Goal: Communication & Community: Ask a question

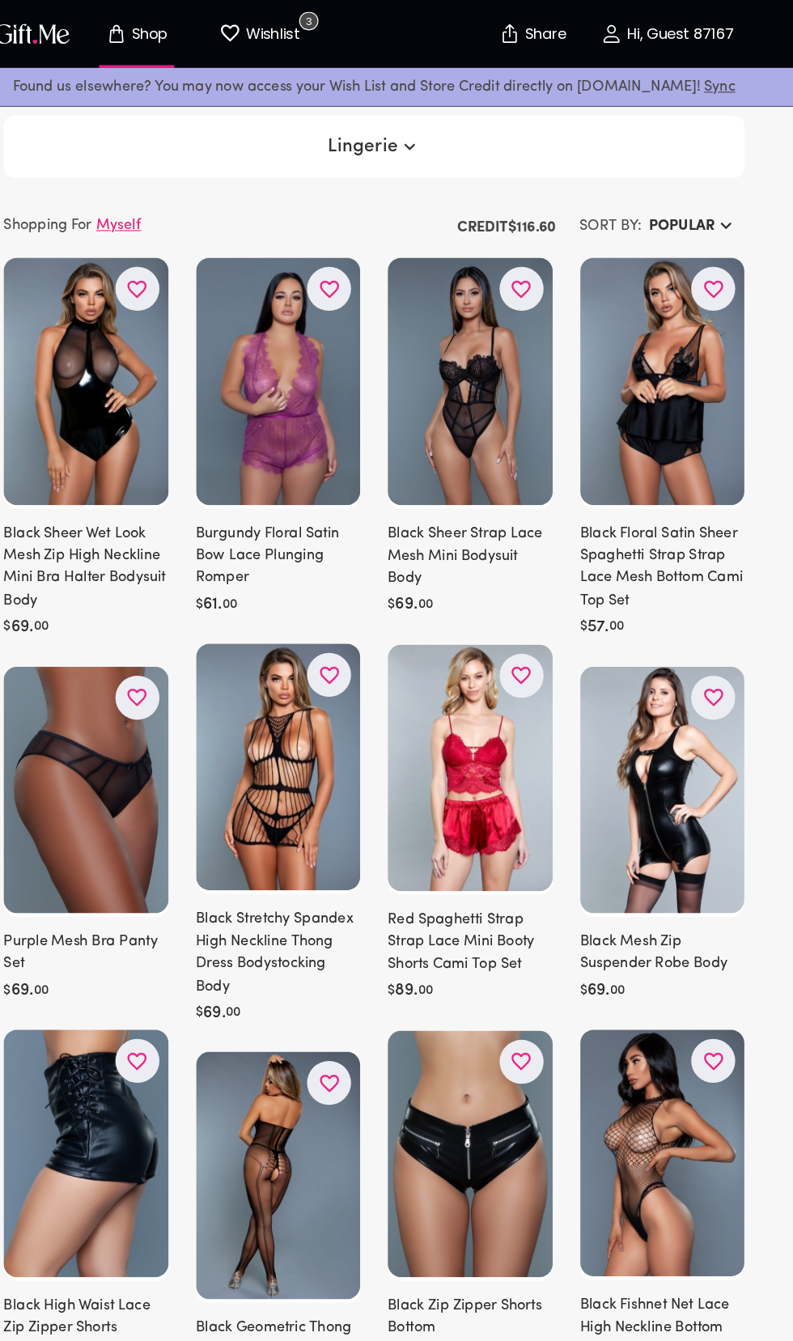
click at [418, 131] on icon "button" at bounding box center [427, 129] width 19 height 19
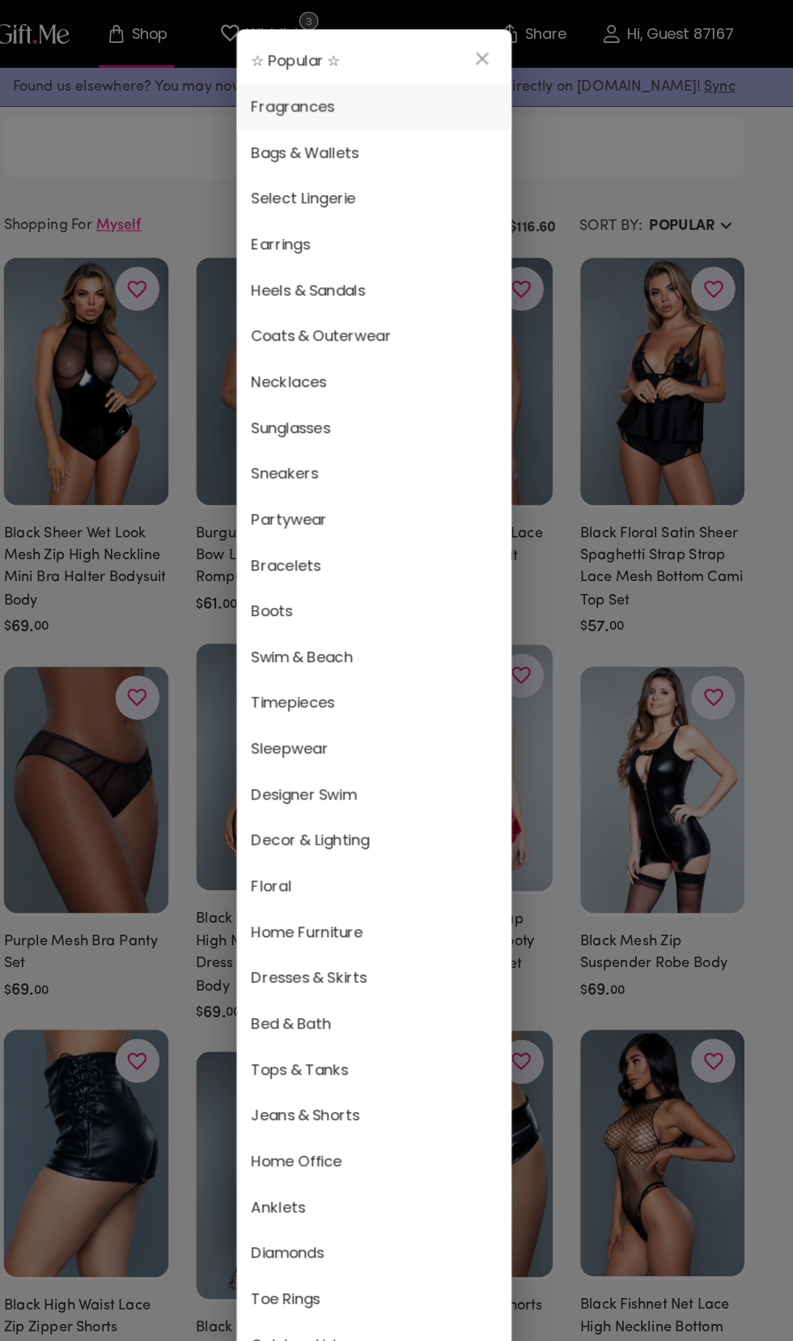
click at [363, 97] on span "Fragrances" at bounding box center [396, 94] width 217 height 21
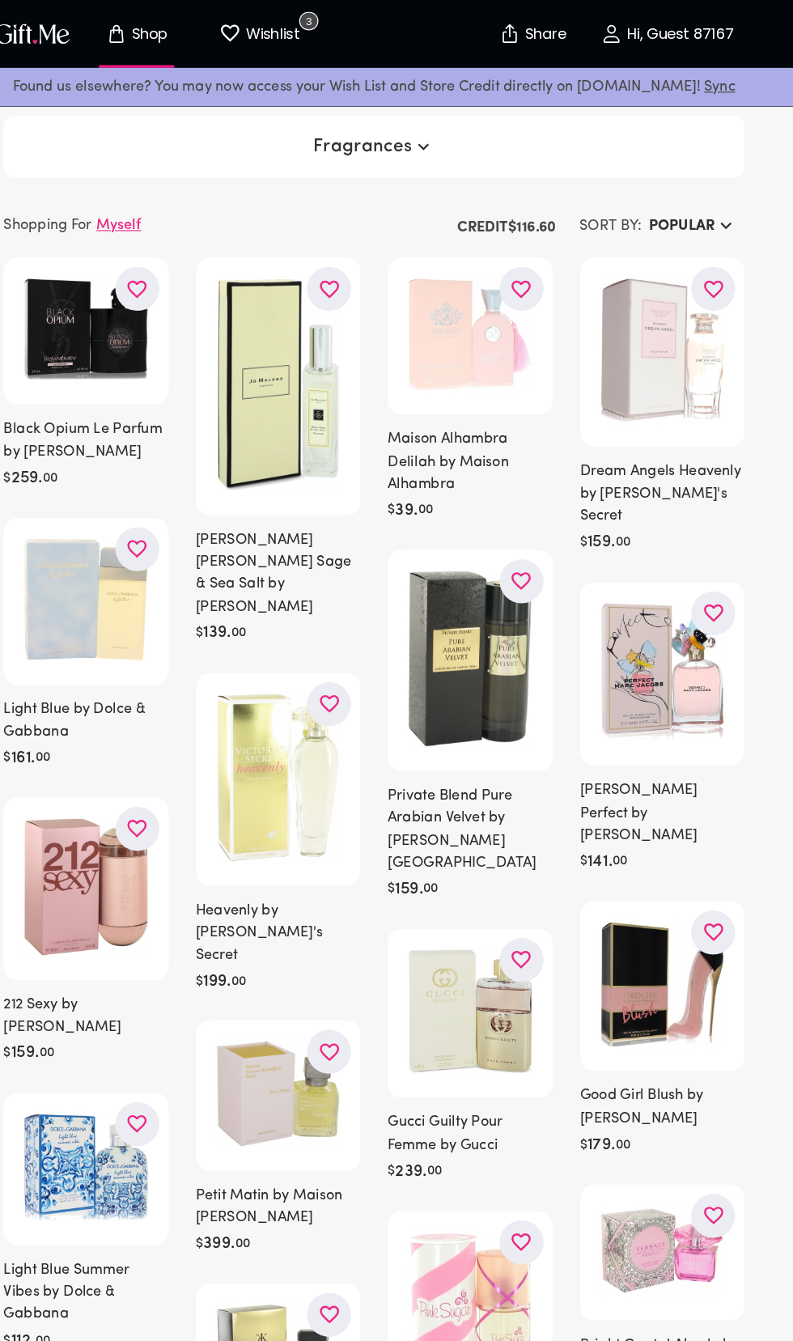
click at [666, 202] on h6 "Popular" at bounding box center [668, 199] width 58 height 19
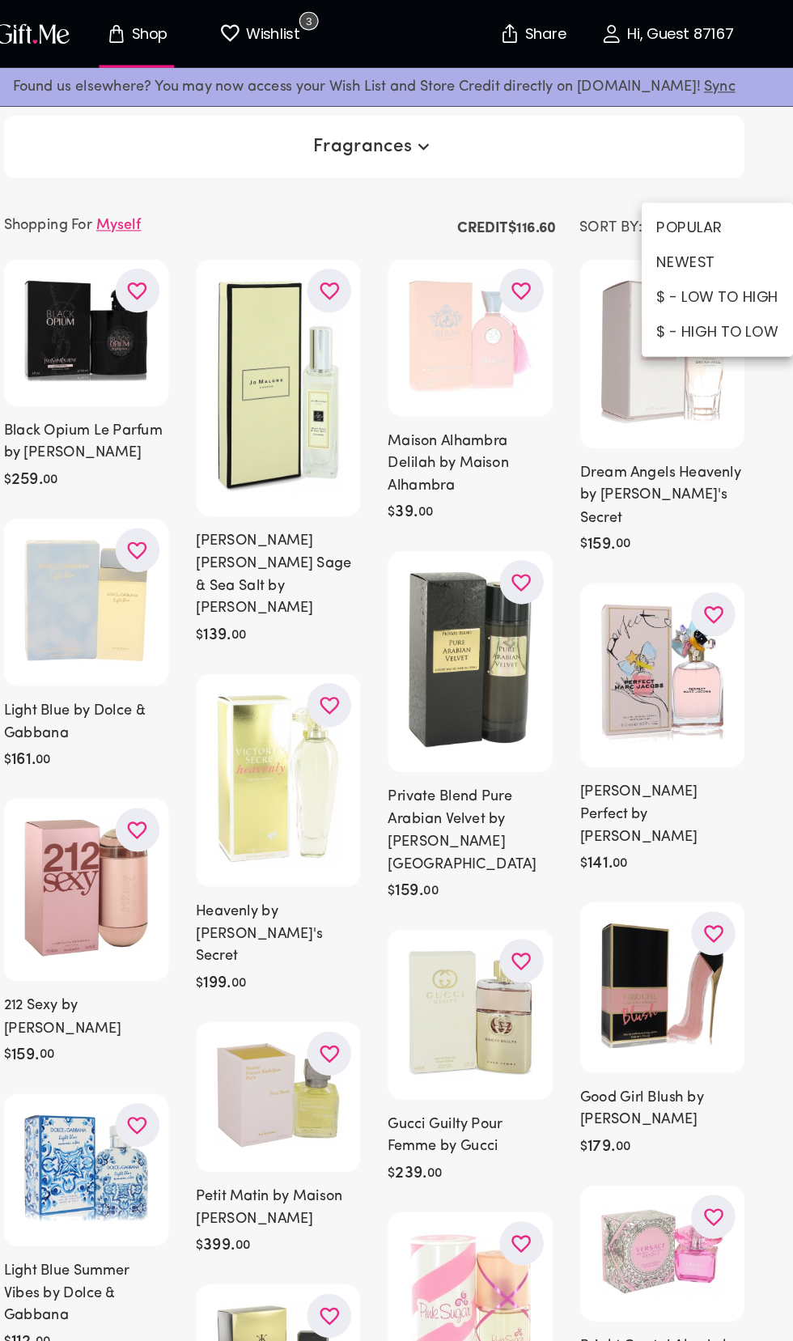
click at [700, 159] on div at bounding box center [396, 670] width 793 height 1341
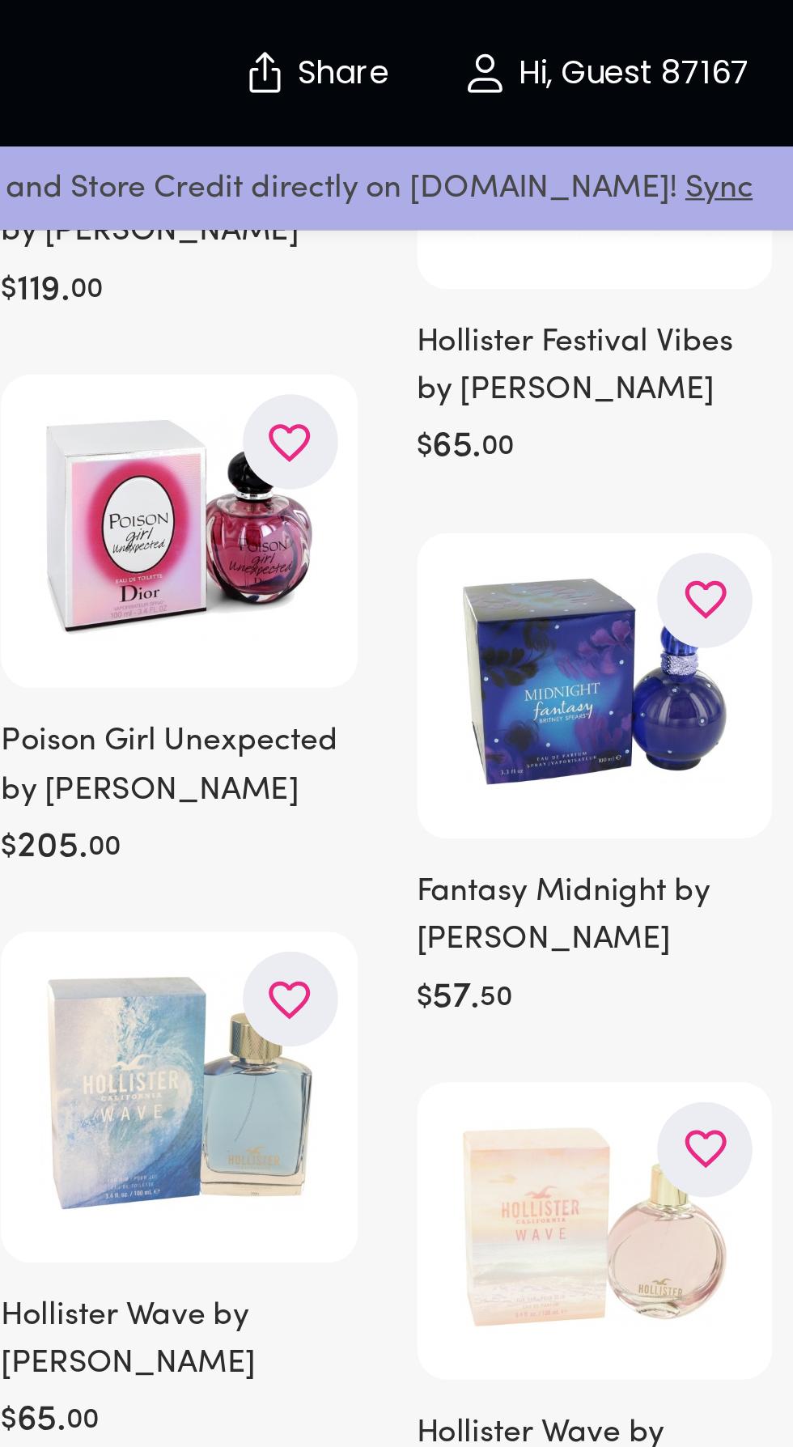
scroll to position [1980, 0]
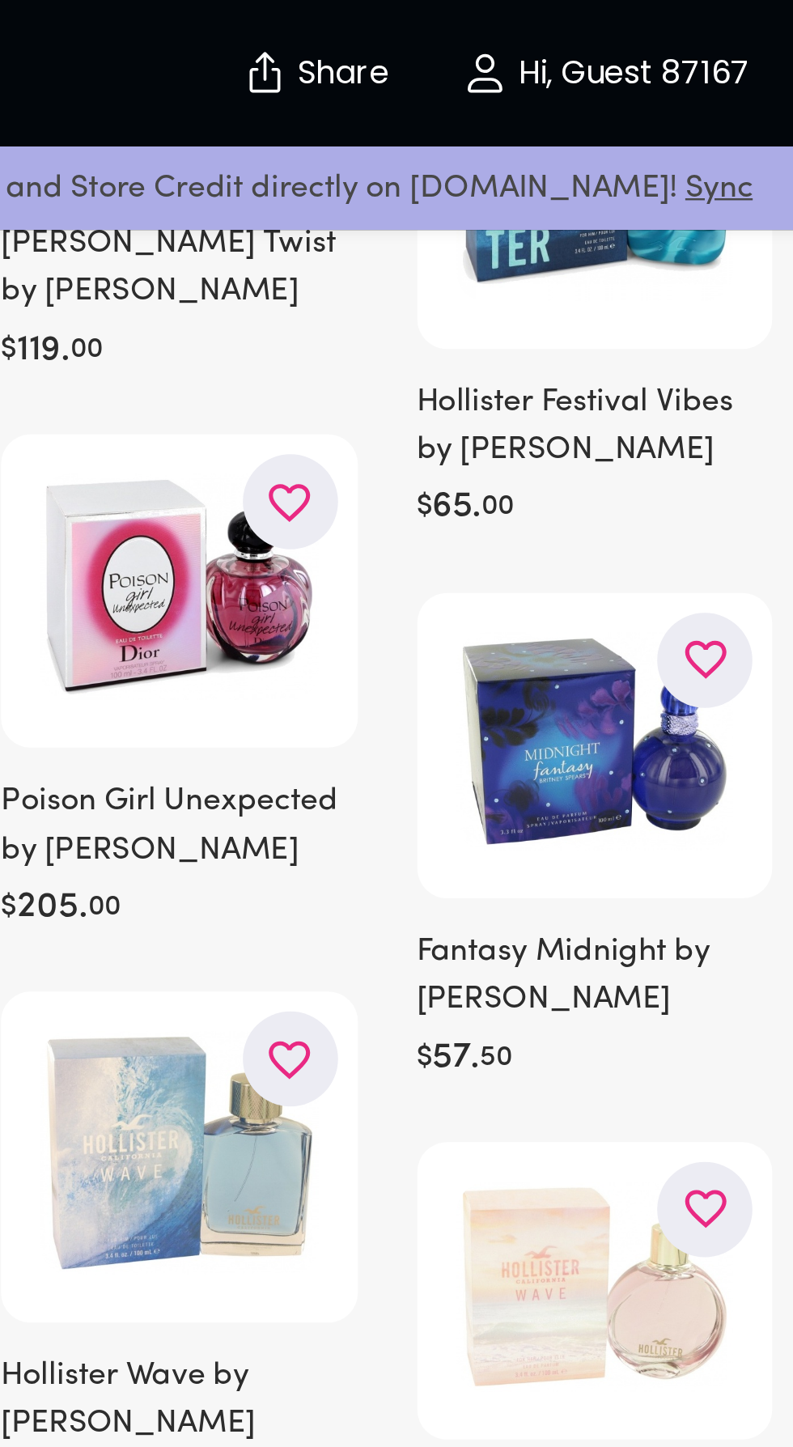
click at [0, 0] on icon "button" at bounding box center [0, 0] width 0 height 0
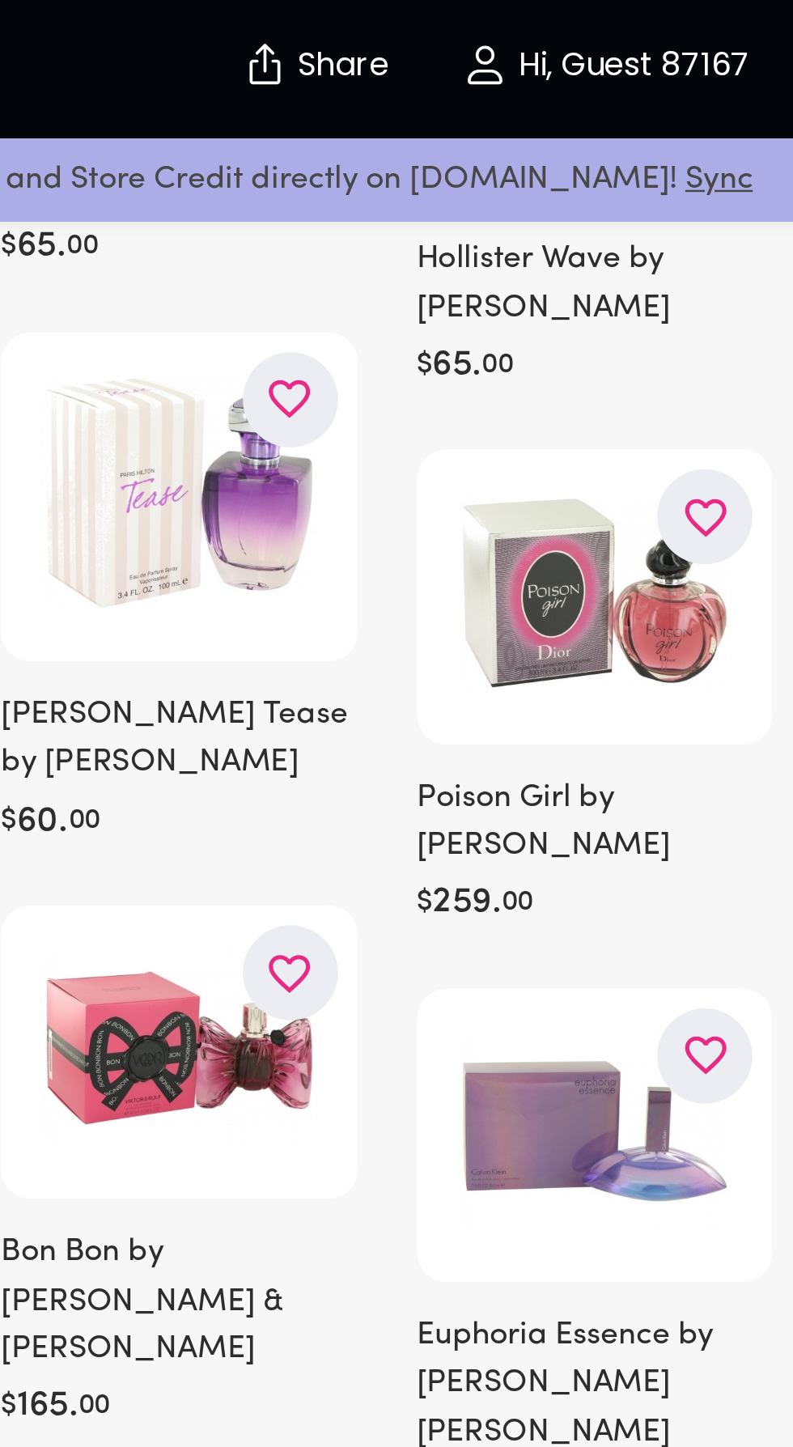
scroll to position [2477, 0]
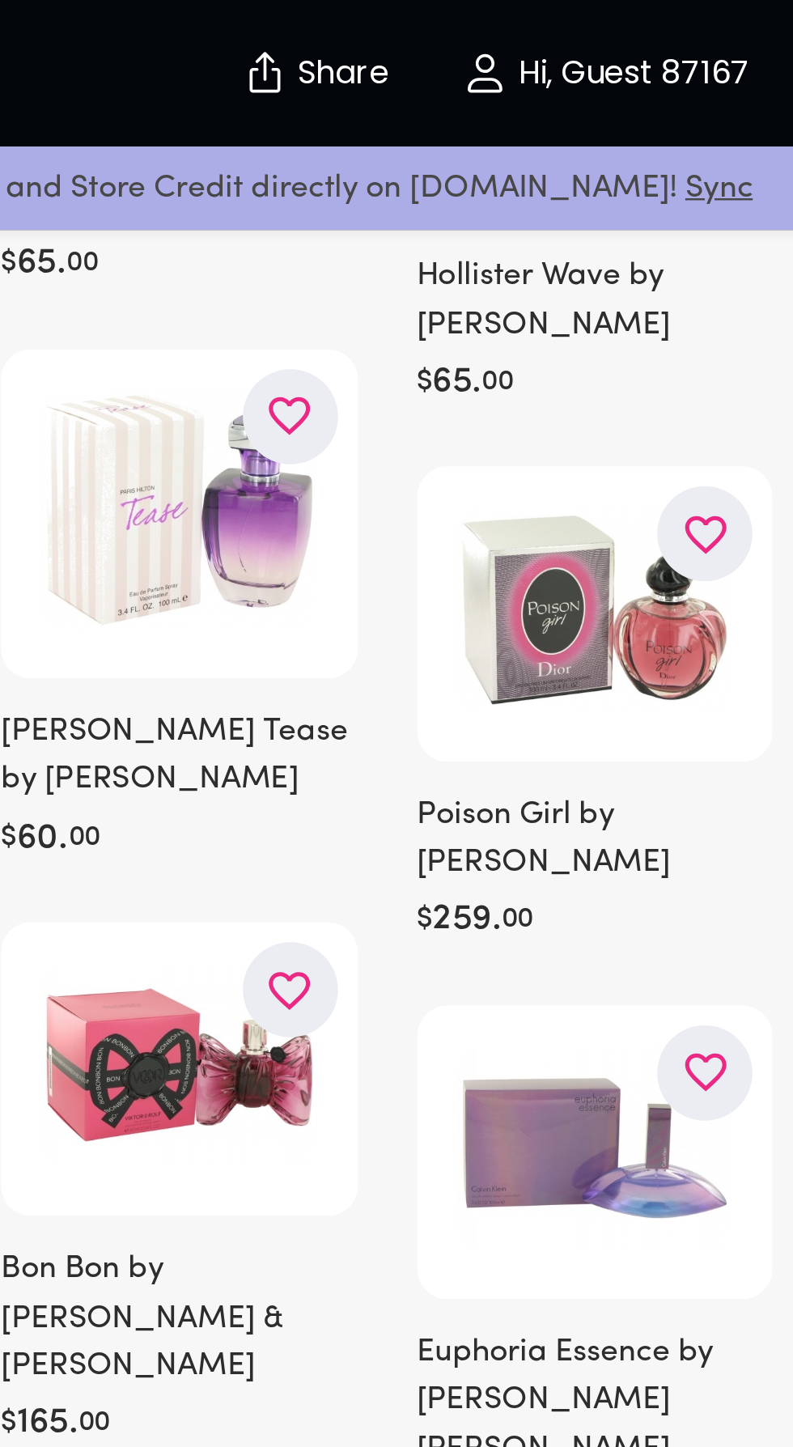
click at [0, 0] on icon "button" at bounding box center [0, 0] width 0 height 0
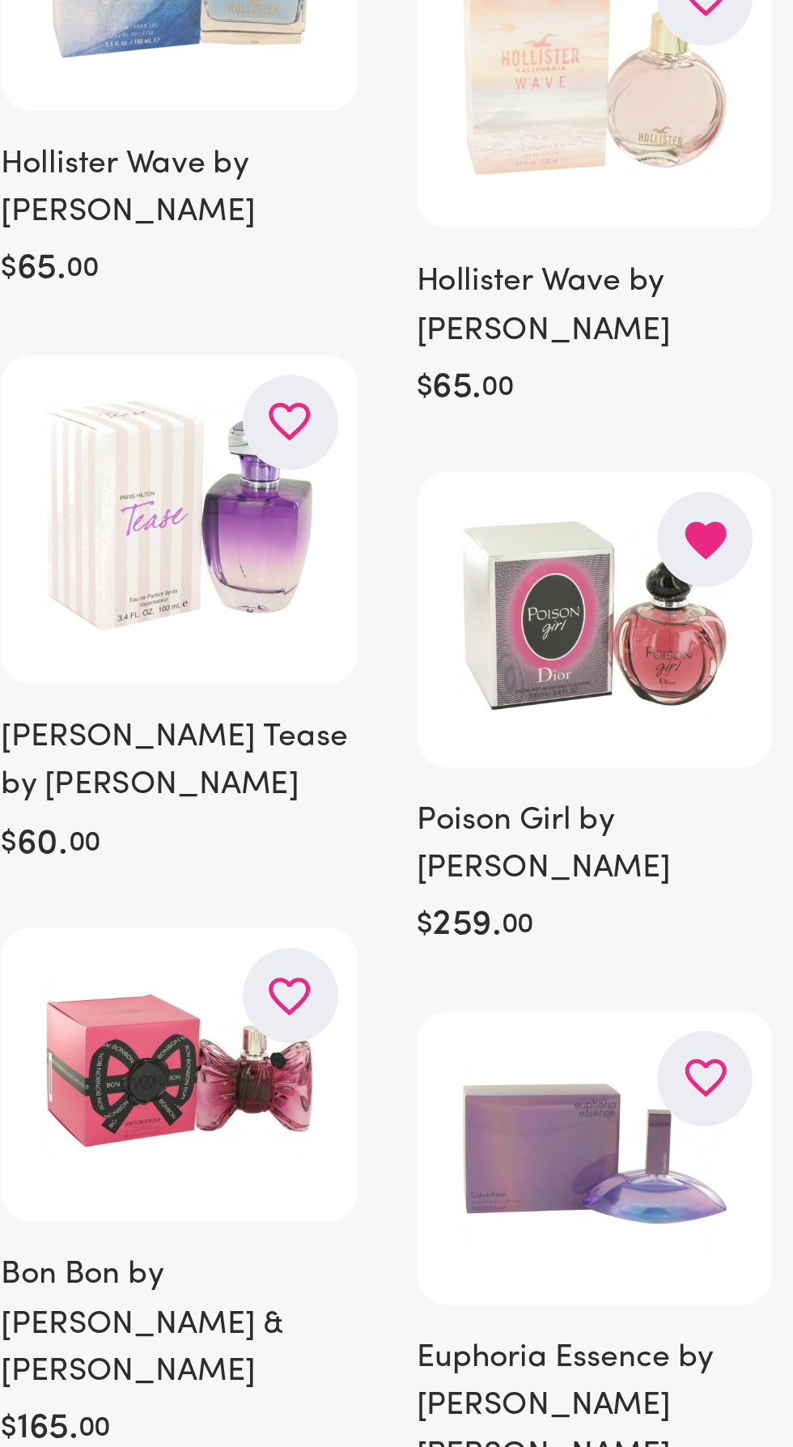
scroll to position [1994, 0]
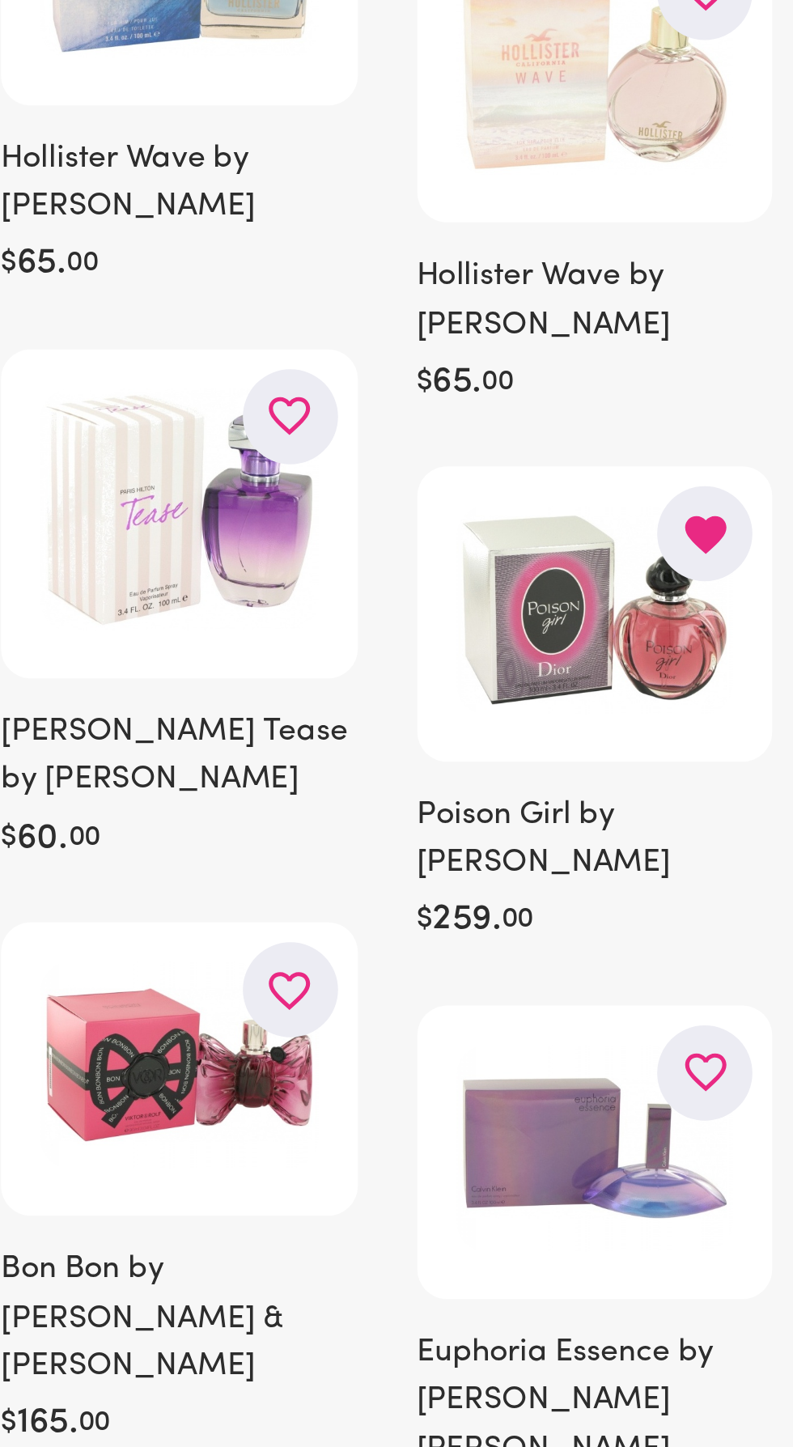
click at [629, 713] on img at bounding box center [651, 731] width 113 height 84
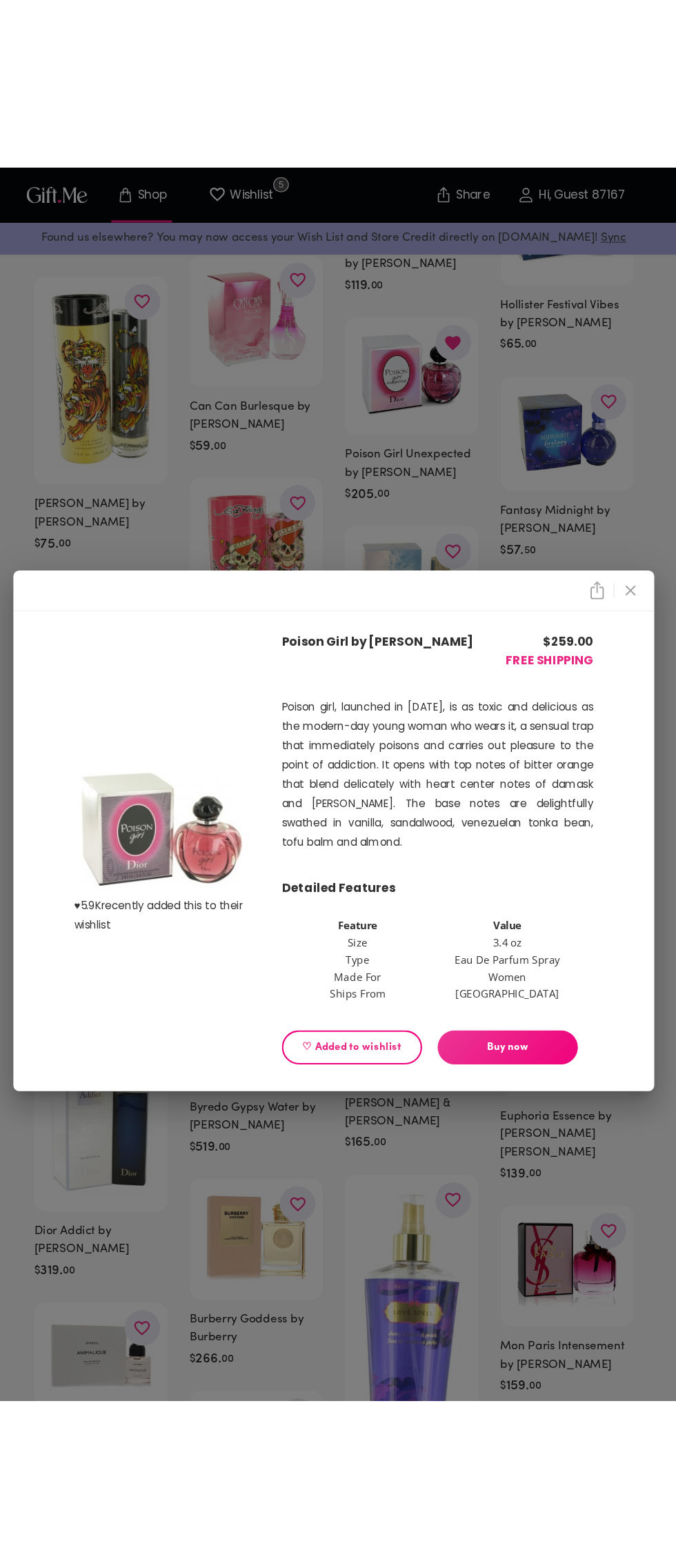
scroll to position [1700, 0]
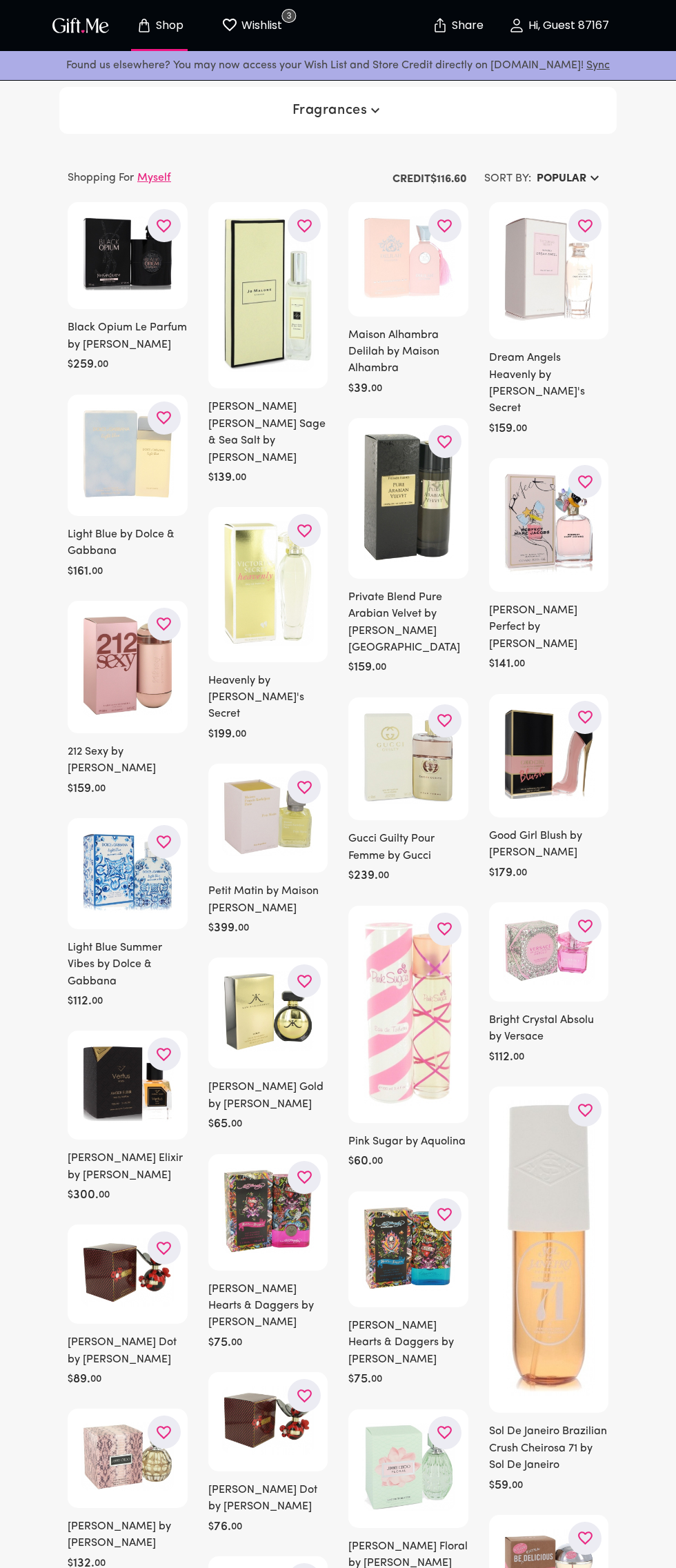
scroll to position [392, 0]
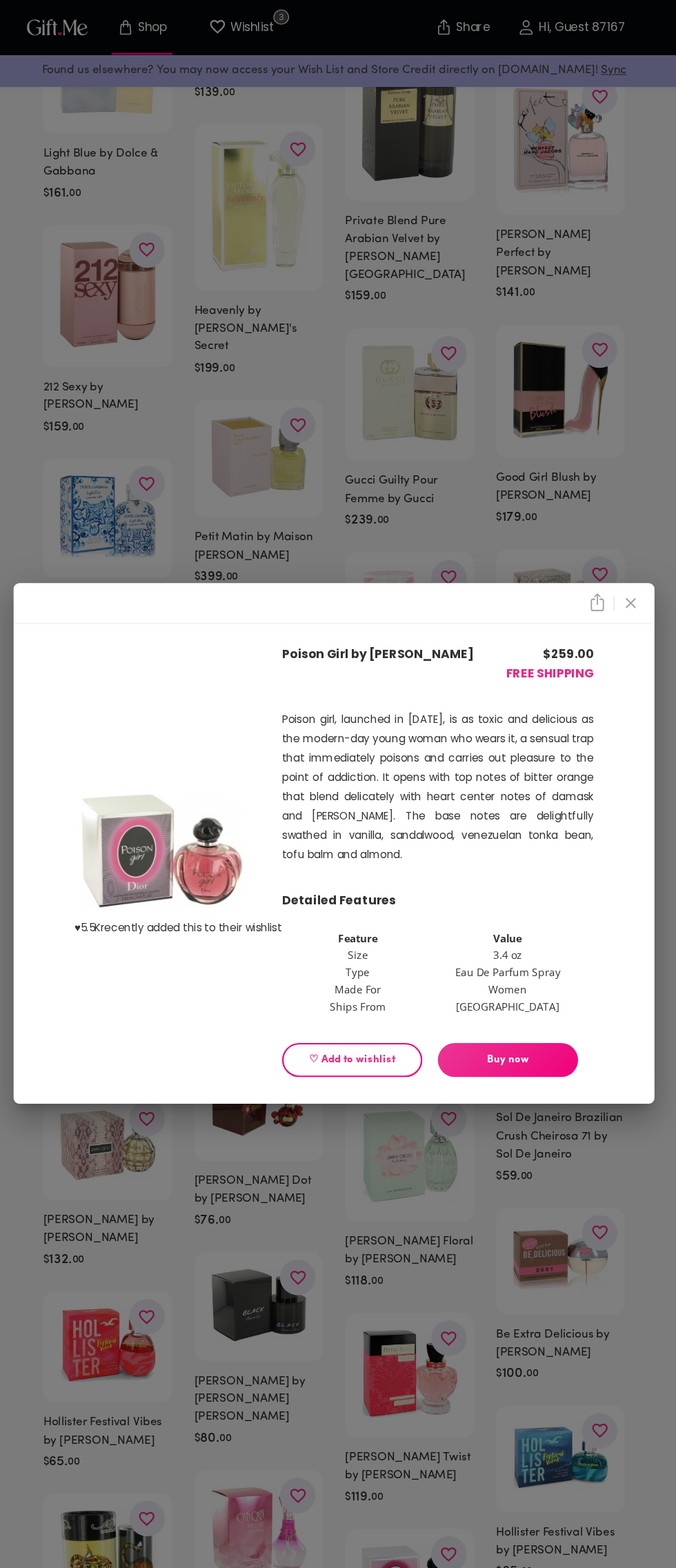
click at [620, 553] on icon "close" at bounding box center [613, 560] width 16 height 16
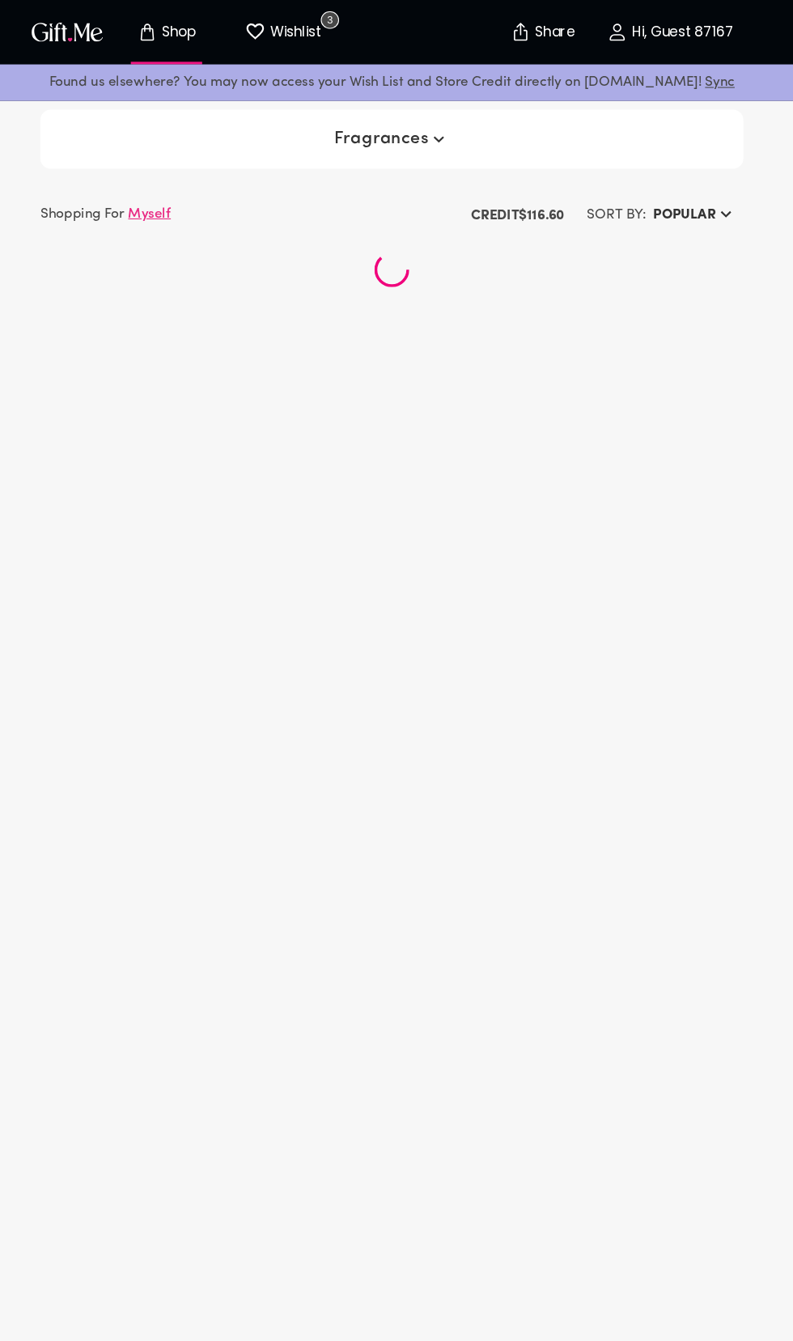
click at [397, 125] on span "Fragrances" at bounding box center [397, 129] width 108 height 19
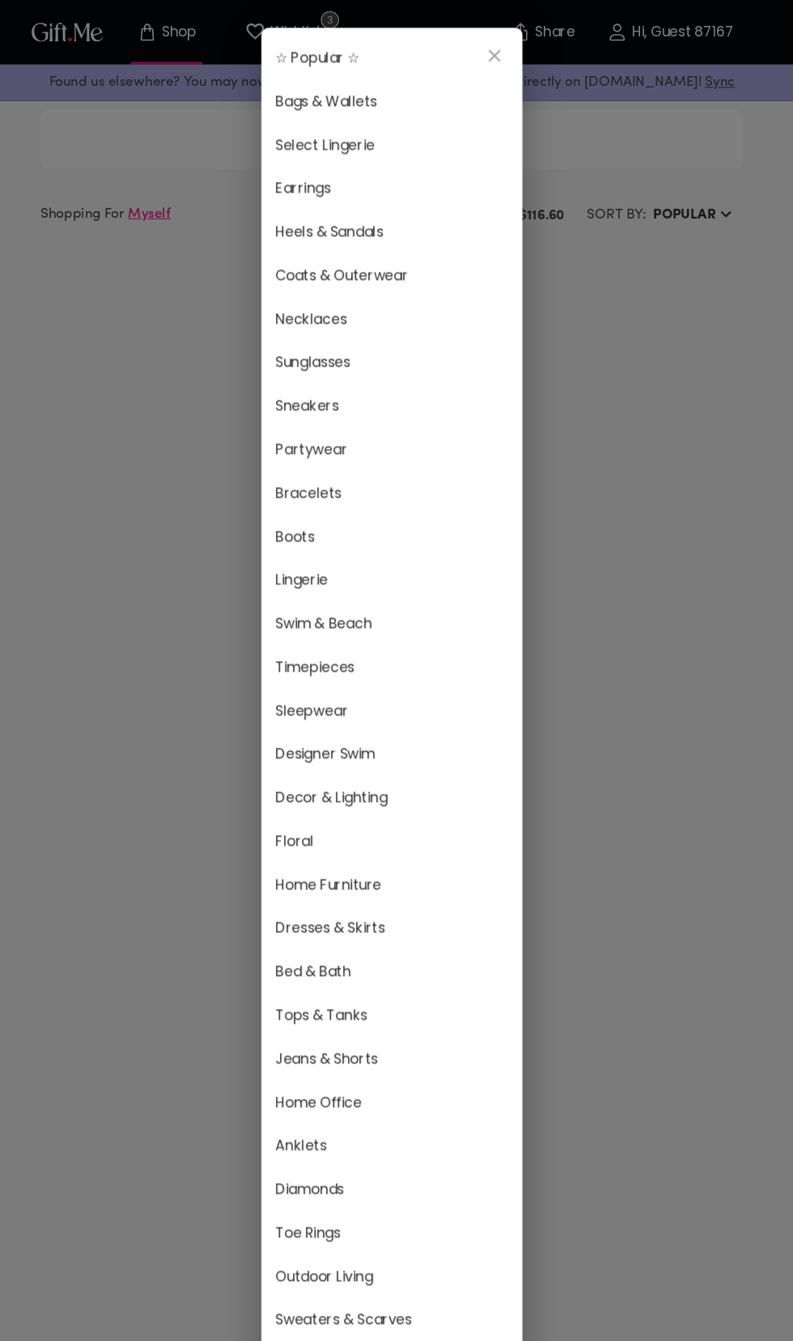
click at [710, 782] on div "☆ Popular ☆ Bags & Wallets Select Lingerie Earrings Heels & Sandals Coats & Out…" at bounding box center [396, 670] width 793 height 1341
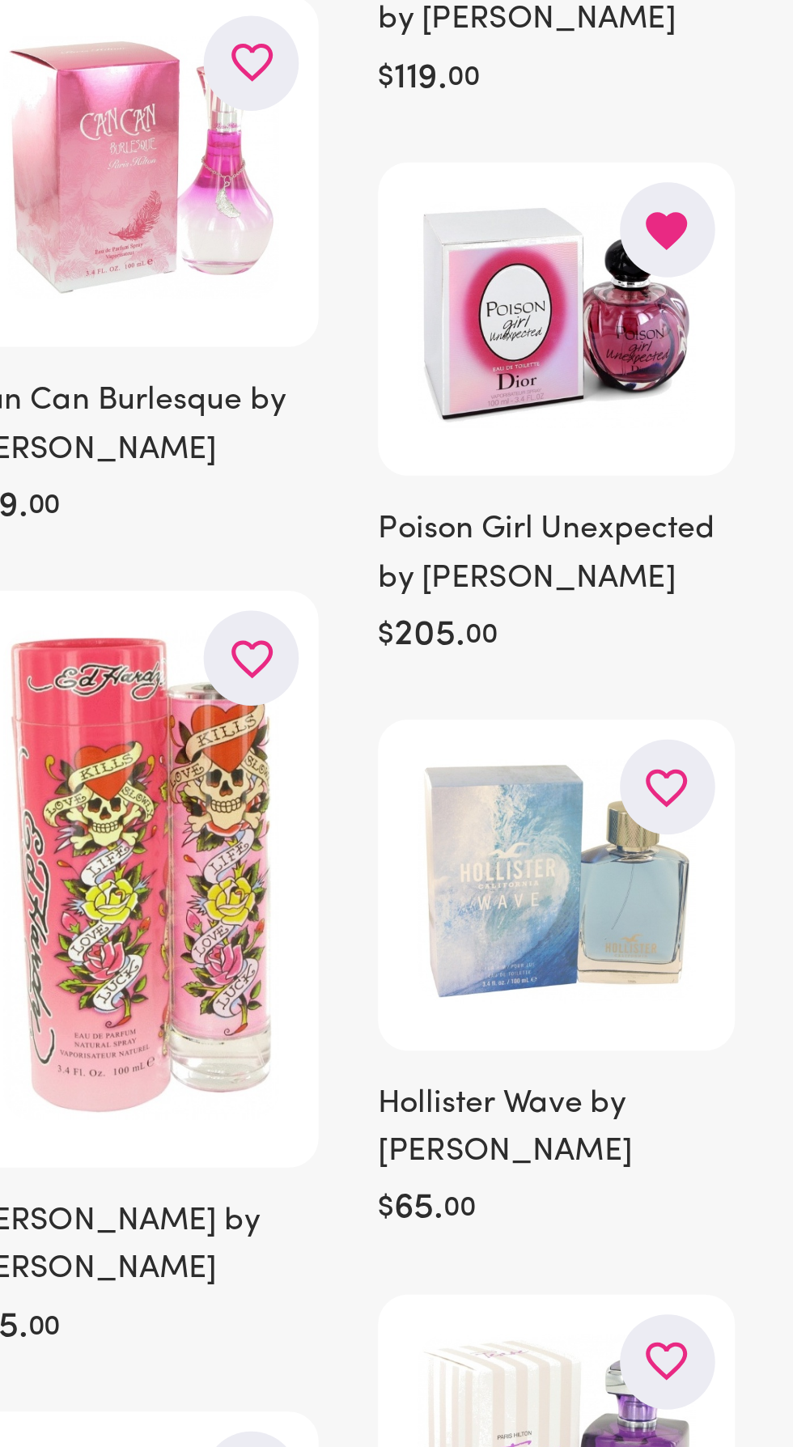
scroll to position [1283, 0]
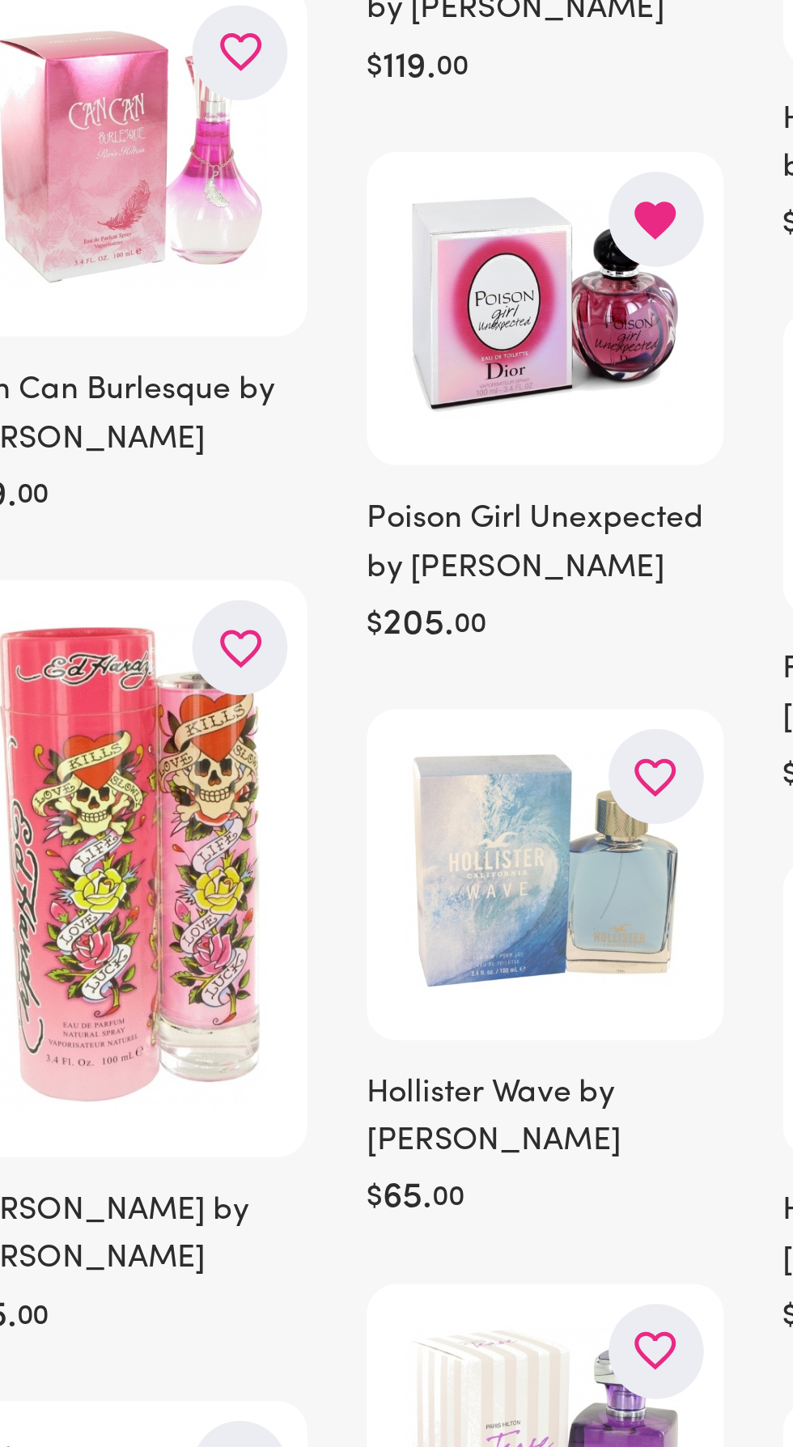
click at [469, 910] on img at bounding box center [481, 936] width 113 height 92
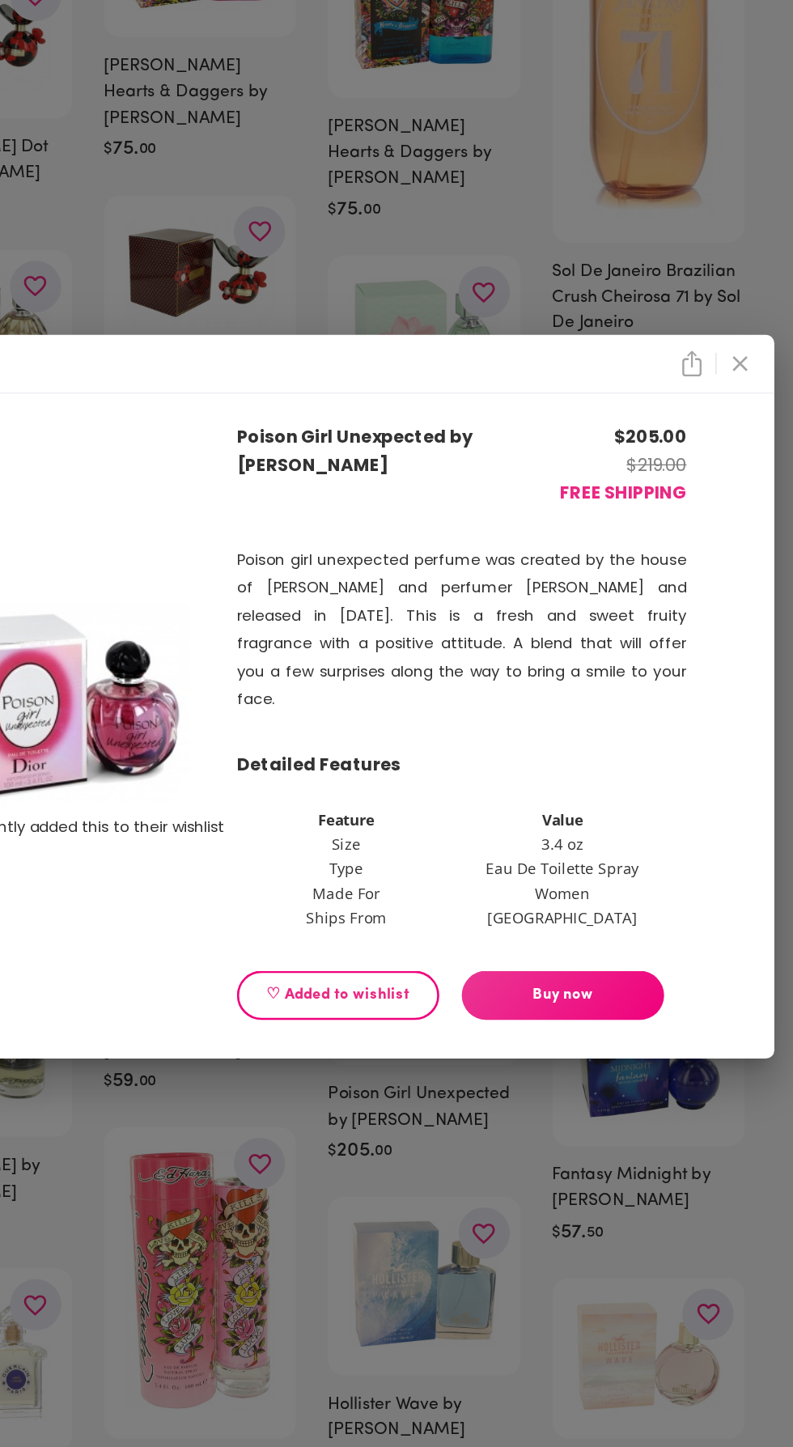
scroll to position [1283, 0]
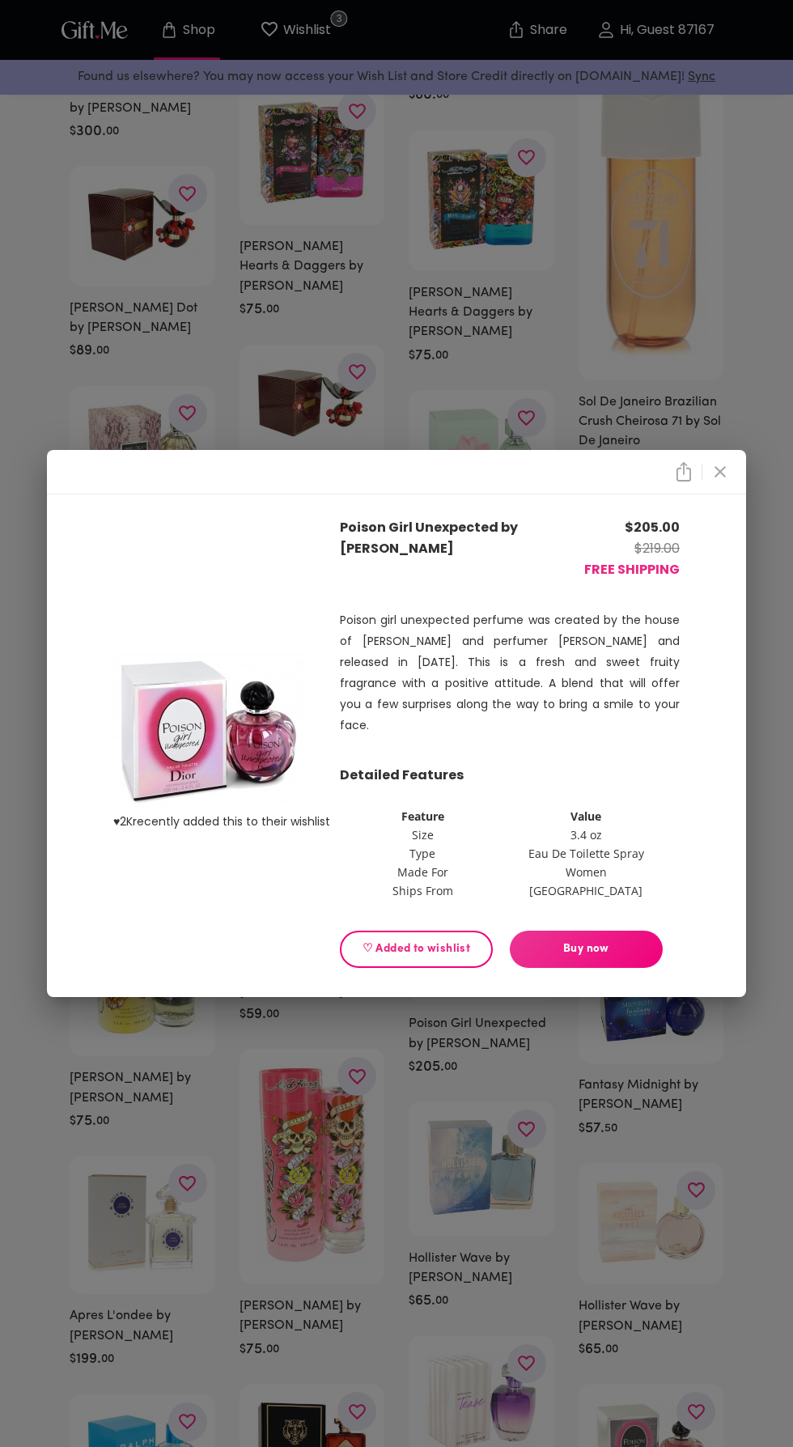
click at [720, 466] on icon "close" at bounding box center [720, 471] width 11 height 11
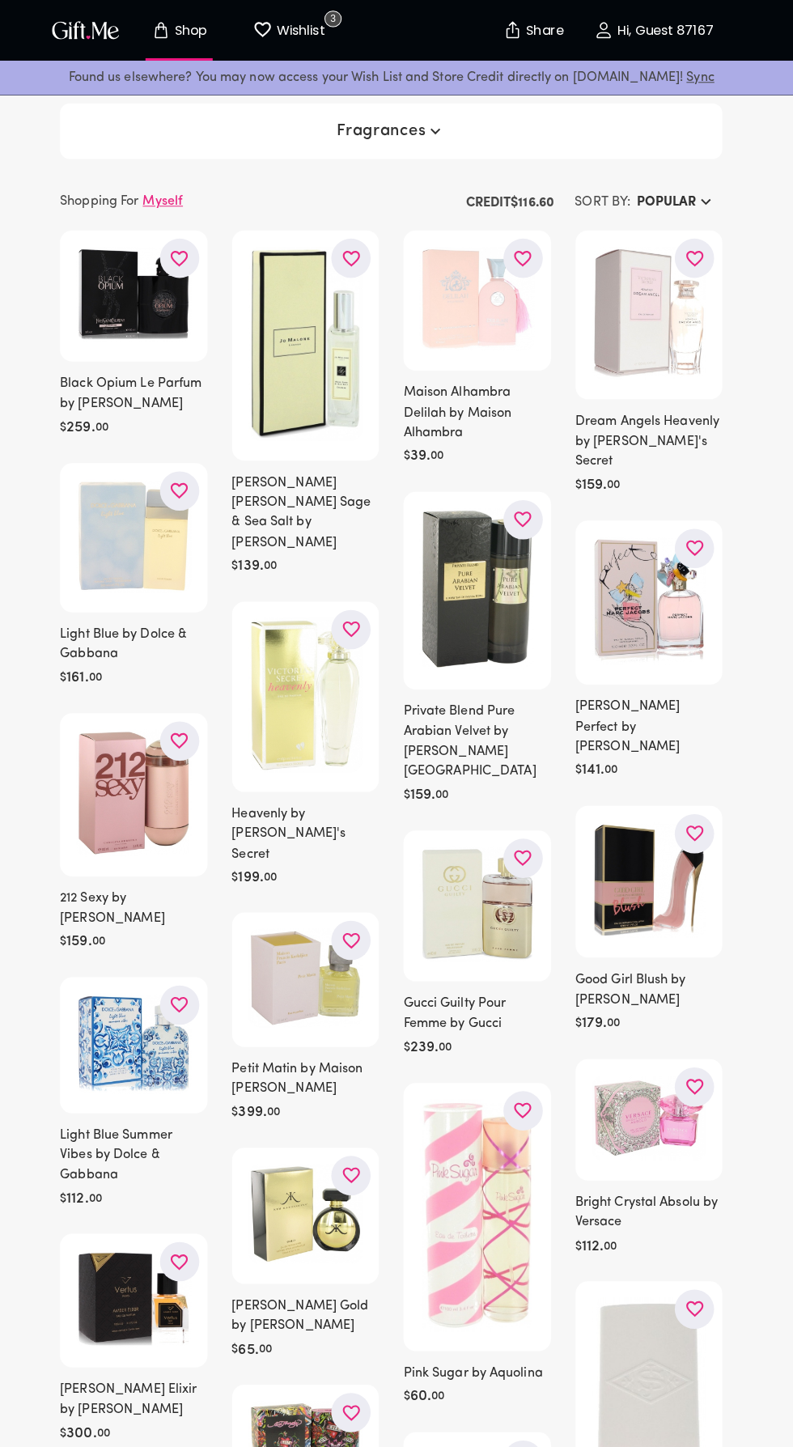
click at [676, 210] on h6 "Popular" at bounding box center [668, 199] width 58 height 19
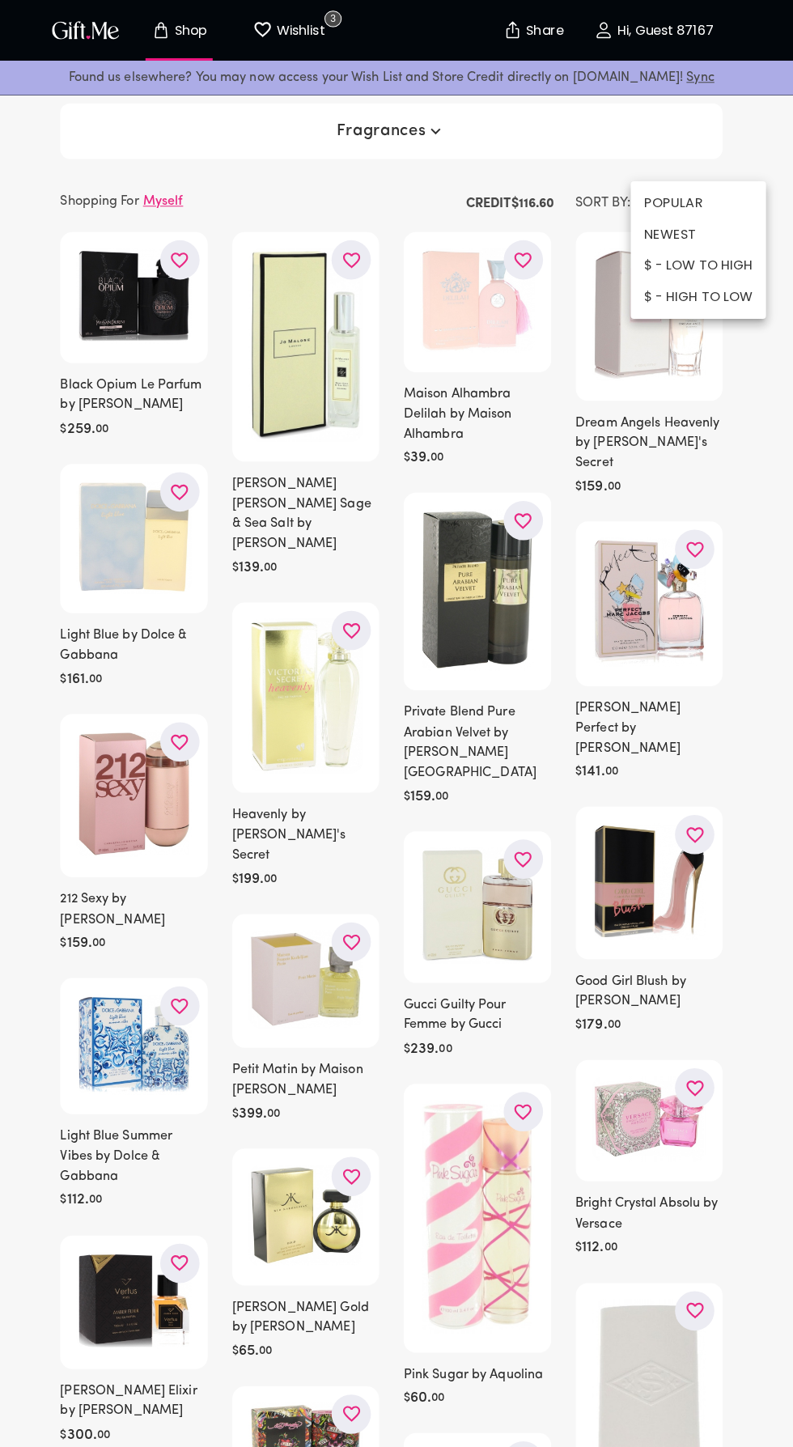
click at [676, 196] on li "POPULAR" at bounding box center [700, 200] width 134 height 31
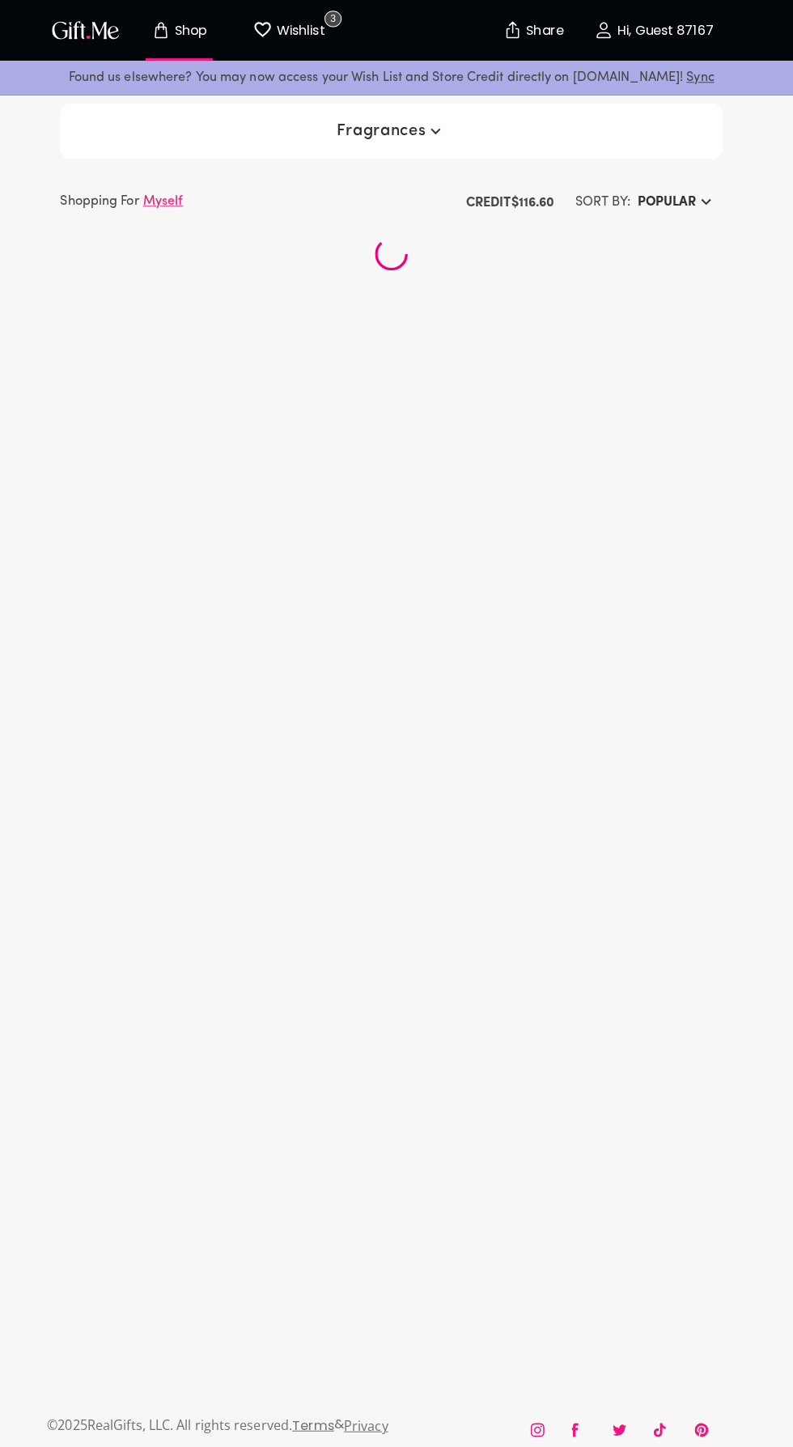
click at [686, 204] on h6 "POPULAR" at bounding box center [668, 199] width 58 height 19
click at [673, 307] on li "$ - HIGH TO LOW" at bounding box center [700, 293] width 134 height 31
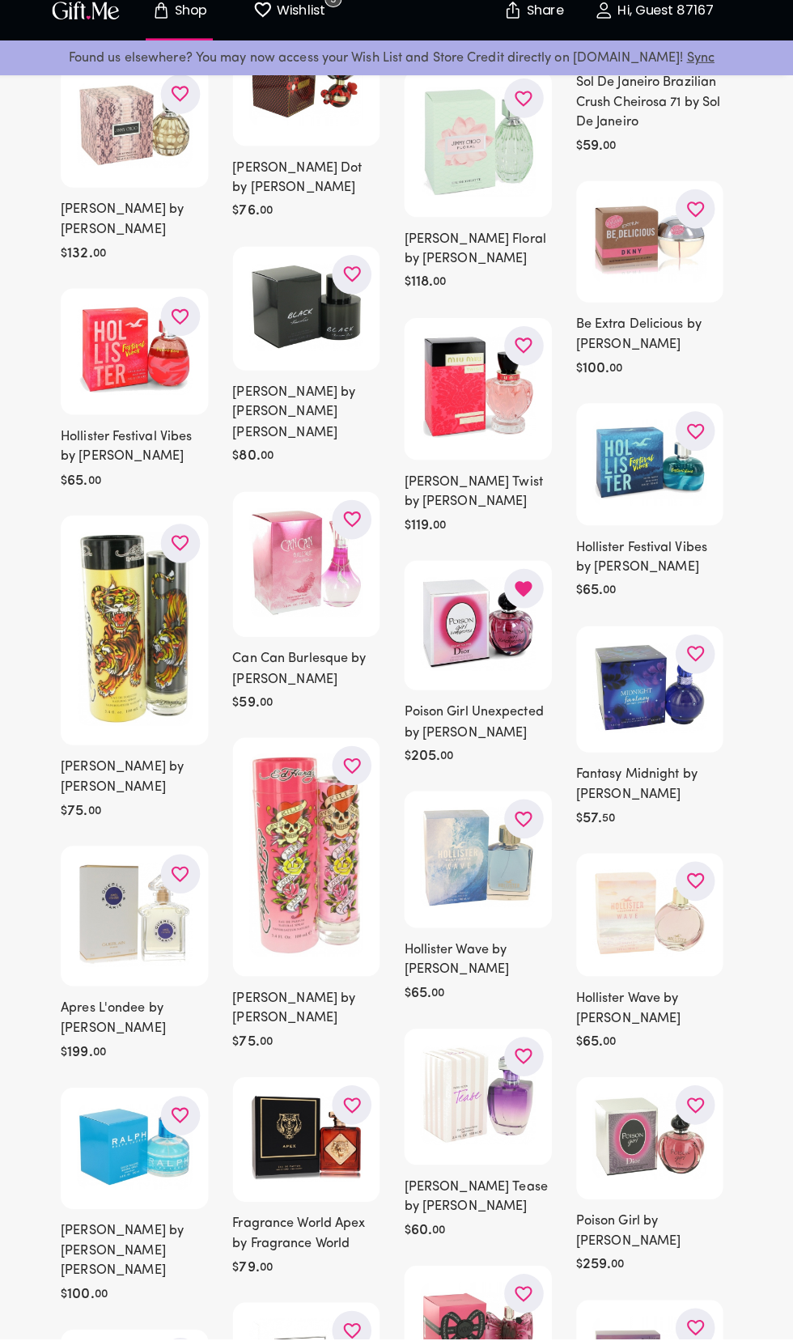
scroll to position [1857, 0]
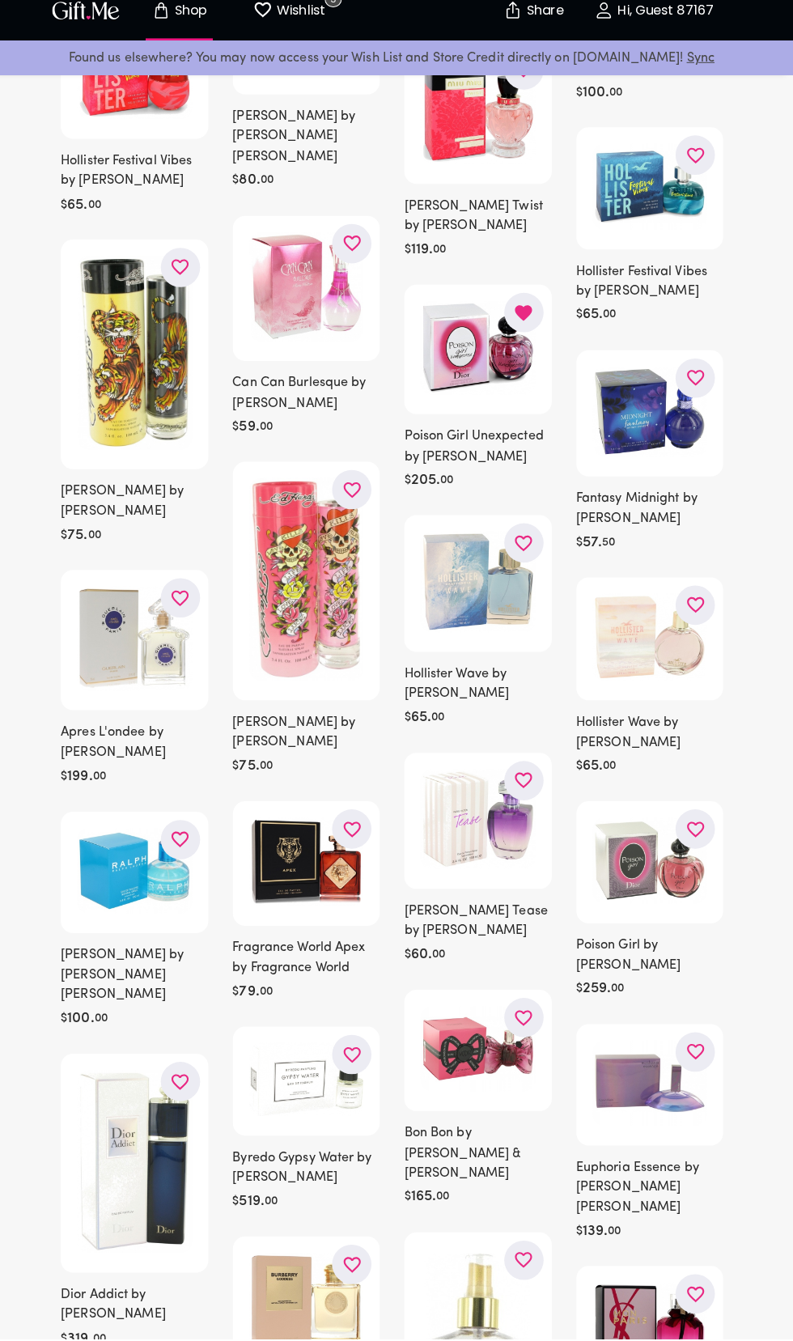
click at [643, 834] on img at bounding box center [651, 868] width 113 height 84
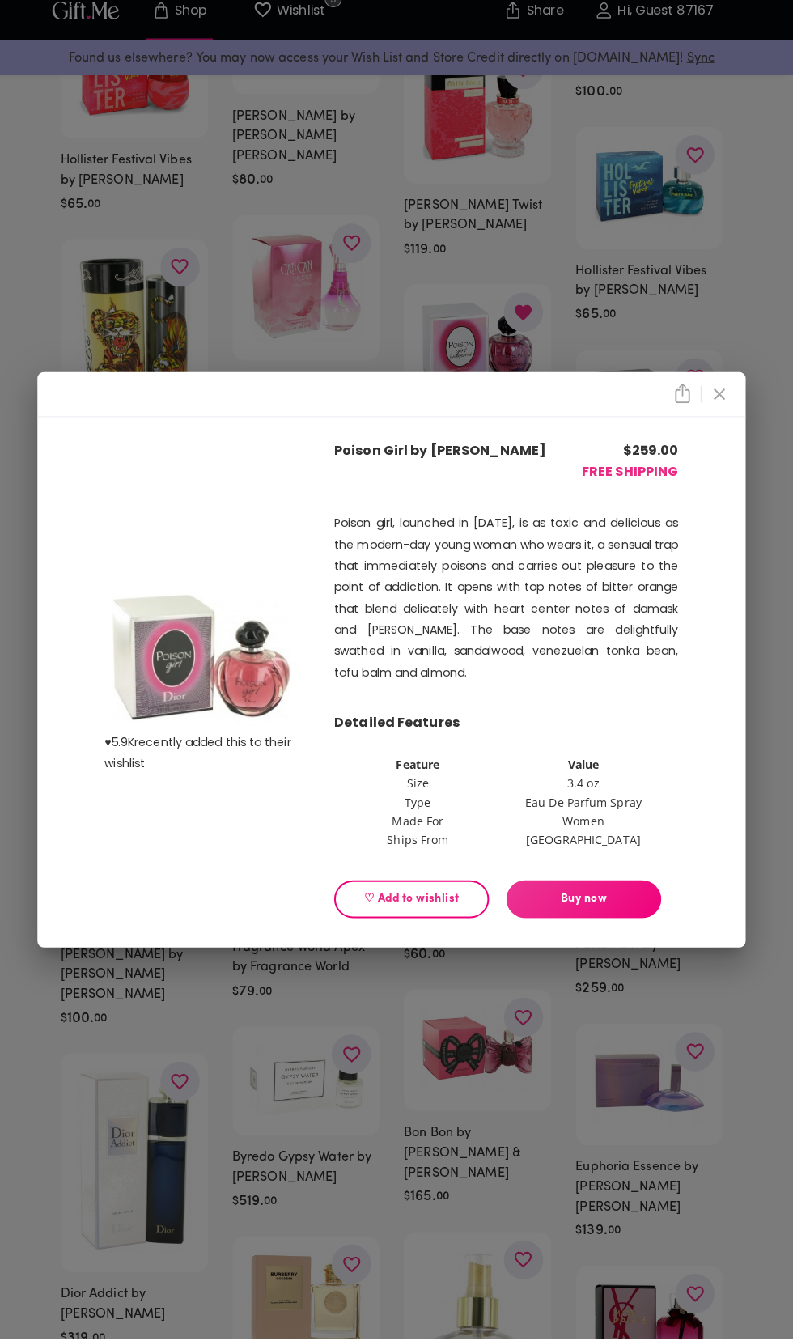
click at [433, 916] on span "♡ Add to wishlist" at bounding box center [416, 907] width 125 height 18
click at [720, 414] on icon "close" at bounding box center [720, 408] width 11 height 11
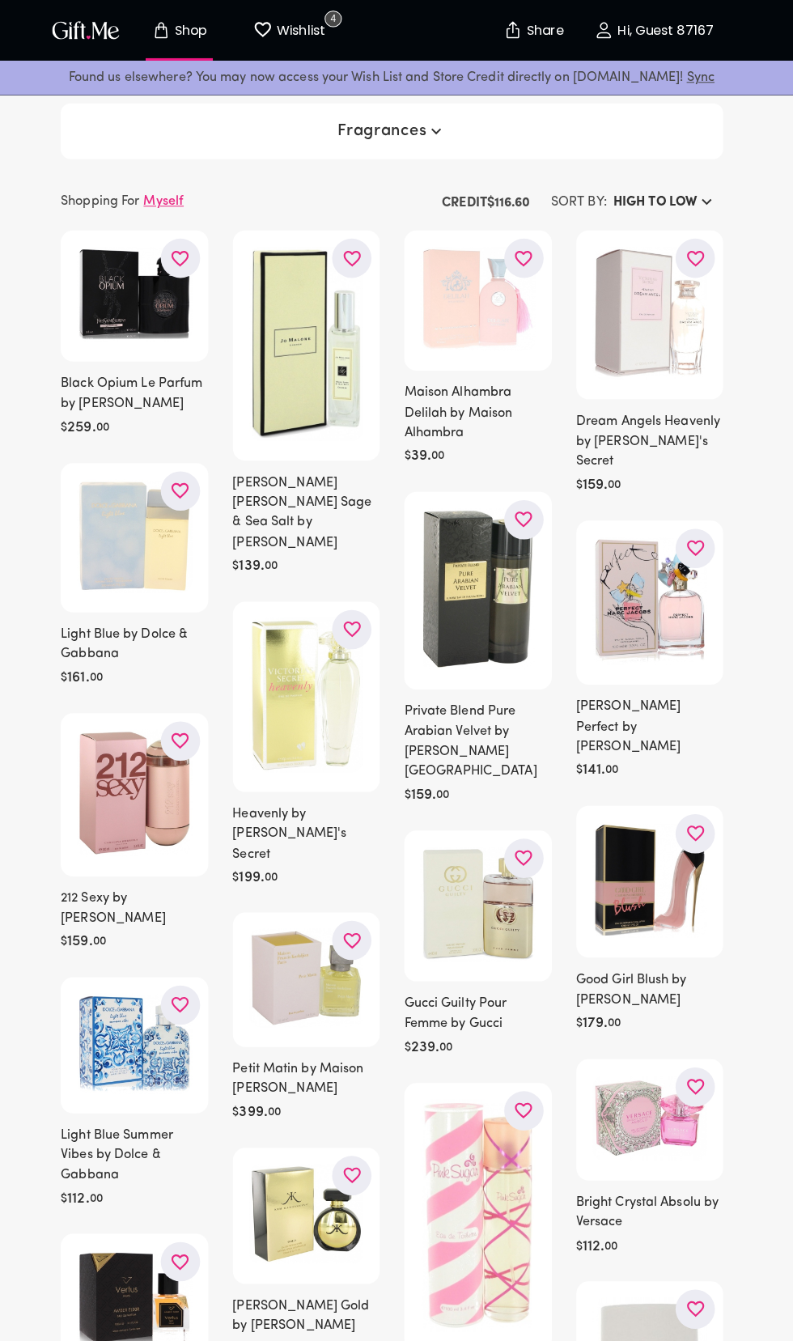
click at [300, 22] on p "Wishlist" at bounding box center [305, 29] width 52 height 21
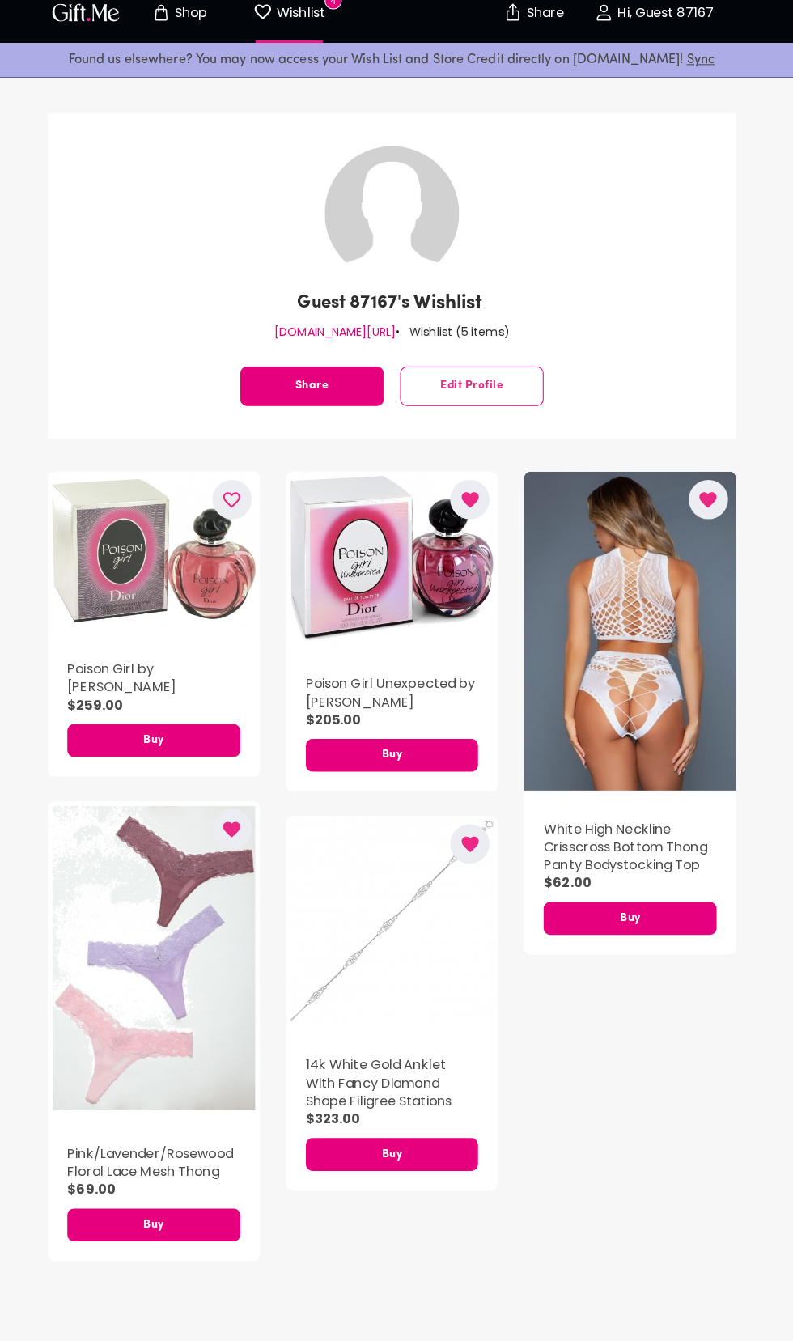
click at [678, 705] on div "button" at bounding box center [632, 641] width 210 height 316
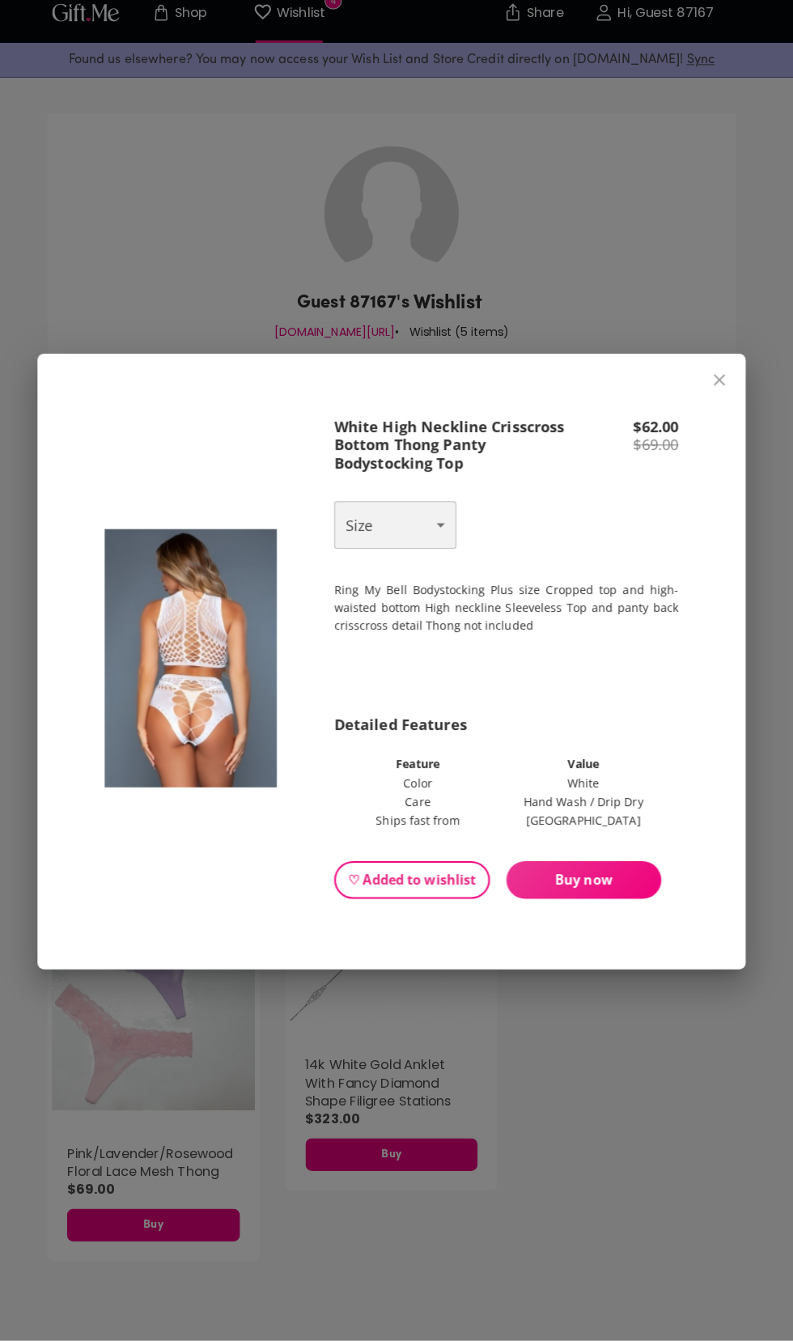
click at [440, 559] on select "Choose One OS" at bounding box center [400, 535] width 121 height 47
click at [641, 1201] on div "White High Neckline Crisscross Bottom Thong Panty Bodystocking Top $ 62.00 $ 69…" at bounding box center [396, 670] width 793 height 1341
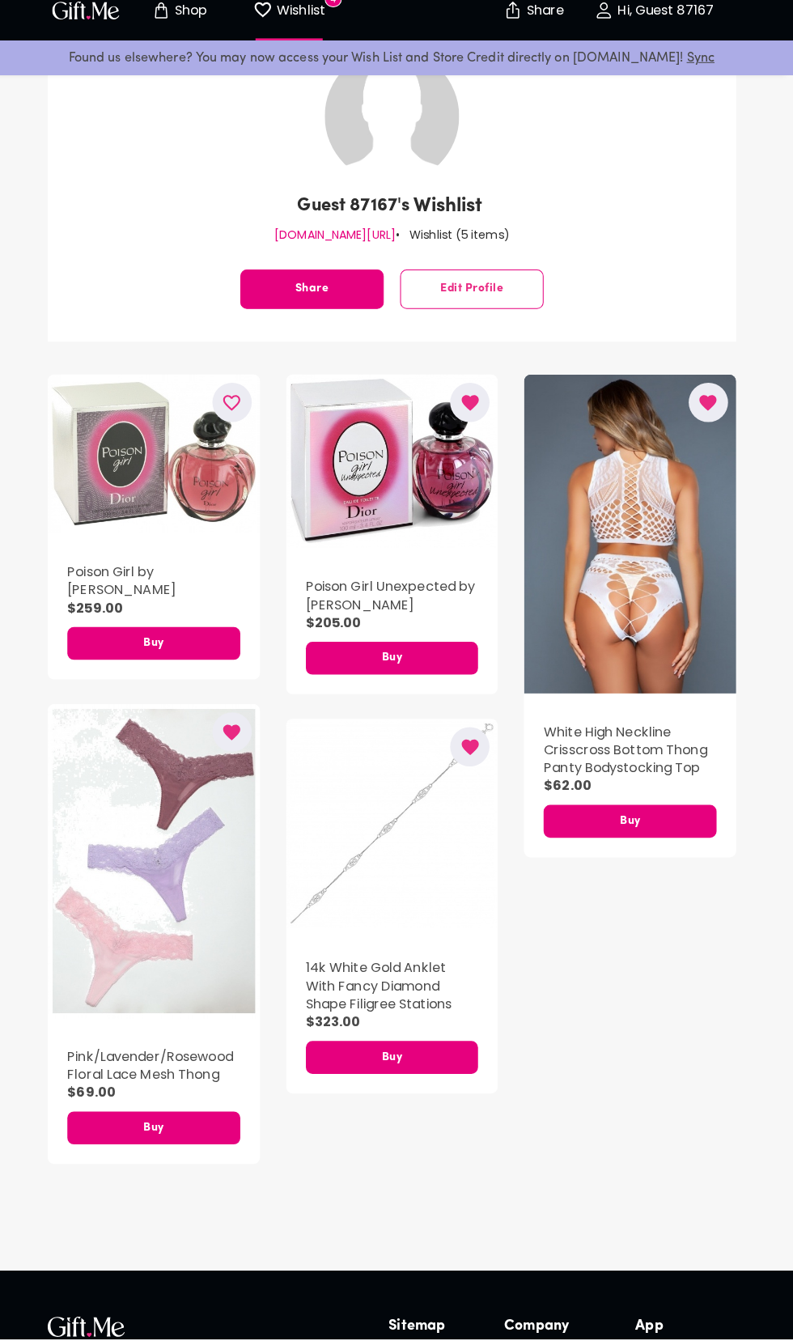
scroll to position [98, 0]
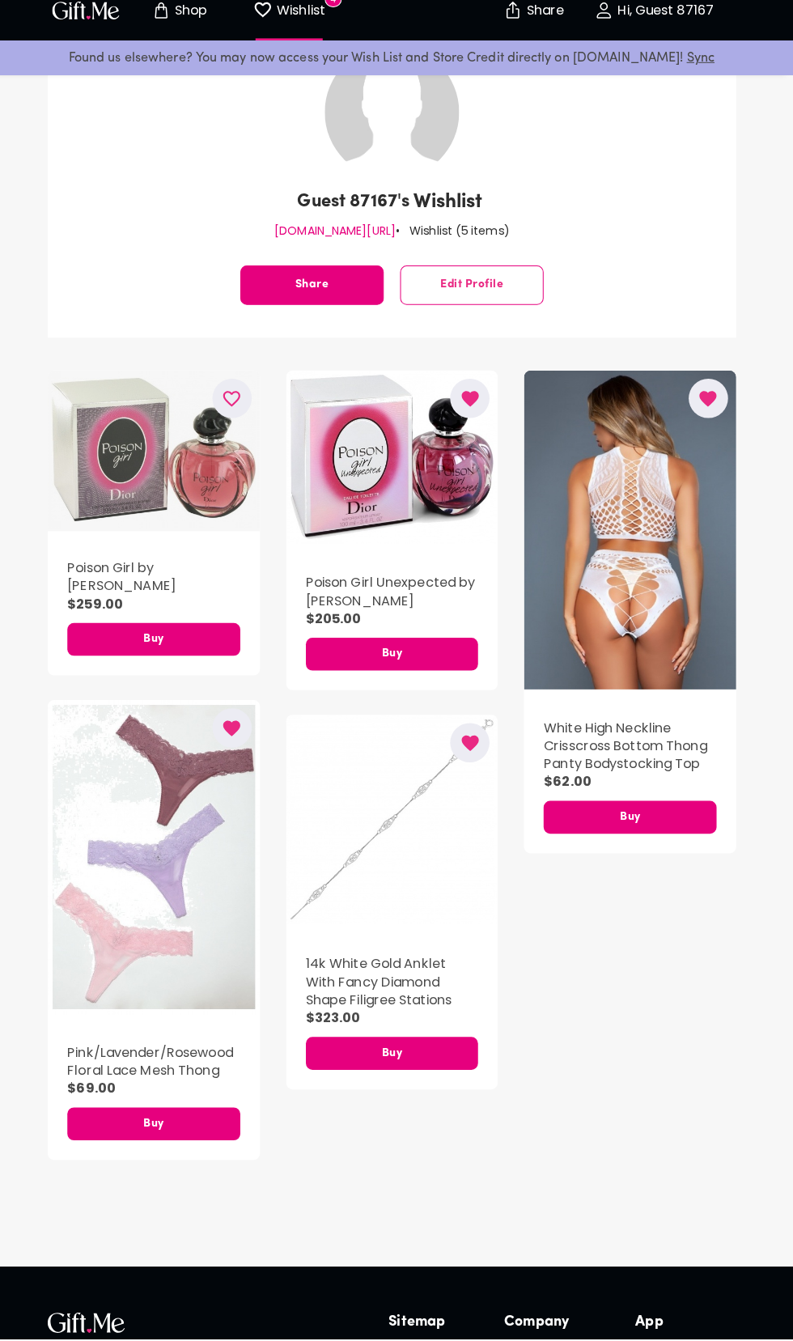
click at [95, 473] on div "button" at bounding box center [162, 464] width 210 height 159
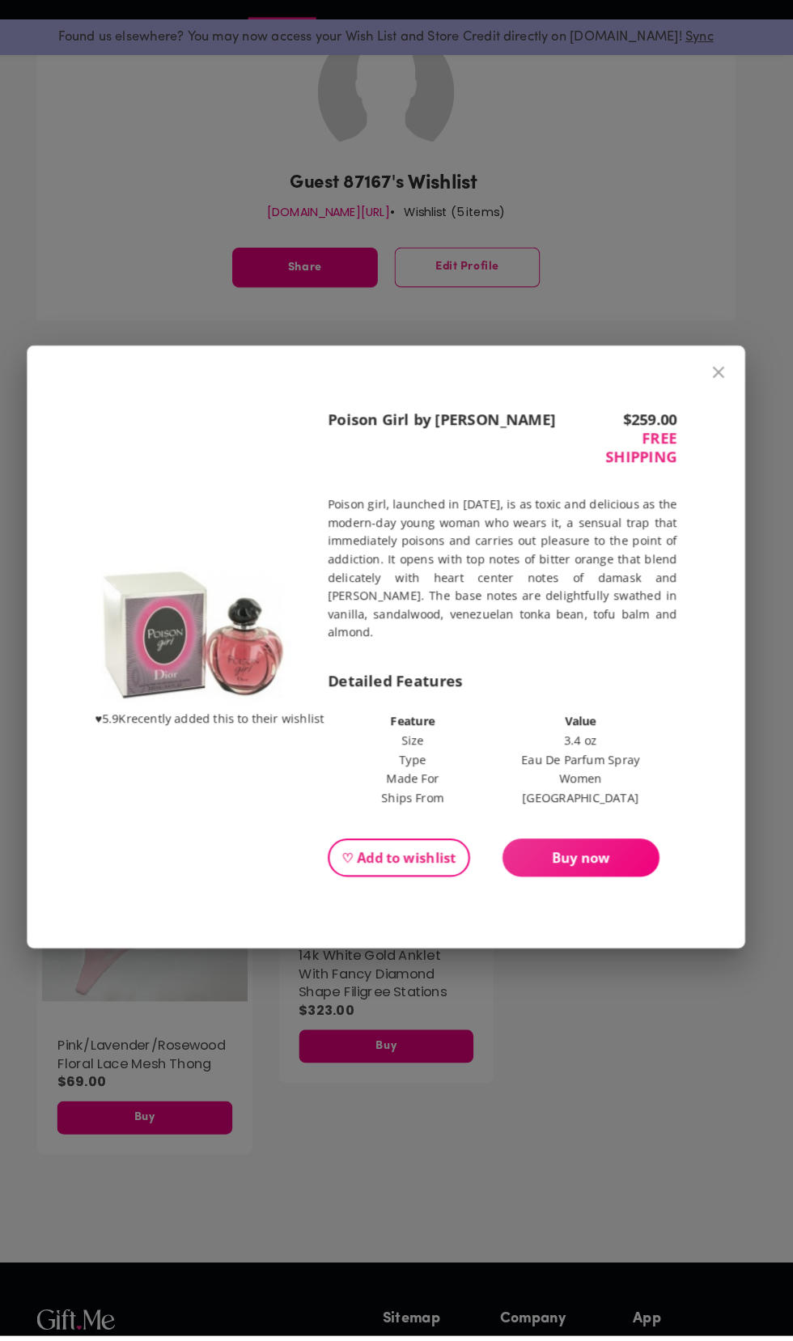
scroll to position [99, 0]
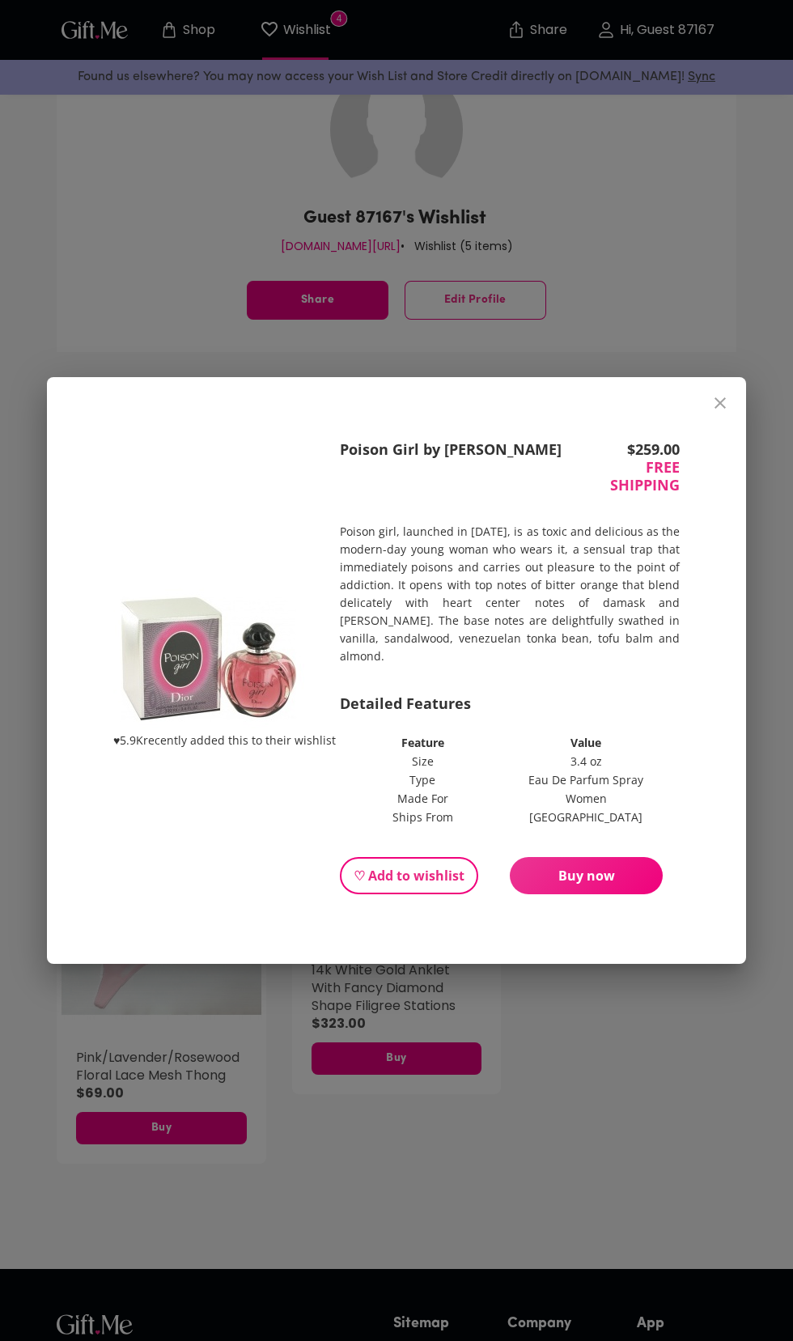
click at [720, 409] on icon "close" at bounding box center [720, 402] width 11 height 11
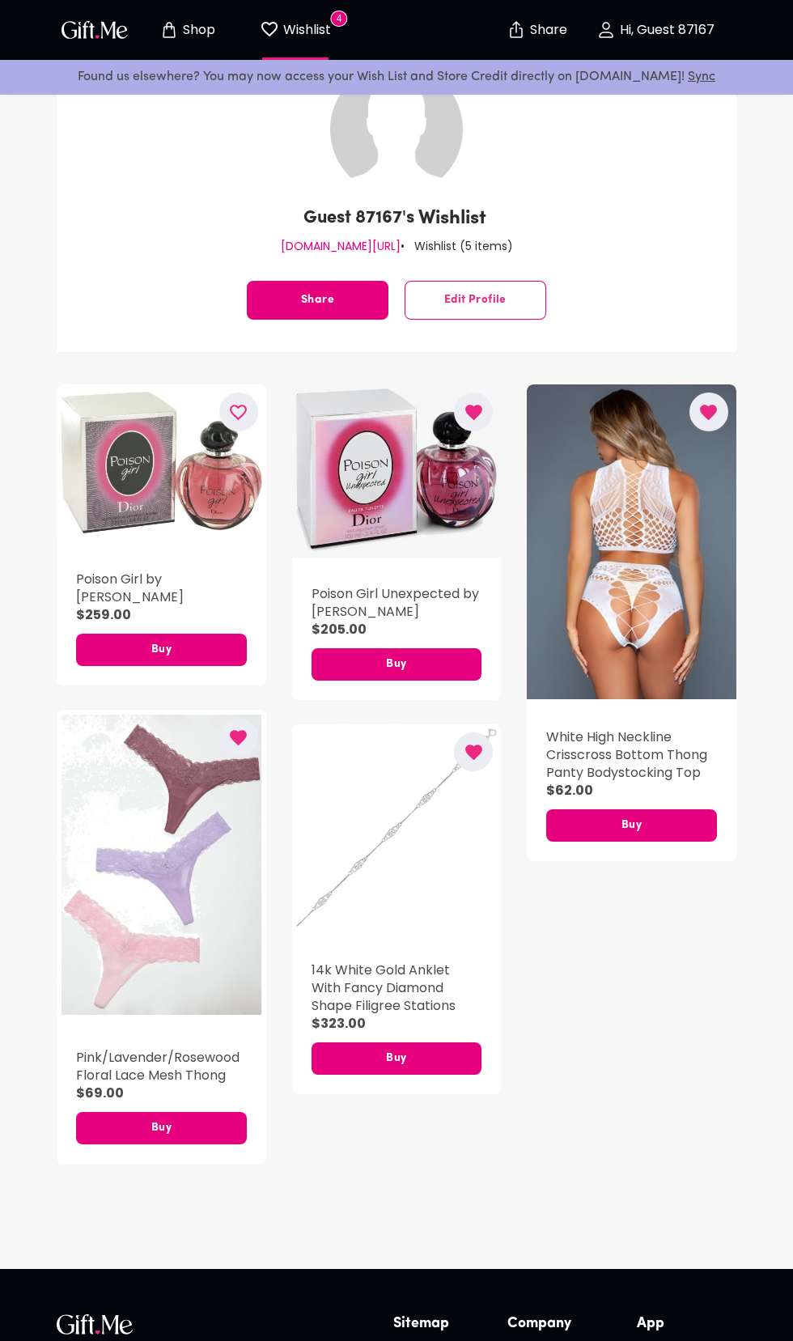
click at [354, 426] on div "button" at bounding box center [397, 470] width 210 height 173
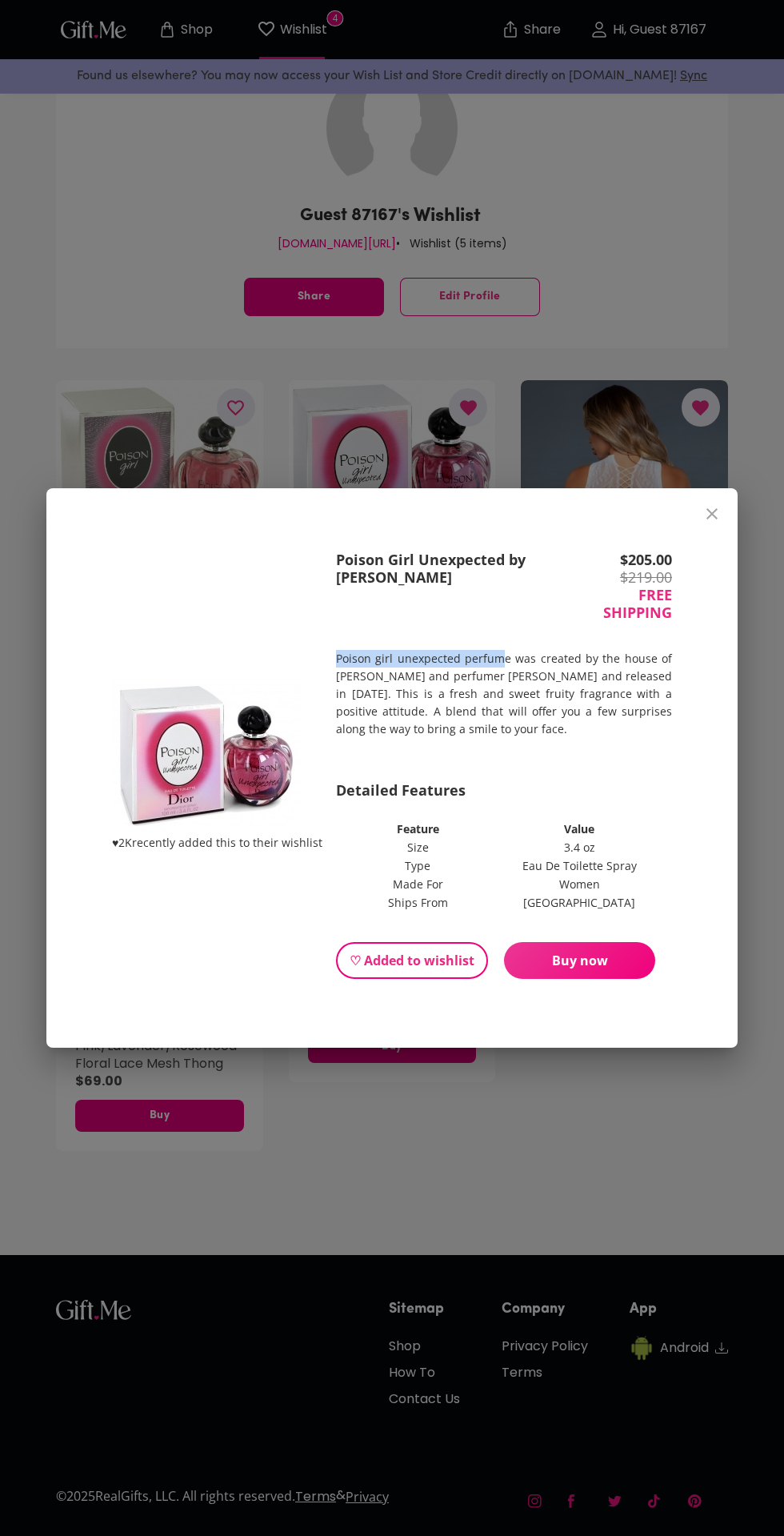
click at [507, 738] on p "Poison girl unexpected perfume was created by the house of [PERSON_NAME] and pe…" at bounding box center [504, 693] width 336 height 88
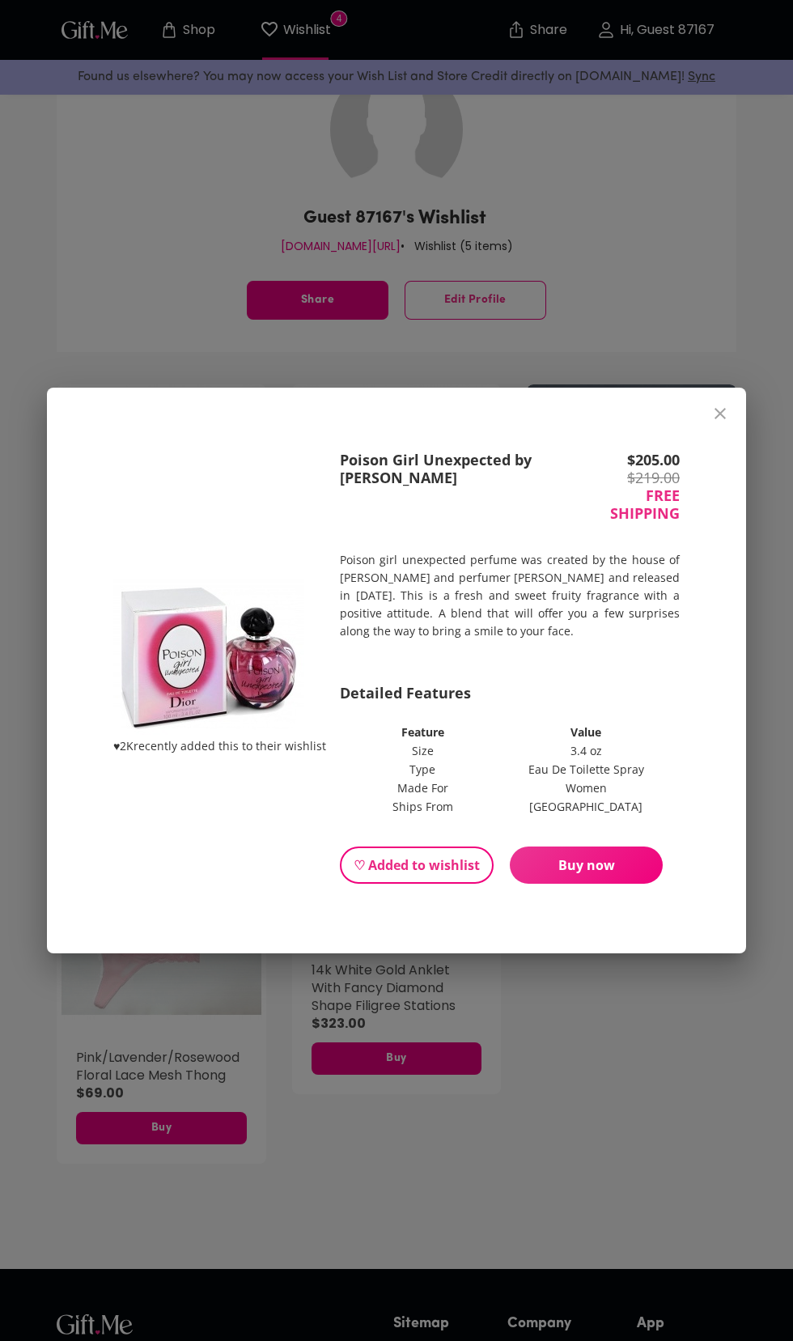
click at [720, 409] on icon "close" at bounding box center [720, 413] width 11 height 11
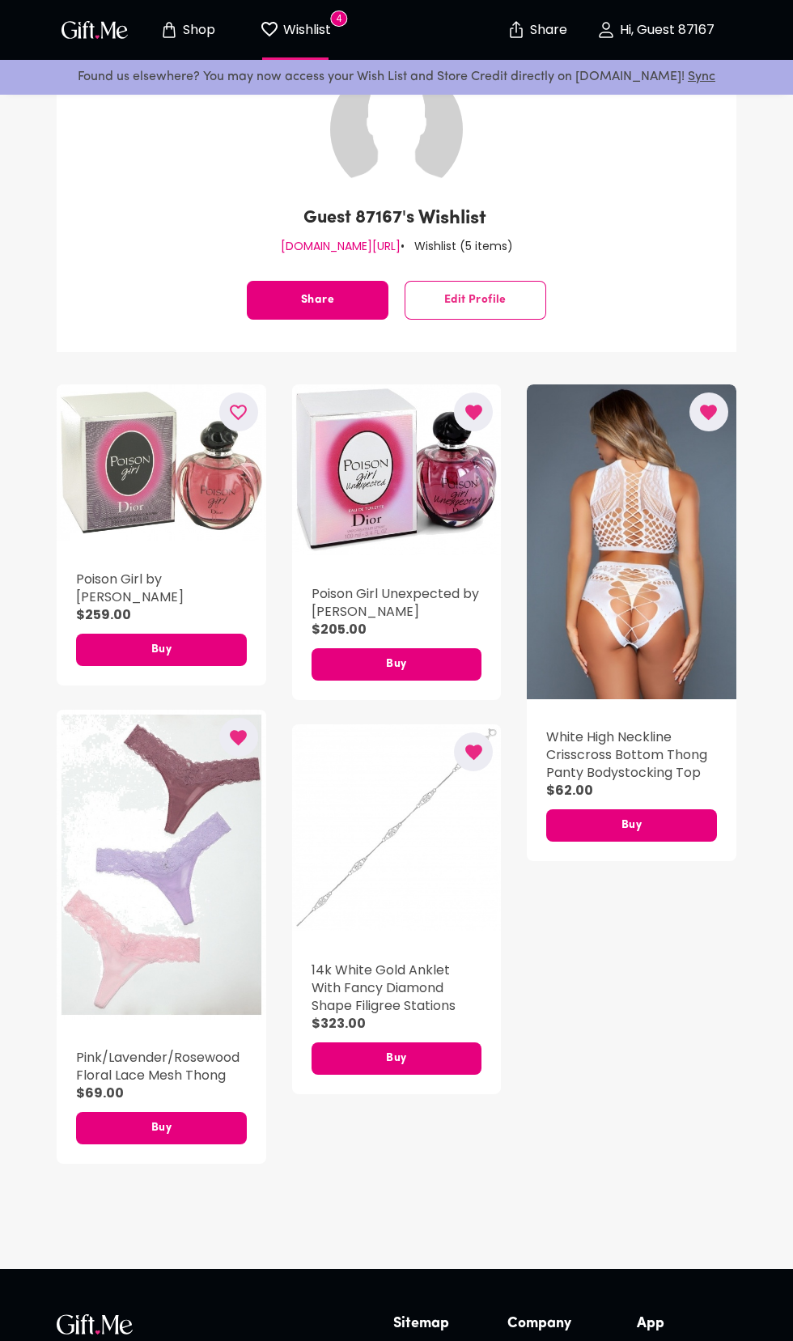
click at [473, 412] on icon "button" at bounding box center [473, 412] width 17 height 15
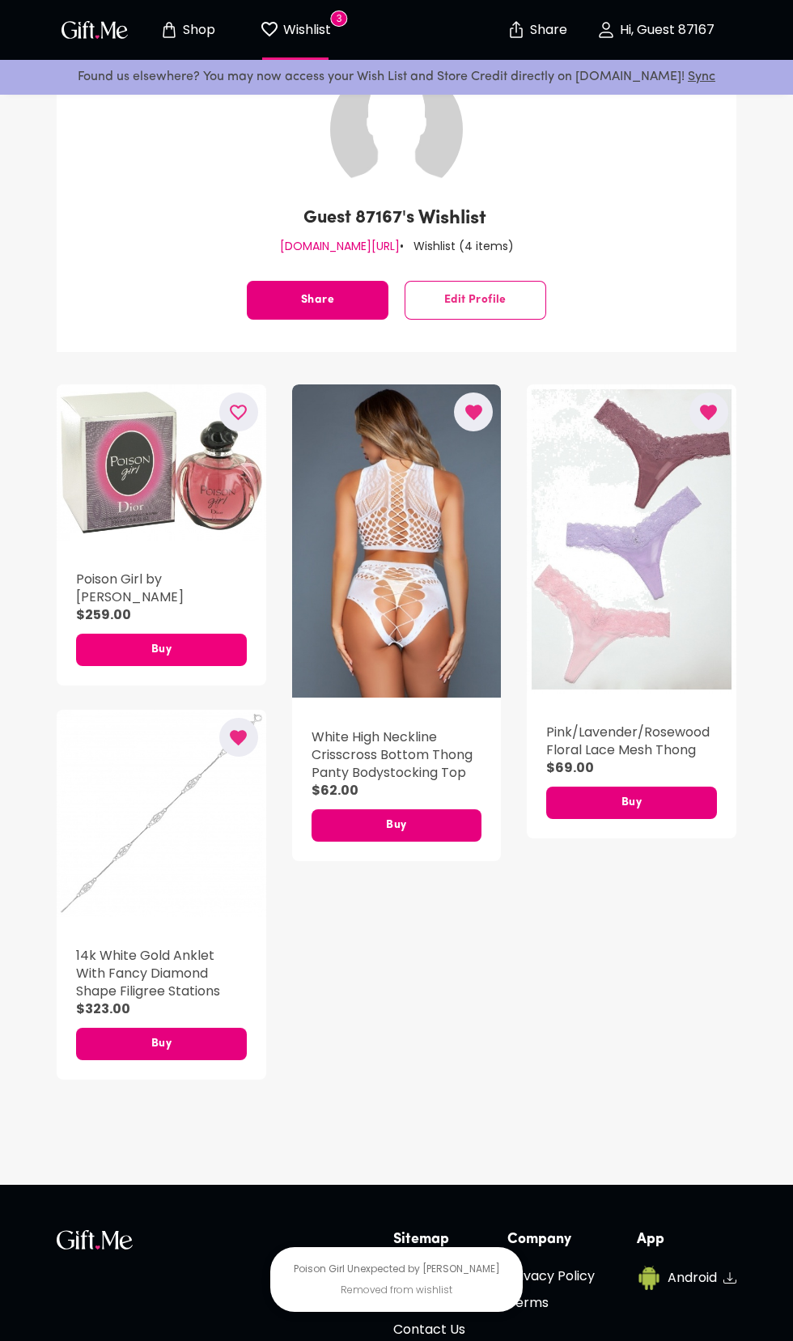
click at [146, 641] on span "Buy" at bounding box center [161, 650] width 171 height 18
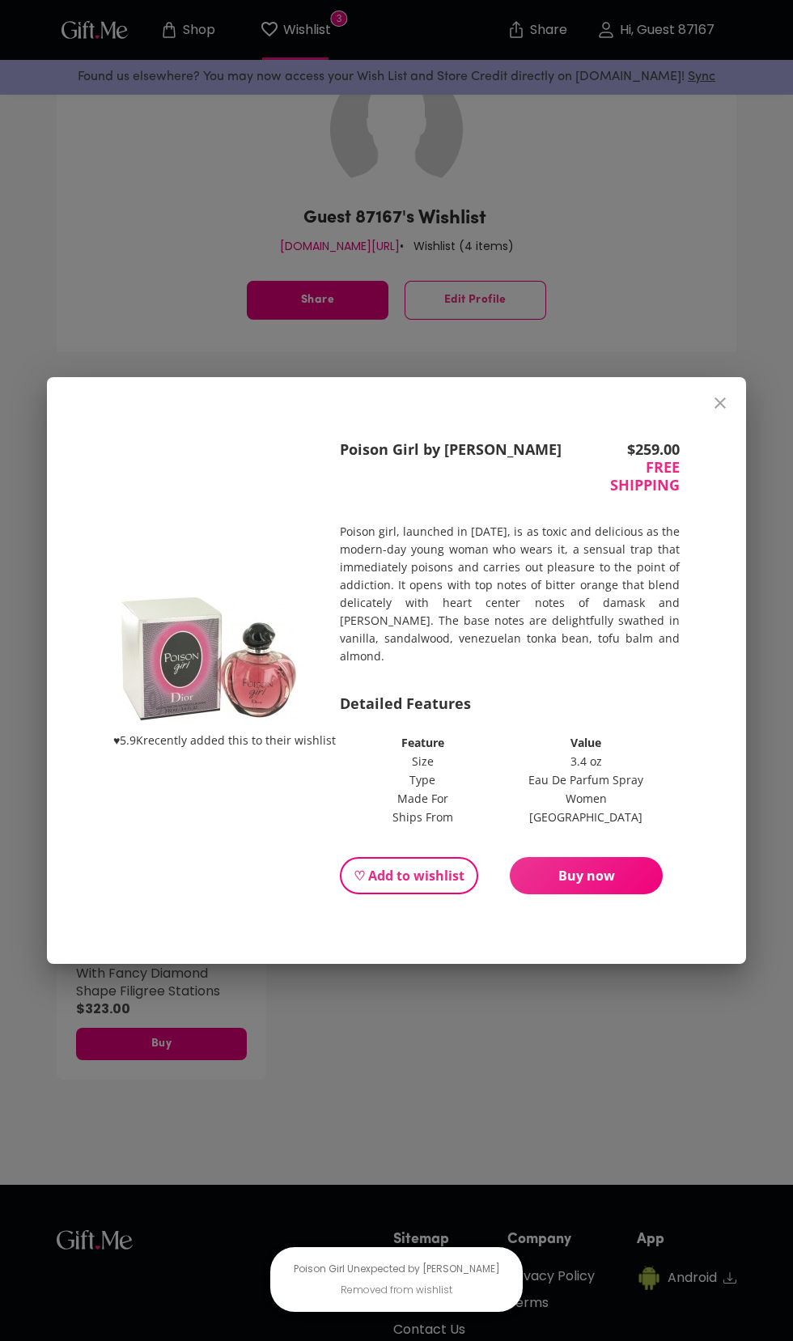
click at [619, 884] on span "Buy now" at bounding box center [586, 876] width 153 height 18
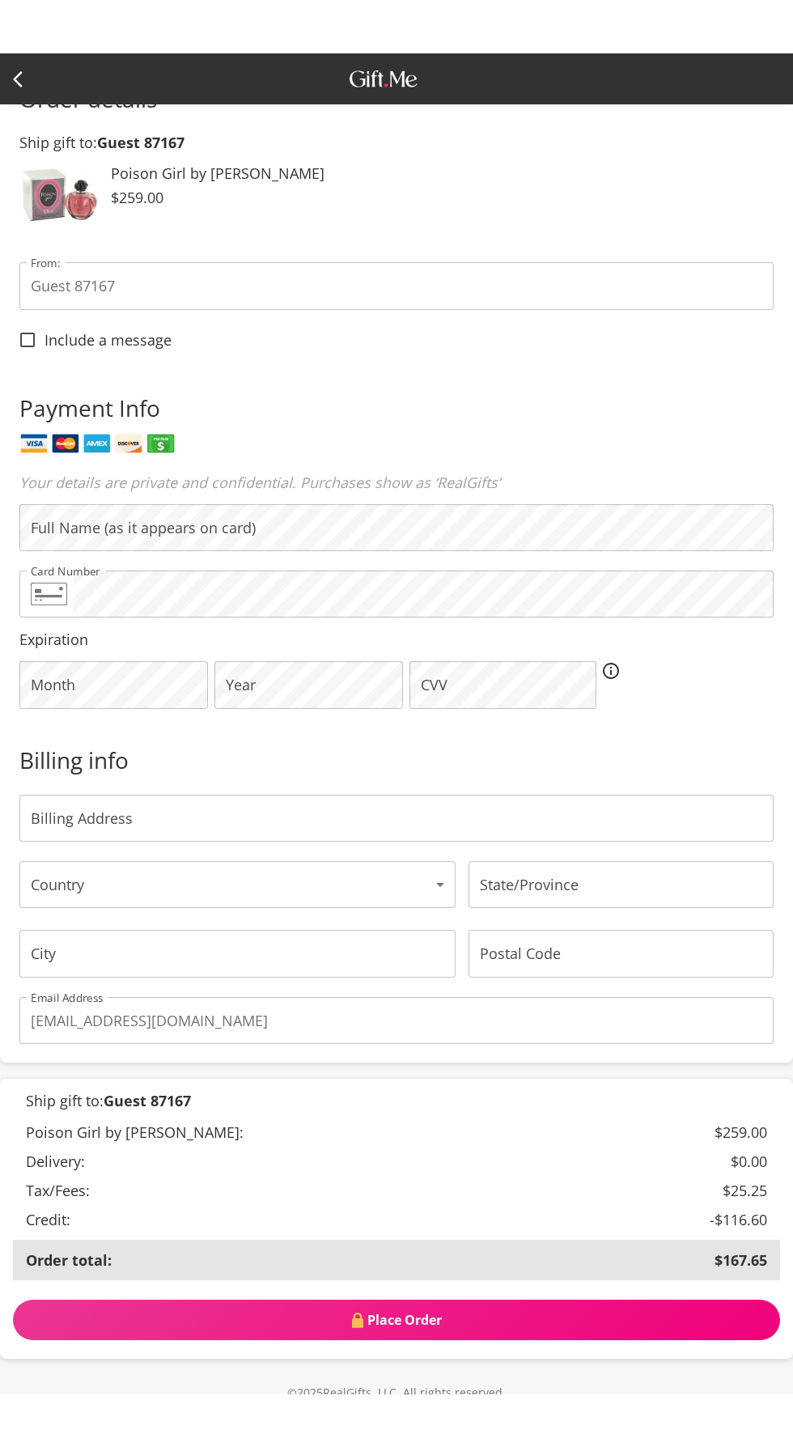
scroll to position [148, 0]
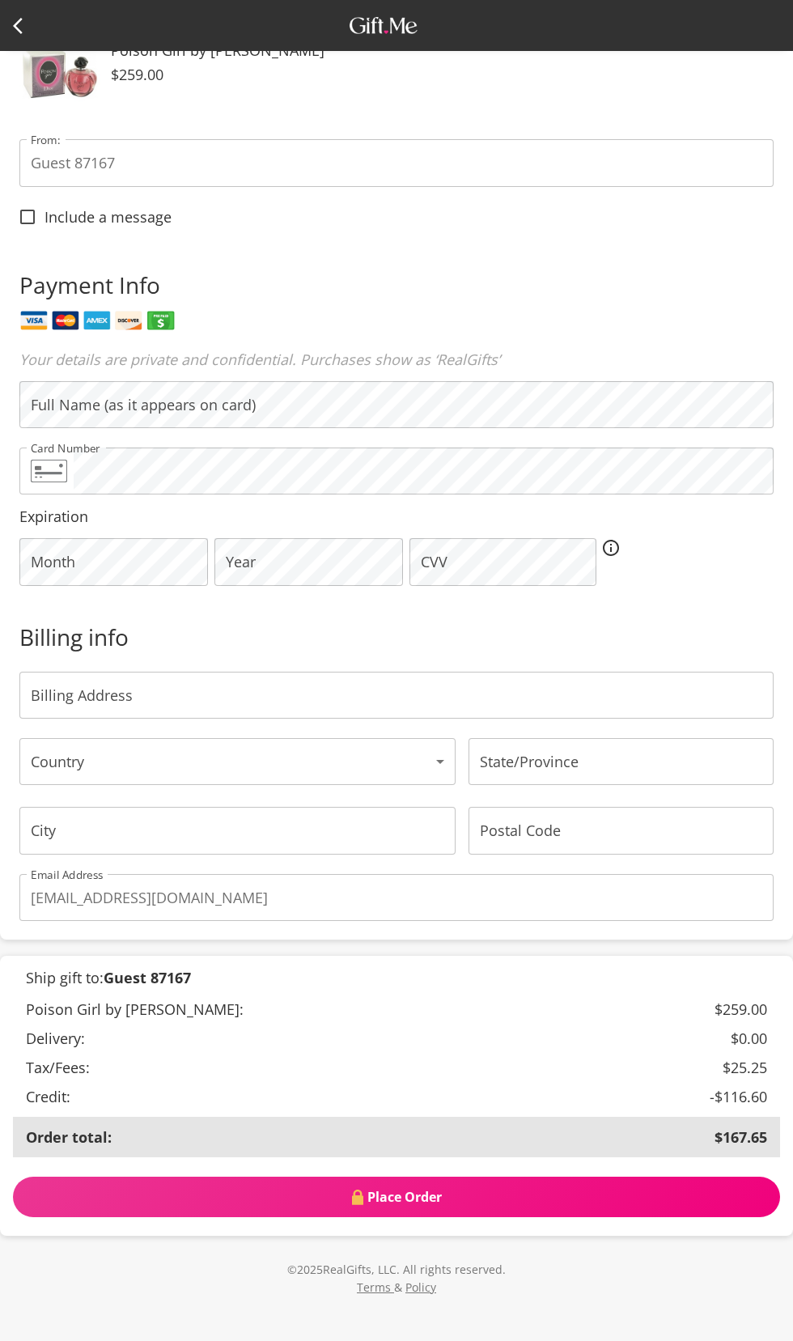
click at [637, 785] on input "State/Province" at bounding box center [621, 761] width 305 height 47
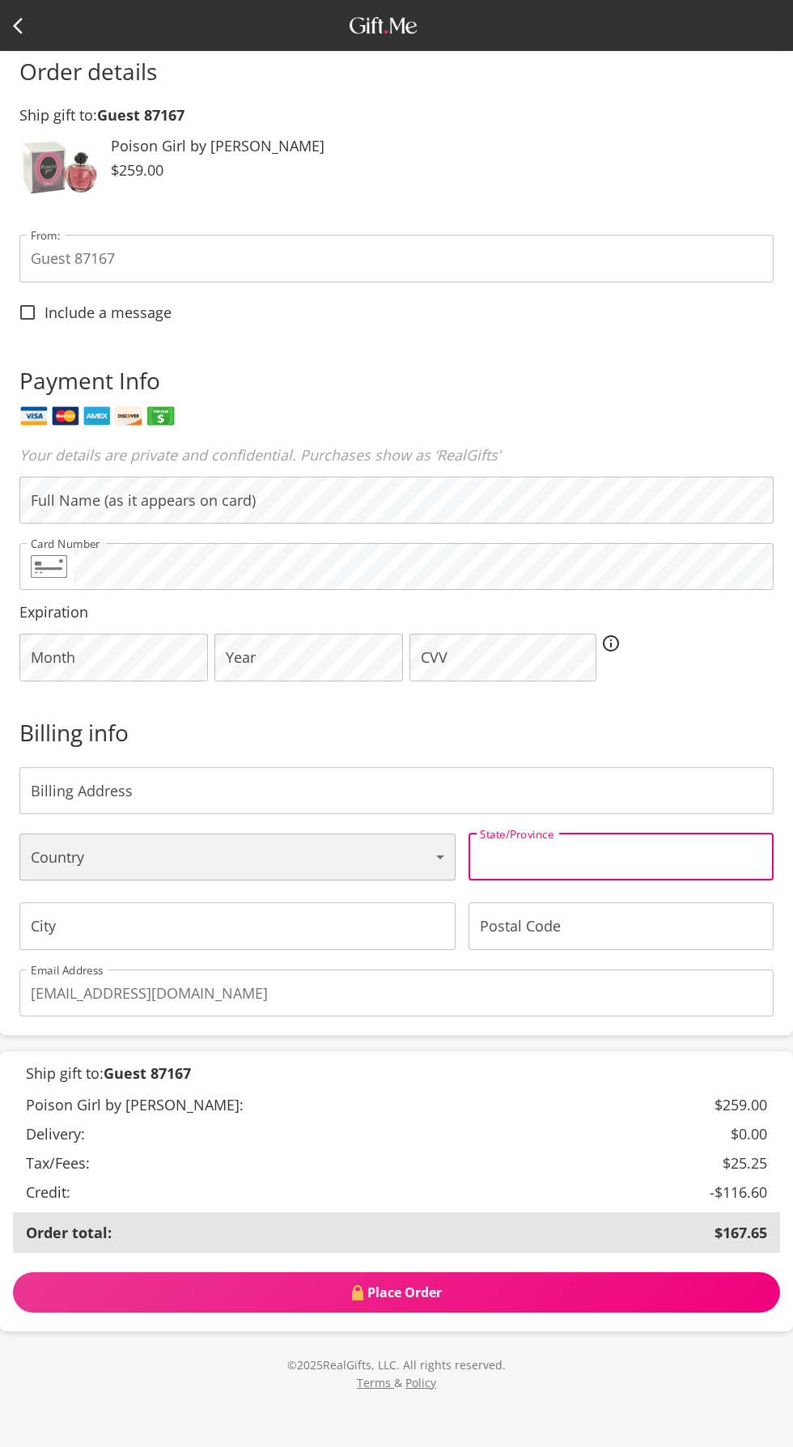
click at [350, 880] on select "[GEOGRAPHIC_DATA] [GEOGRAPHIC_DATA] [GEOGRAPHIC_DATA] [GEOGRAPHIC_DATA] [GEOGRA…" at bounding box center [237, 856] width 436 height 47
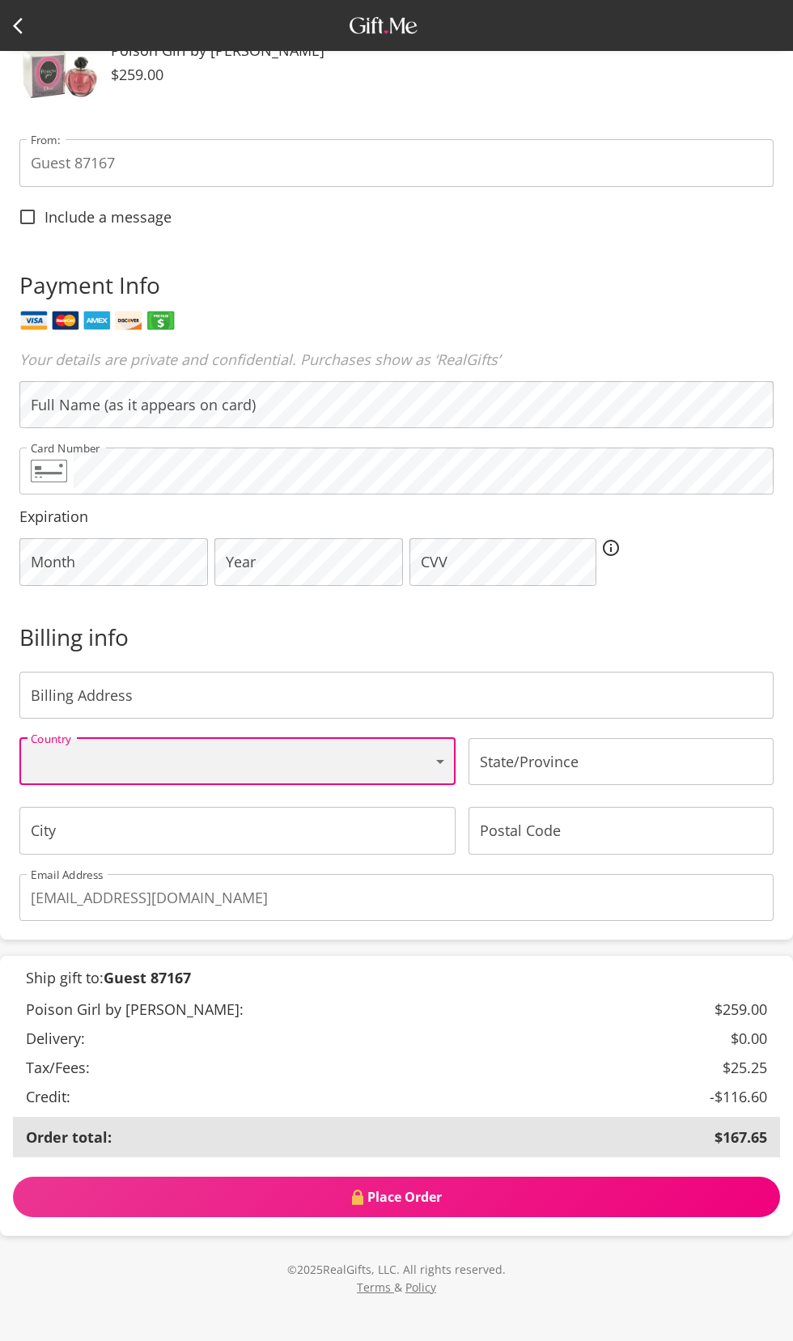
select select "AU"
click at [635, 785] on input "State/Province" at bounding box center [621, 761] width 305 height 47
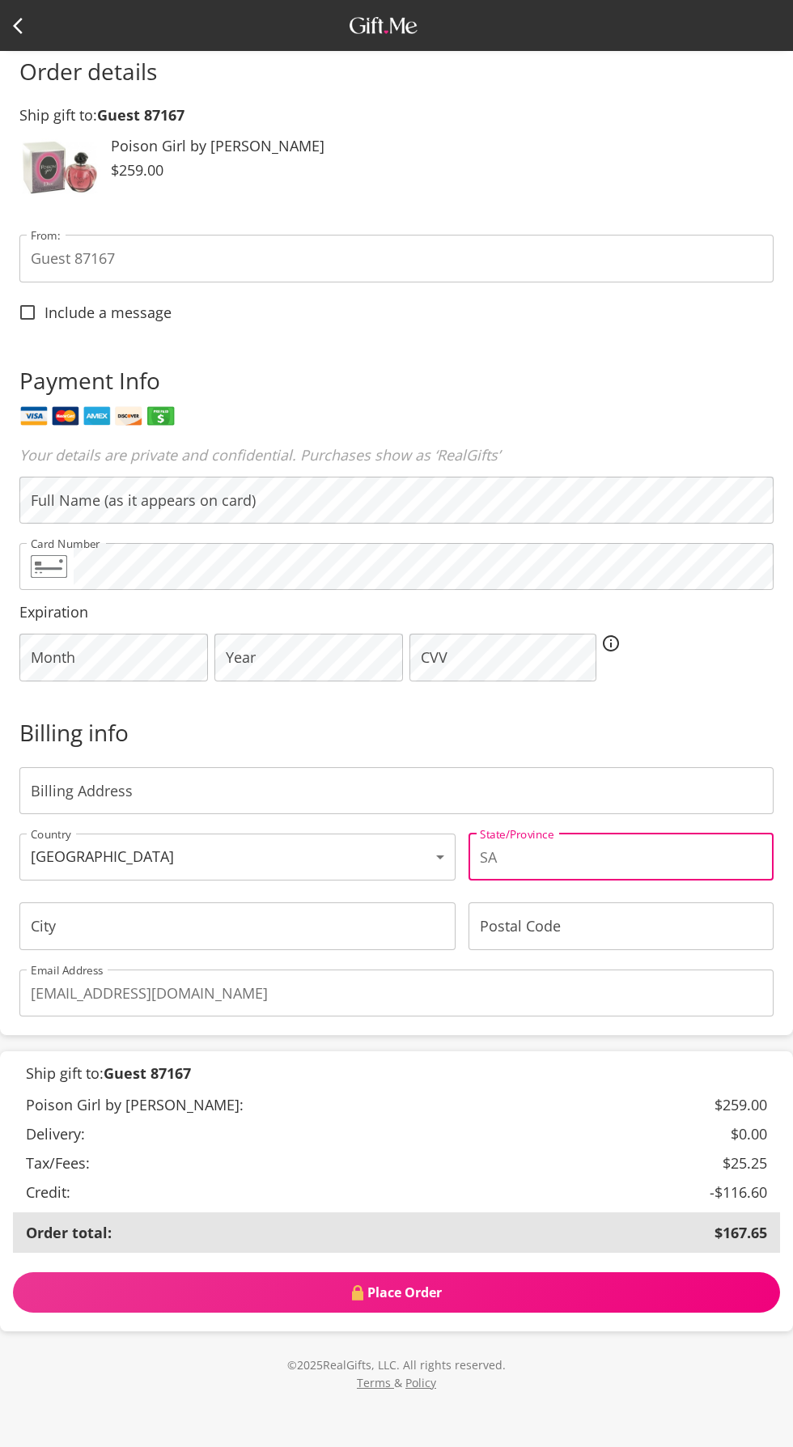
type input "SA"
click at [298, 949] on input "City" at bounding box center [237, 925] width 436 height 47
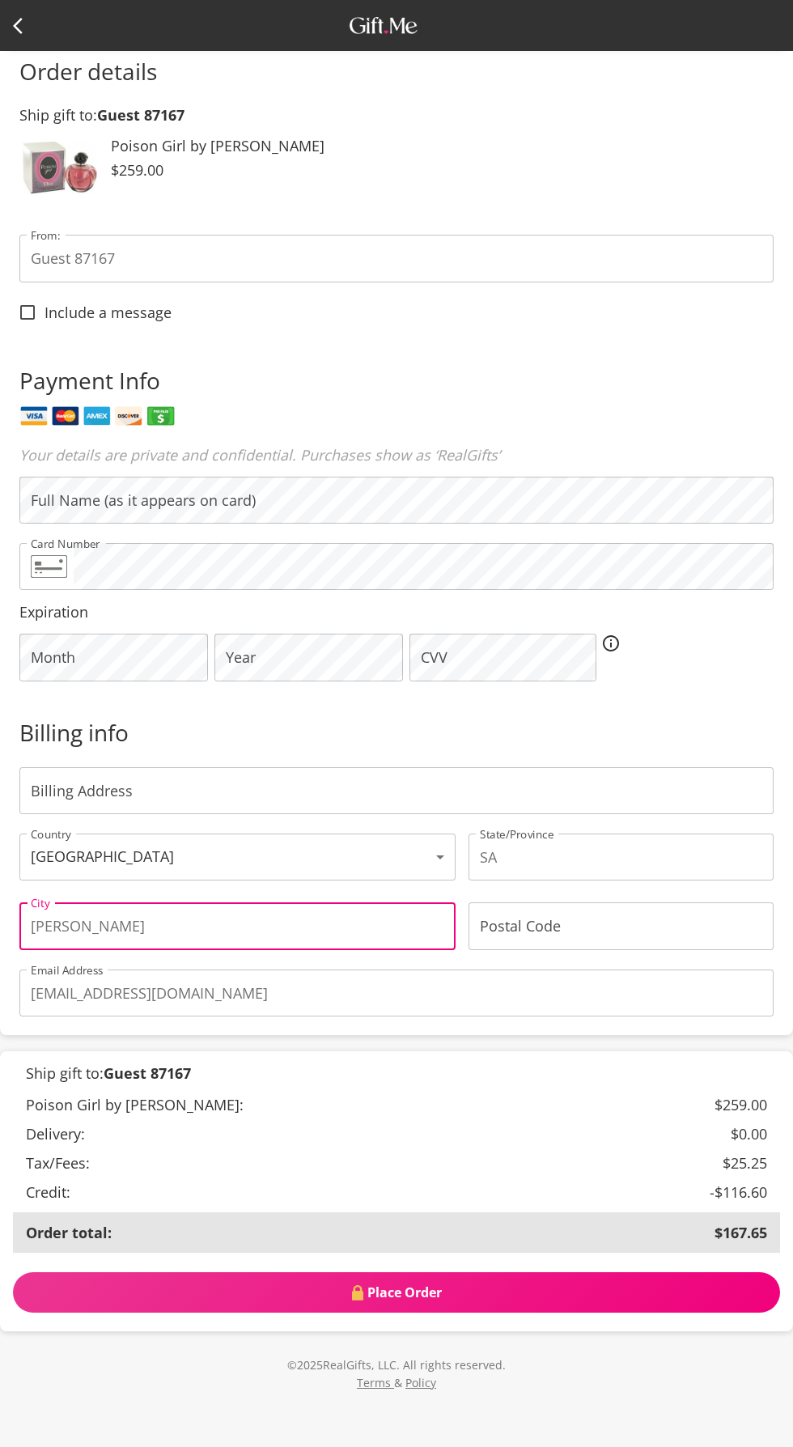
type input "[PERSON_NAME]"
click at [612, 949] on input "Postal Code" at bounding box center [621, 925] width 305 height 47
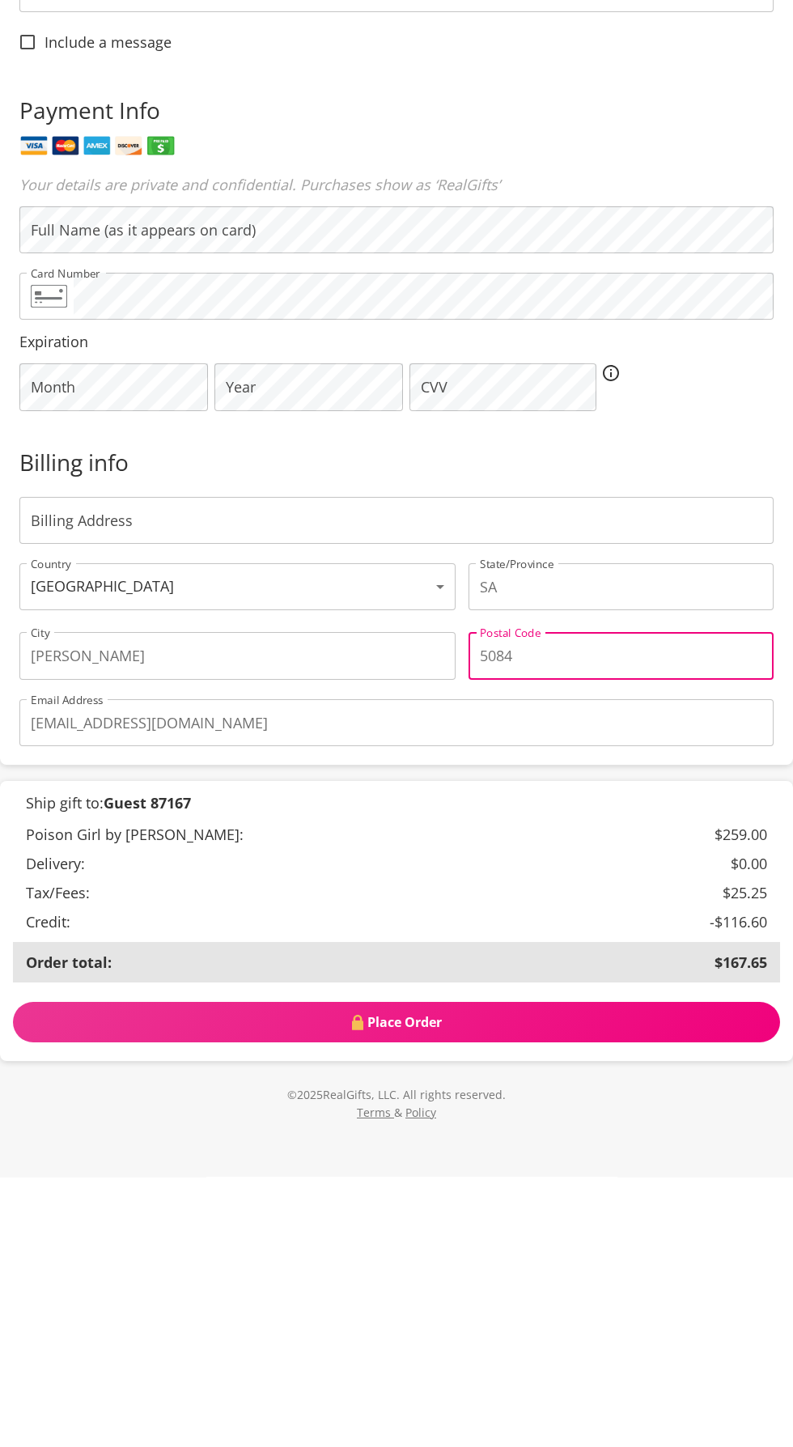
type input "5084"
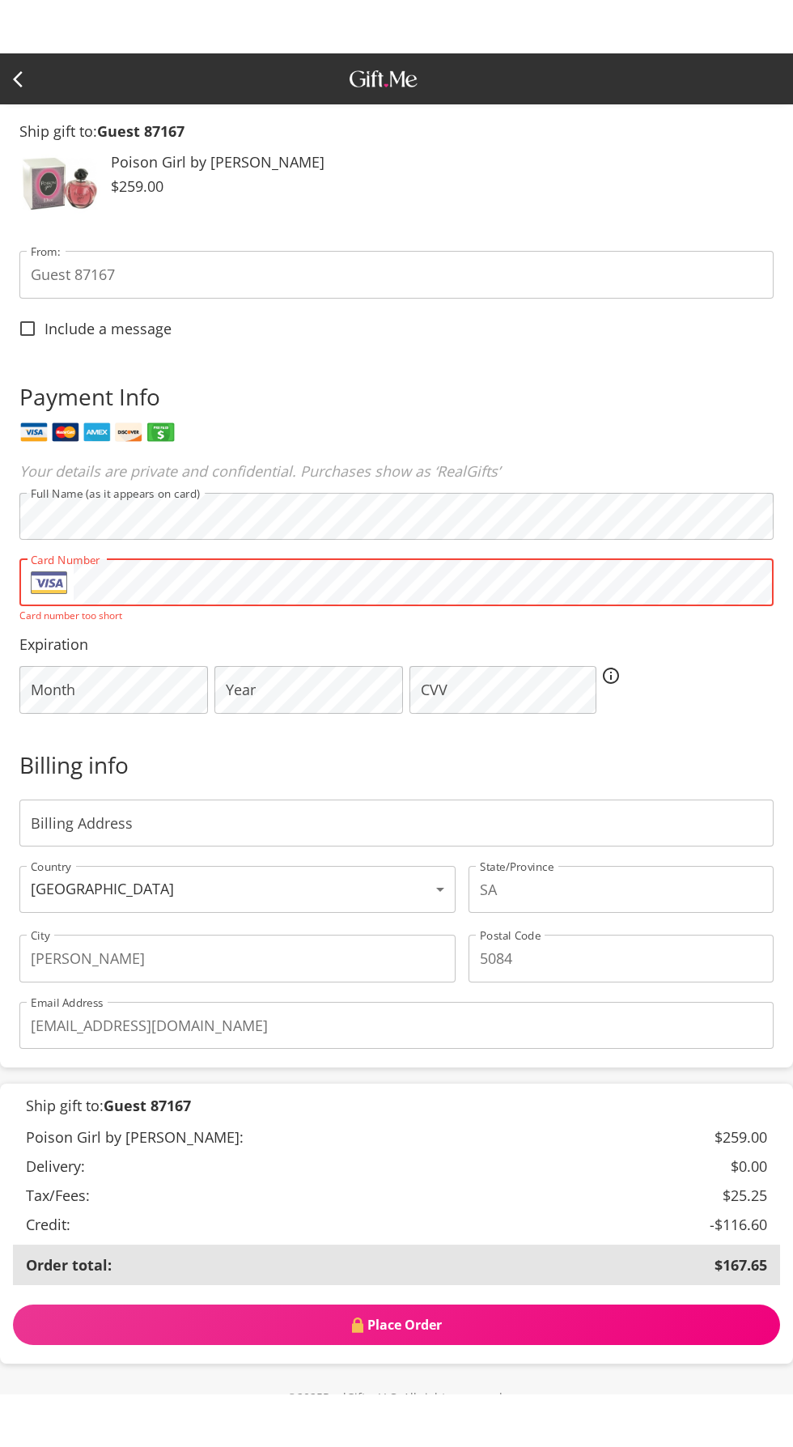
scroll to position [134, 0]
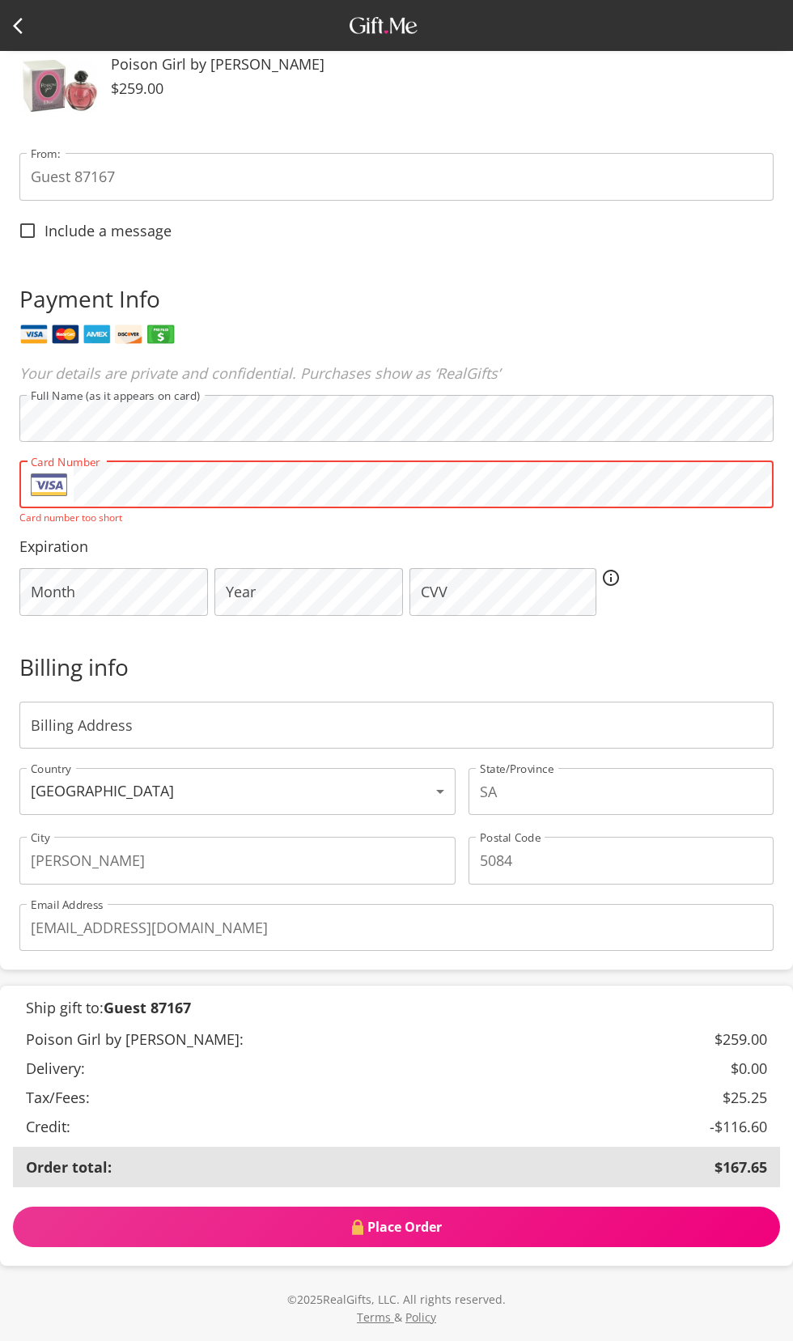
click at [306, 1247] on button "Place Order" at bounding box center [396, 1227] width 767 height 40
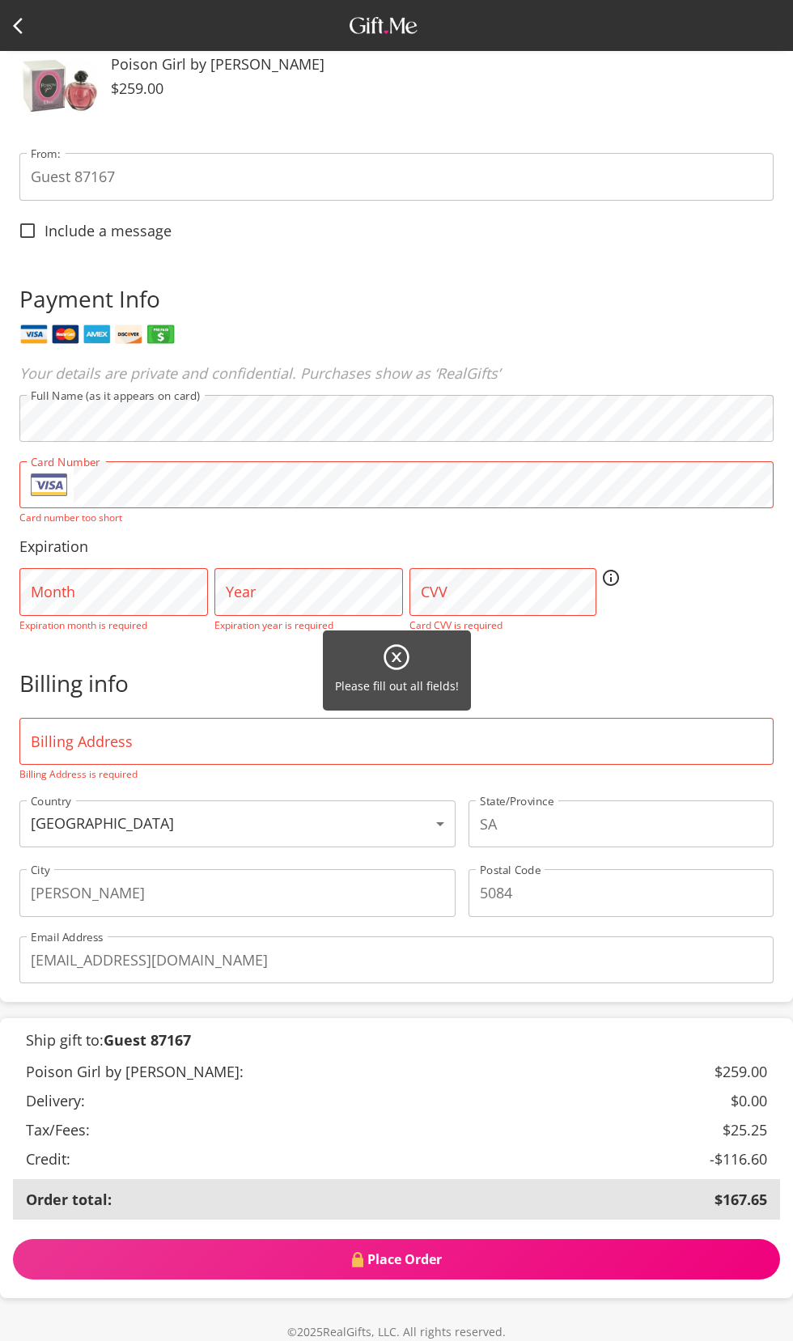
click at [284, 579] on div "Please fill out all fields!" at bounding box center [396, 670] width 793 height 1341
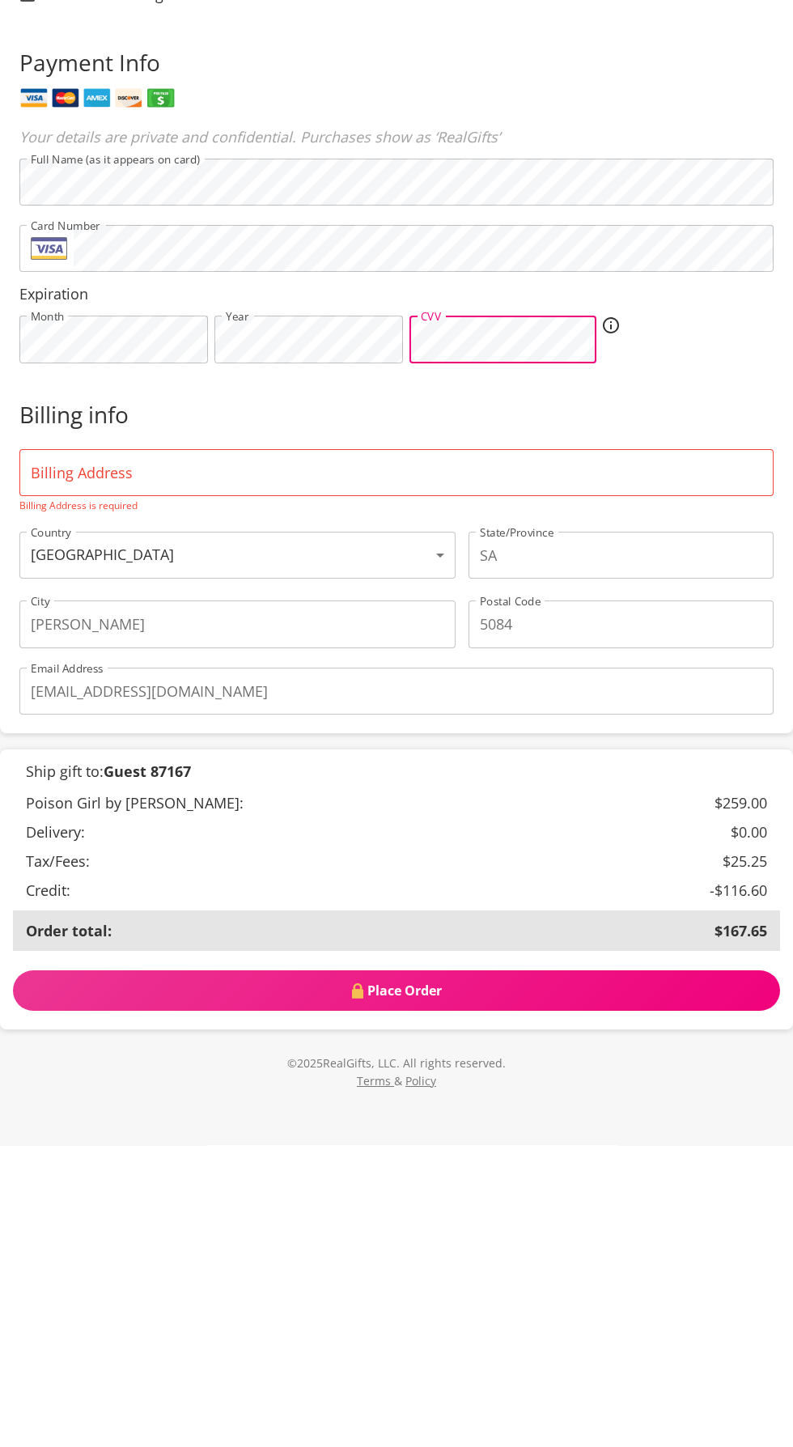
click at [84, 798] on input "Billing Address" at bounding box center [396, 774] width 754 height 47
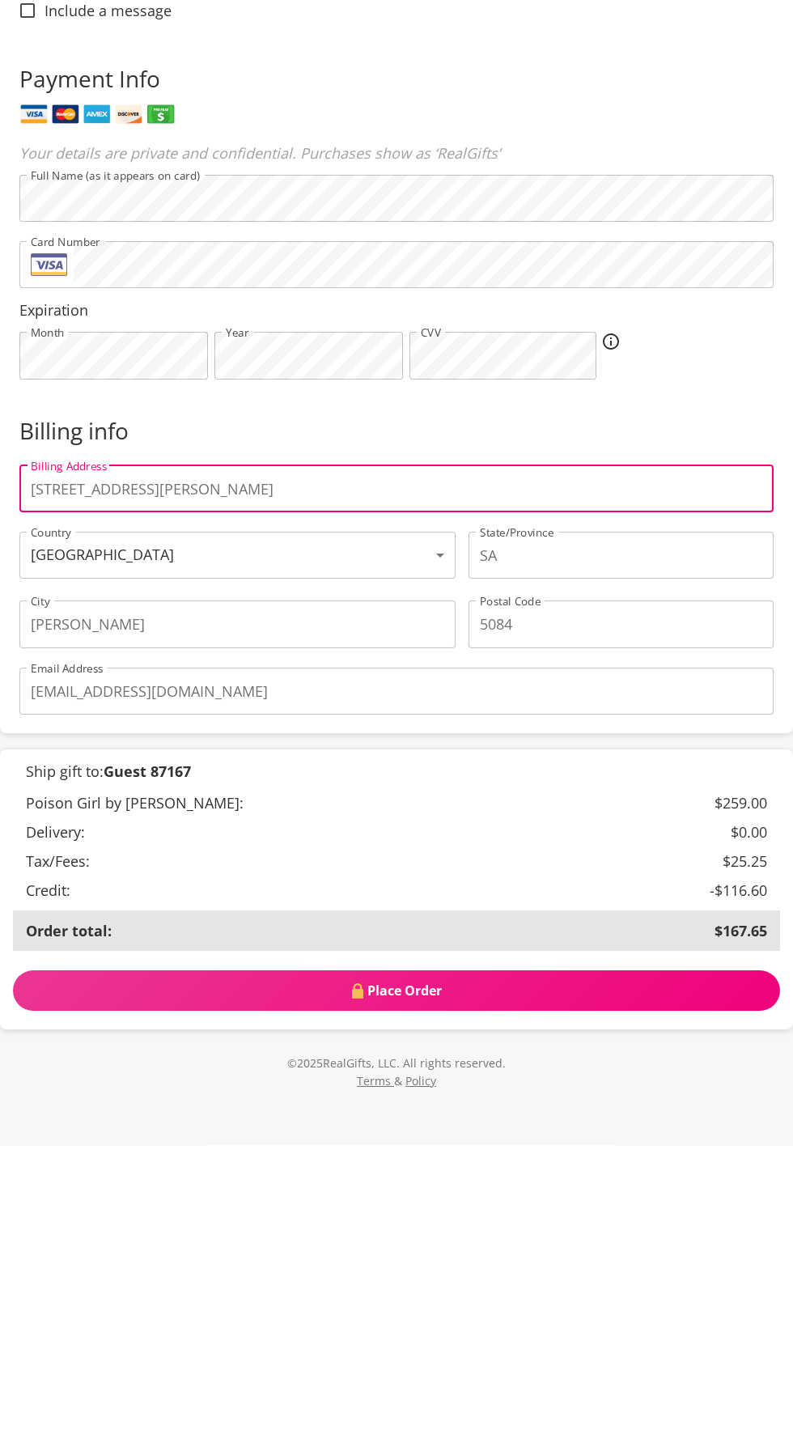
type input "[STREET_ADDRESS][PERSON_NAME]"
click at [316, 748] on p "Billing info" at bounding box center [396, 732] width 754 height 31
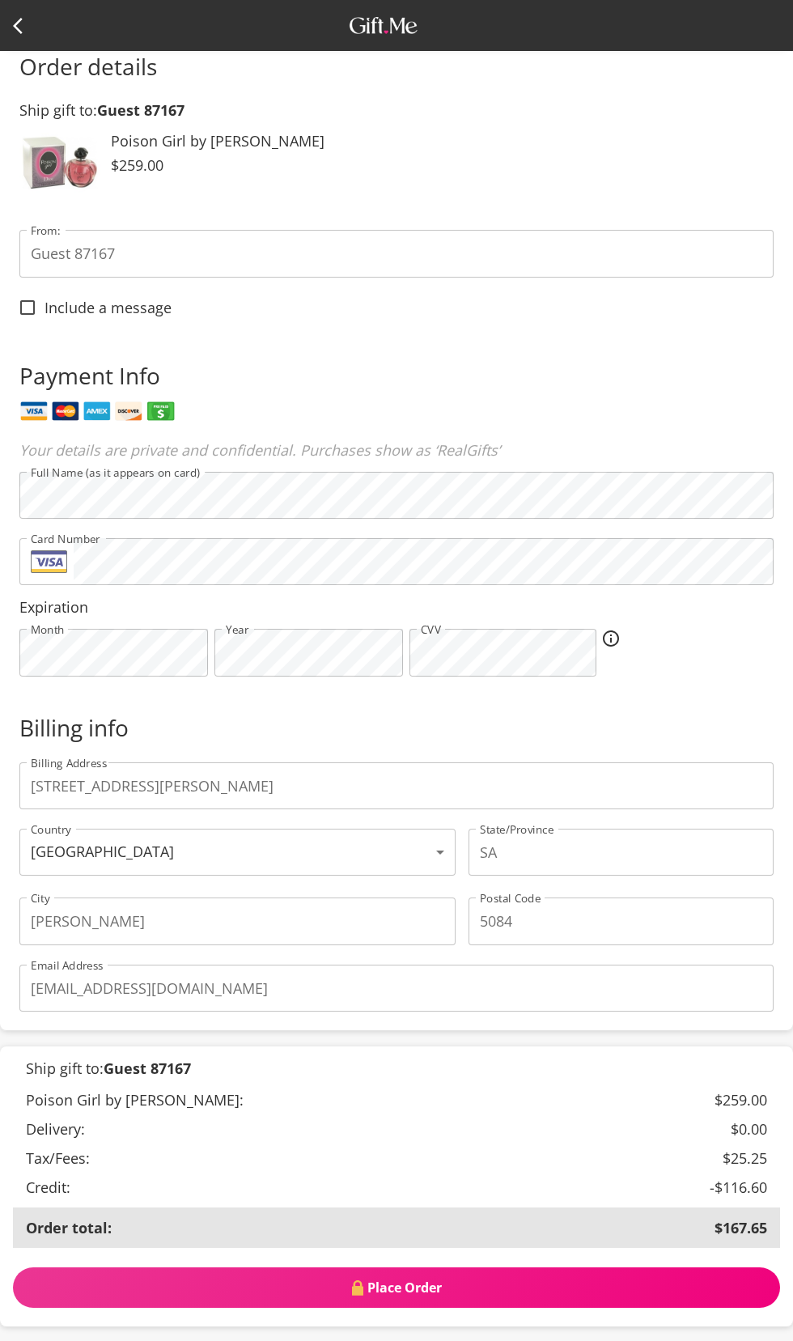
scroll to position [0, 0]
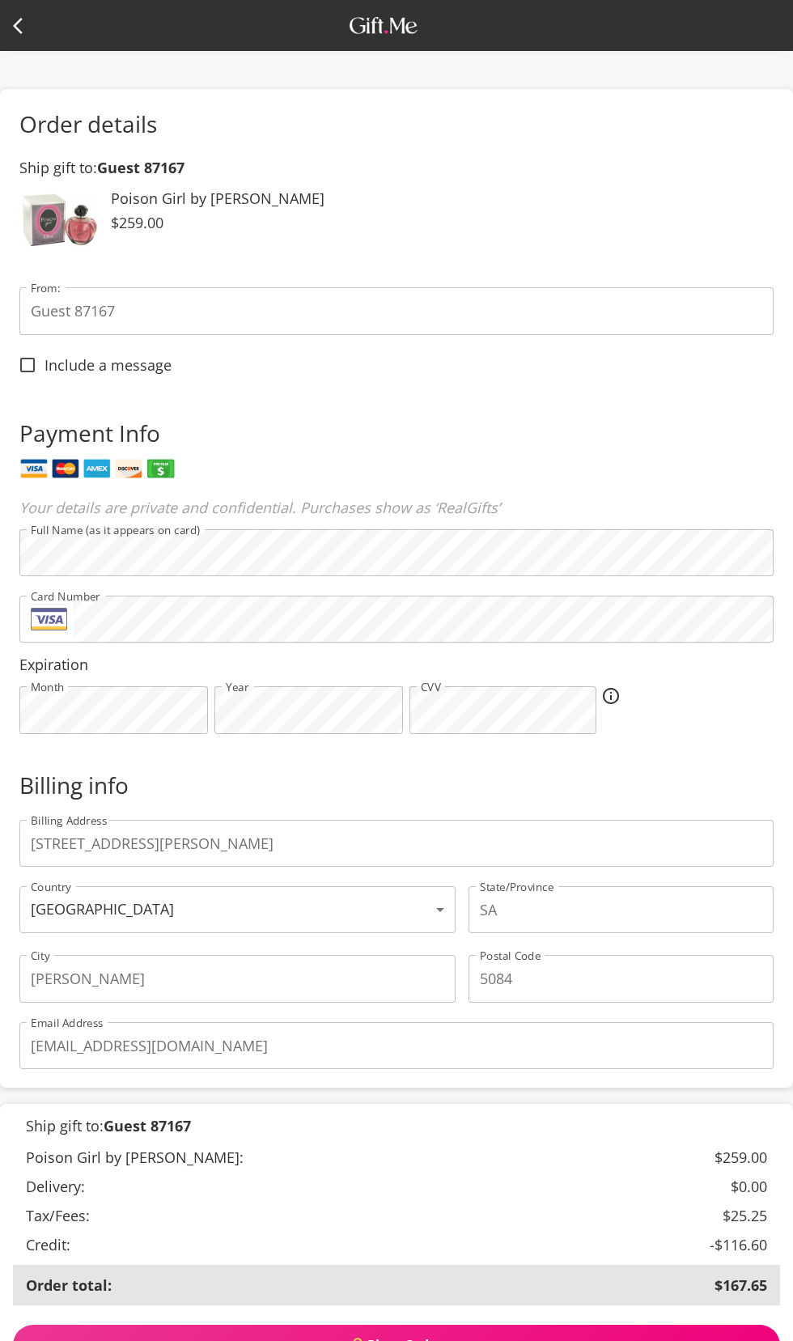
click at [78, 334] on input "Guest 87167" at bounding box center [396, 310] width 754 height 47
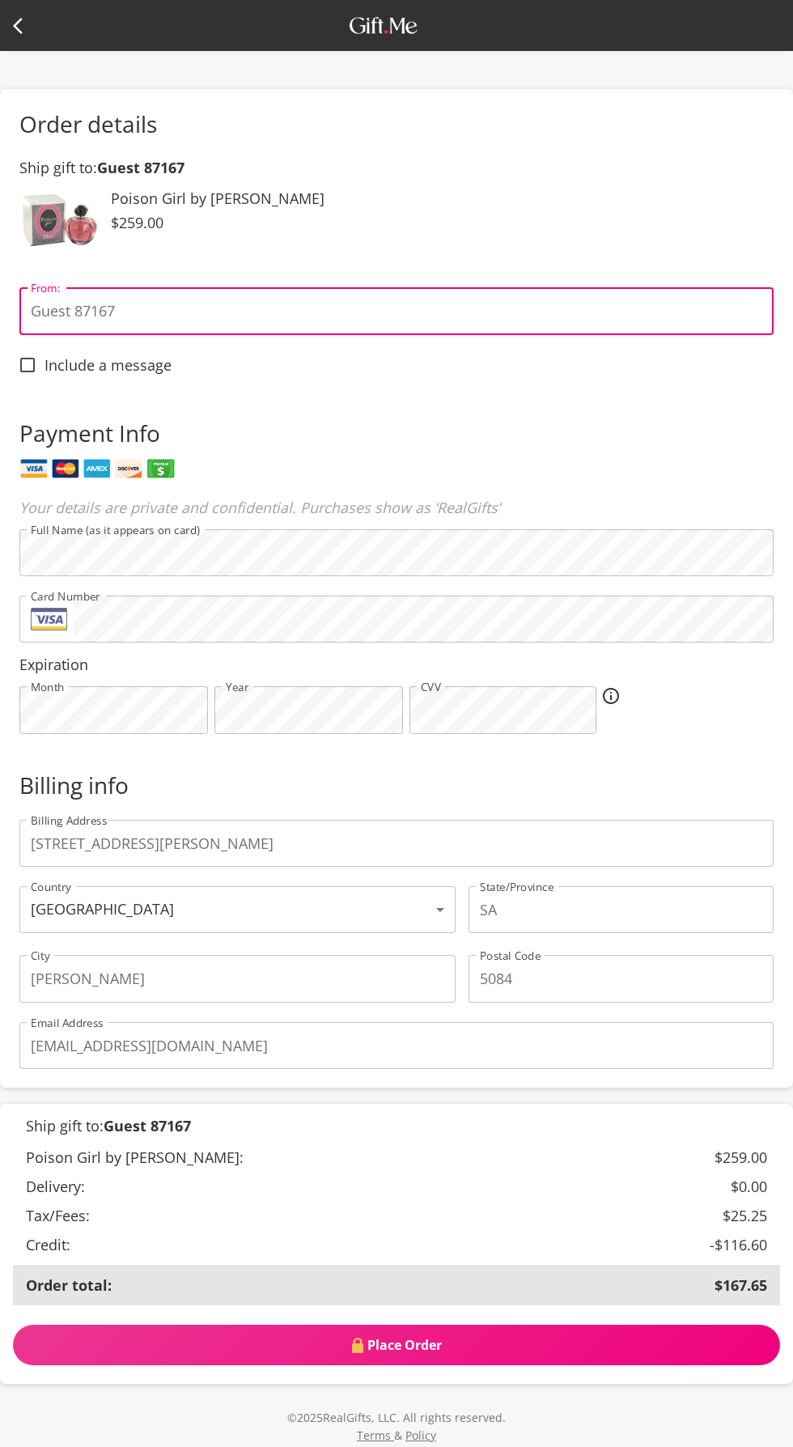
click at [142, 334] on input "Guest 87167" at bounding box center [396, 310] width 754 height 47
click at [170, 334] on input "Guest 87167" at bounding box center [396, 310] width 754 height 47
click at [336, 448] on p "Payment Info" at bounding box center [396, 433] width 754 height 31
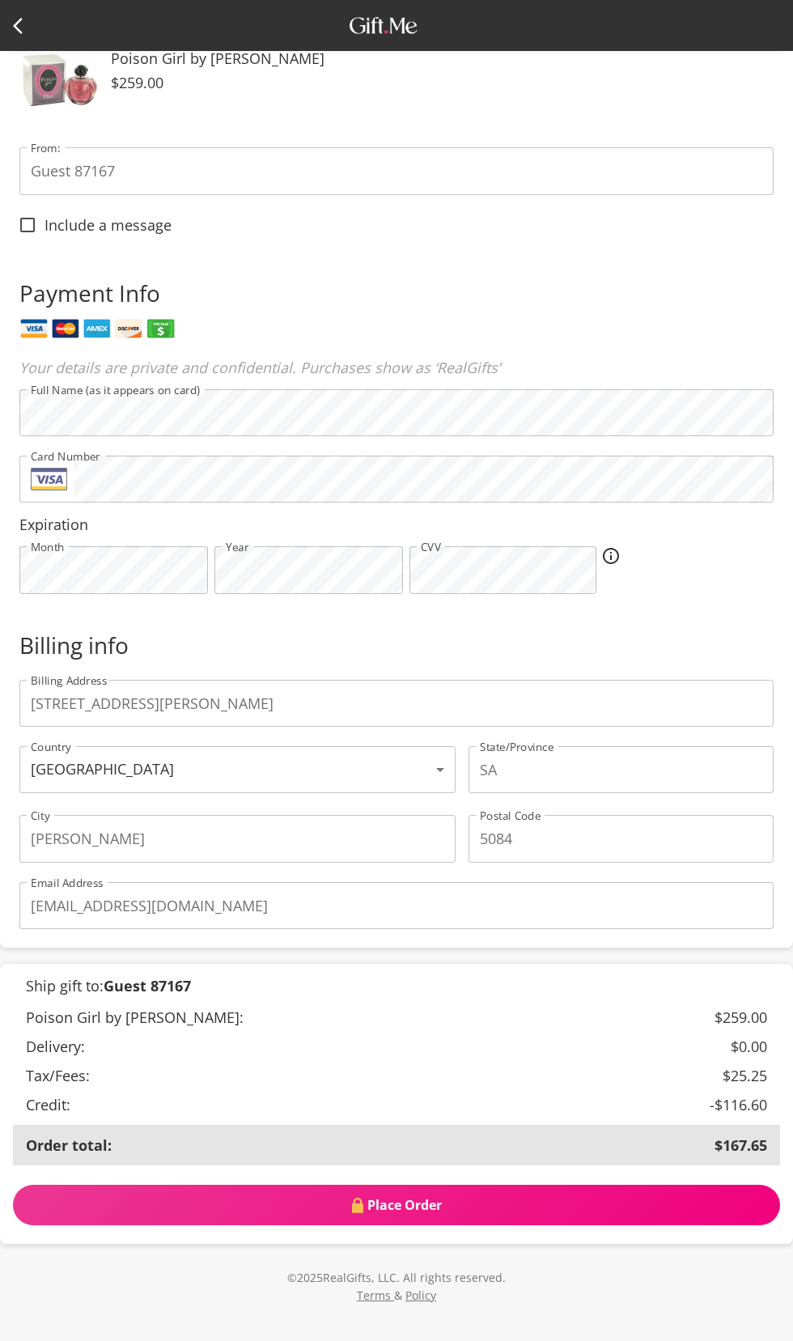
scroll to position [148, 0]
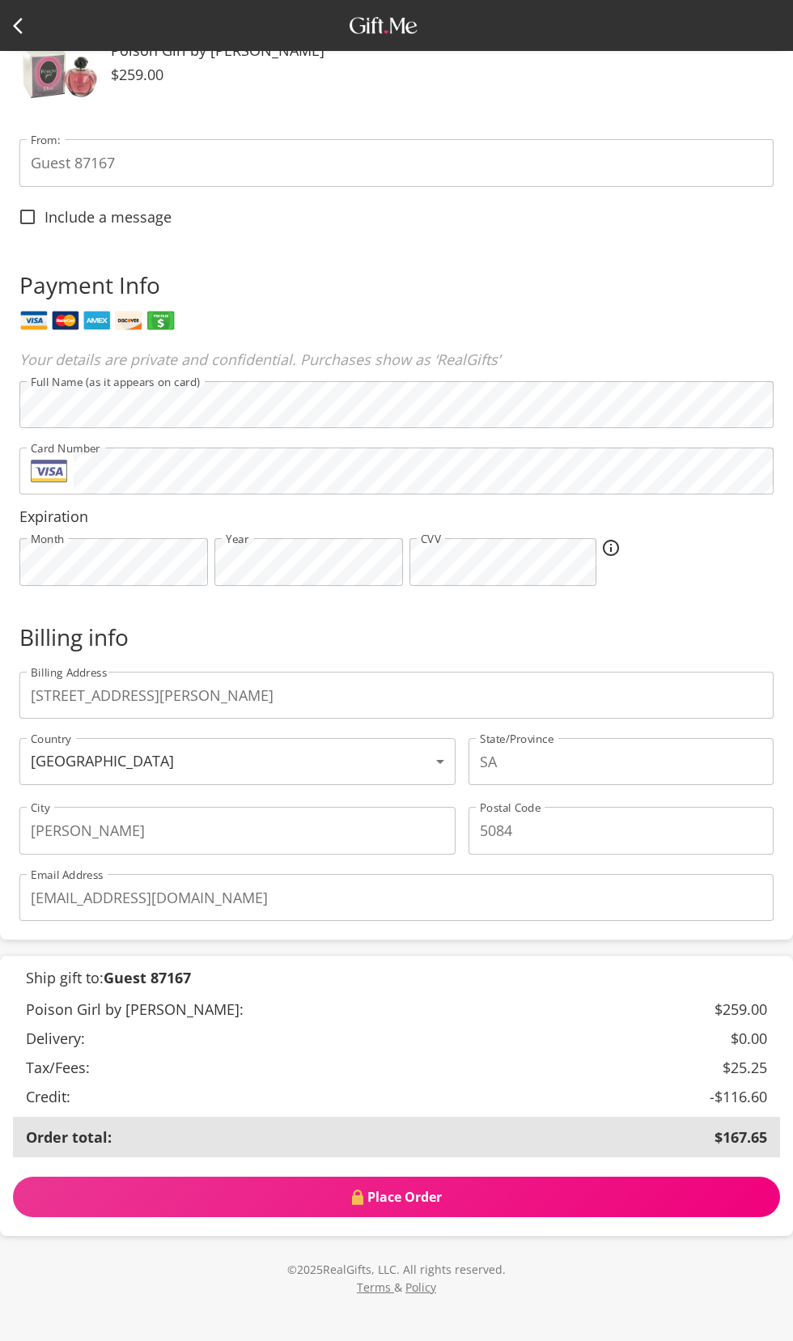
click at [492, 1206] on span "Place Order" at bounding box center [396, 1197] width 767 height 18
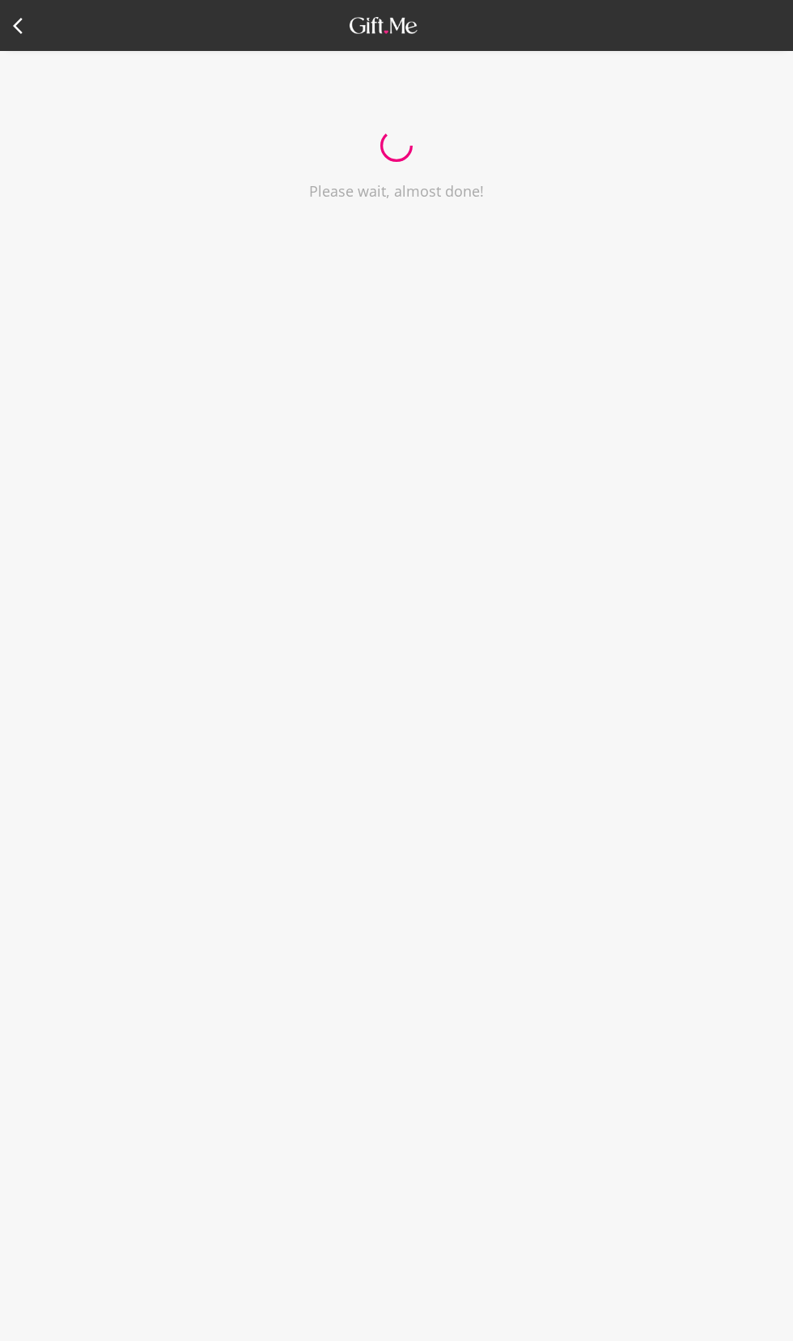
select select "AU"
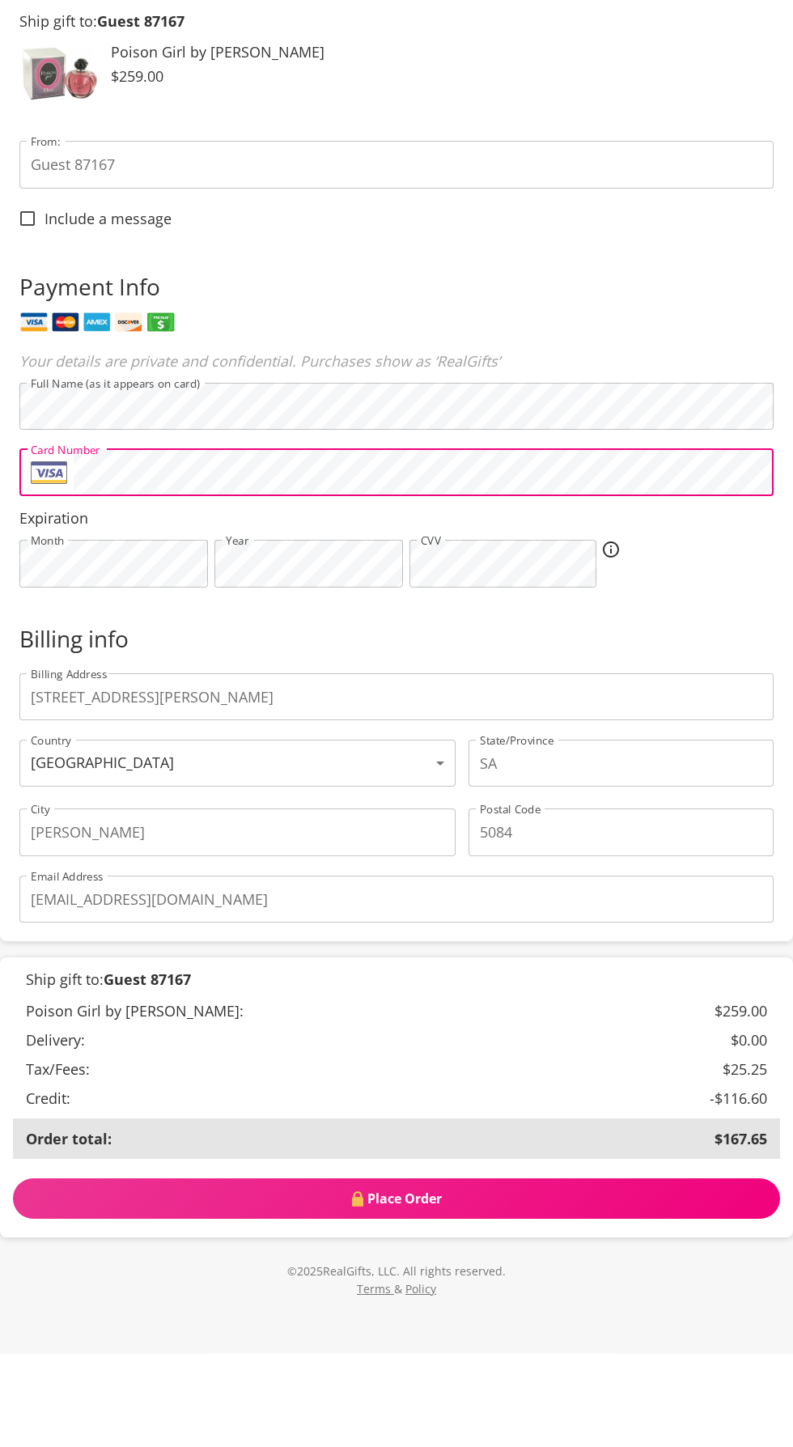
scroll to position [147, 0]
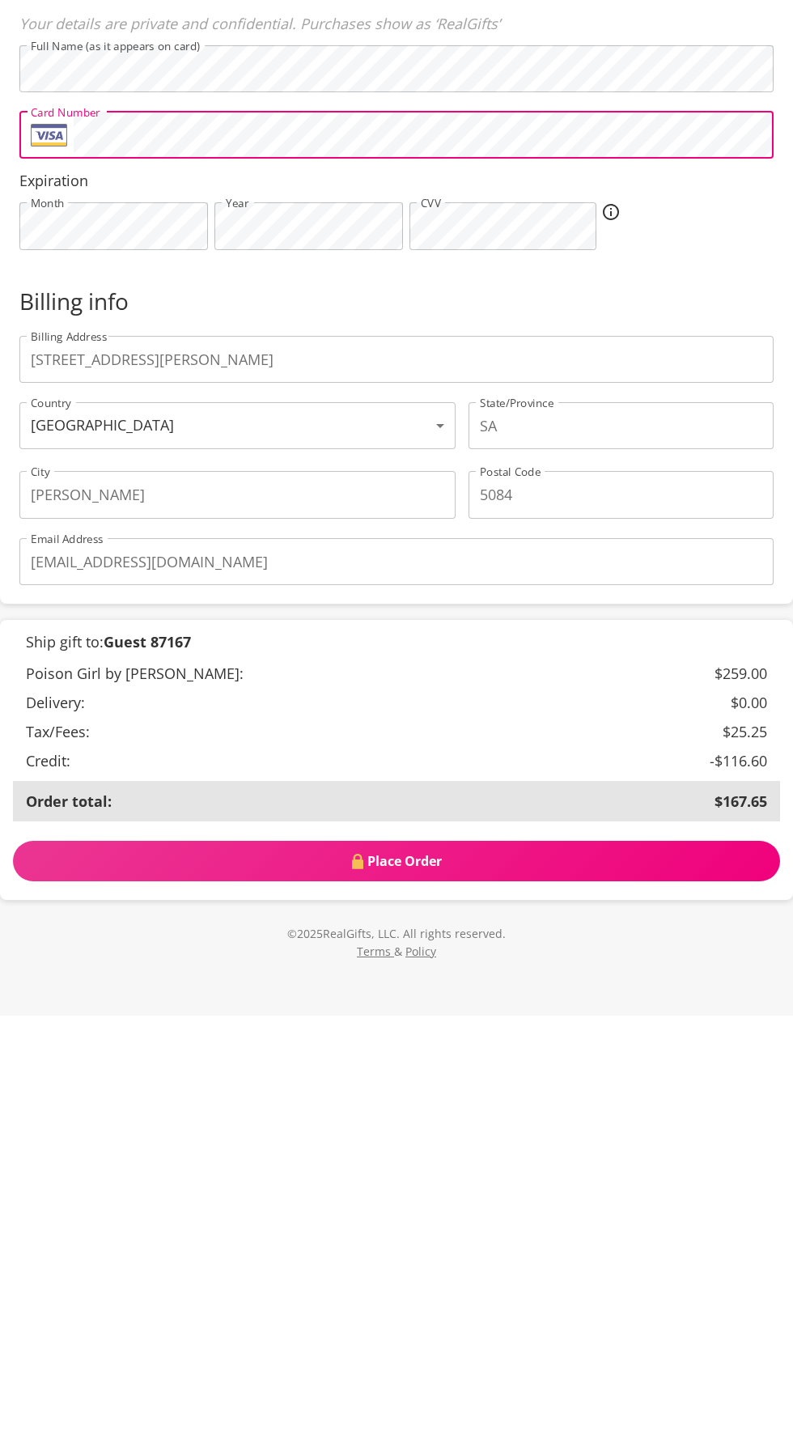
click at [524, 1301] on span "Place Order" at bounding box center [396, 1292] width 767 height 18
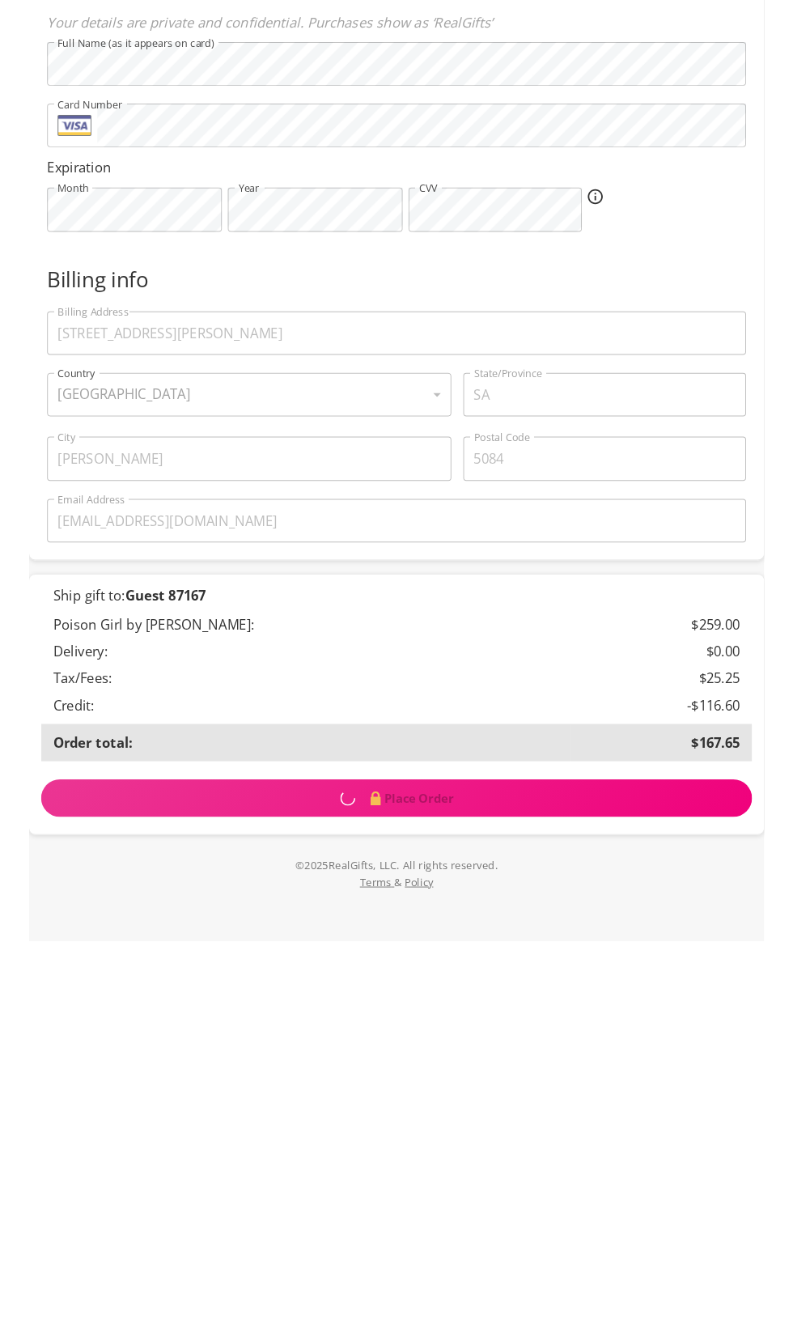
scroll to position [148, 0]
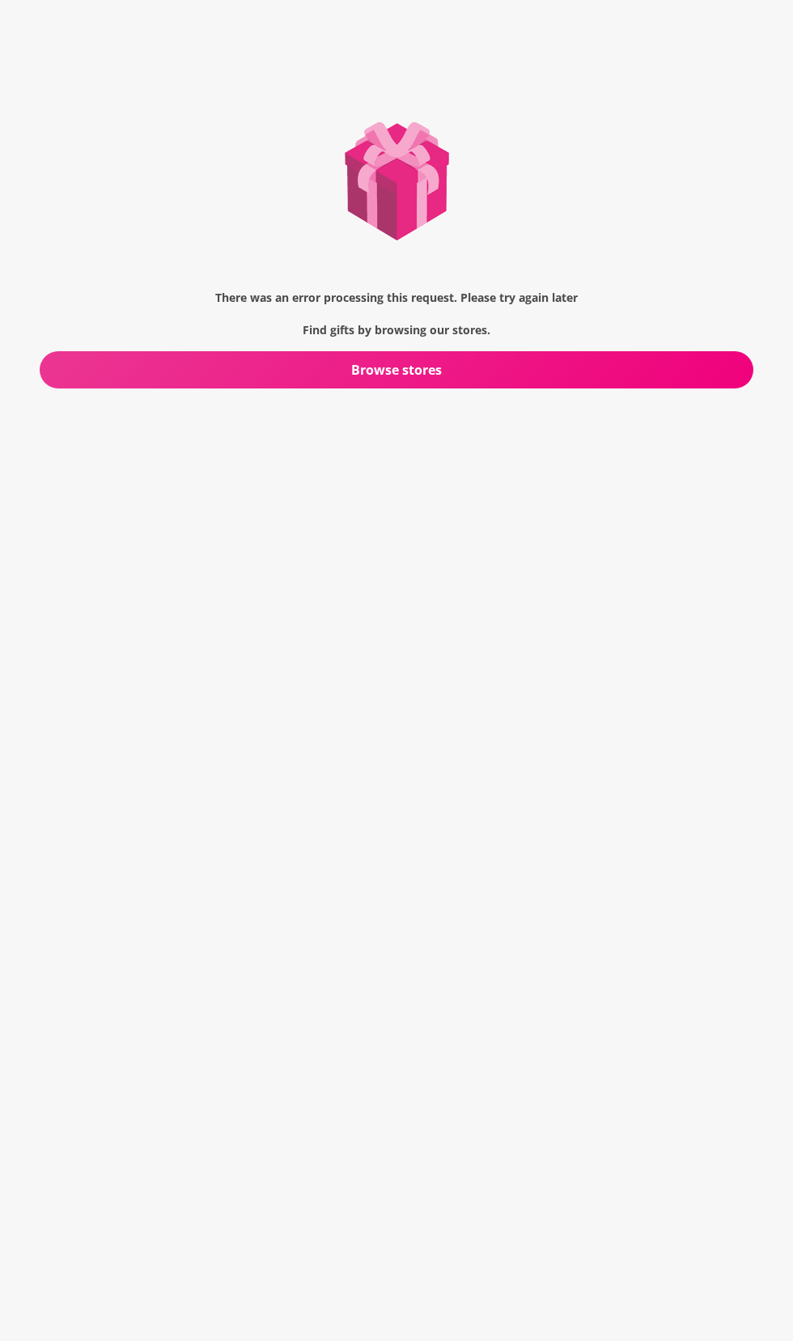
click at [344, 370] on span "Browse stores" at bounding box center [397, 370] width 714 height 18
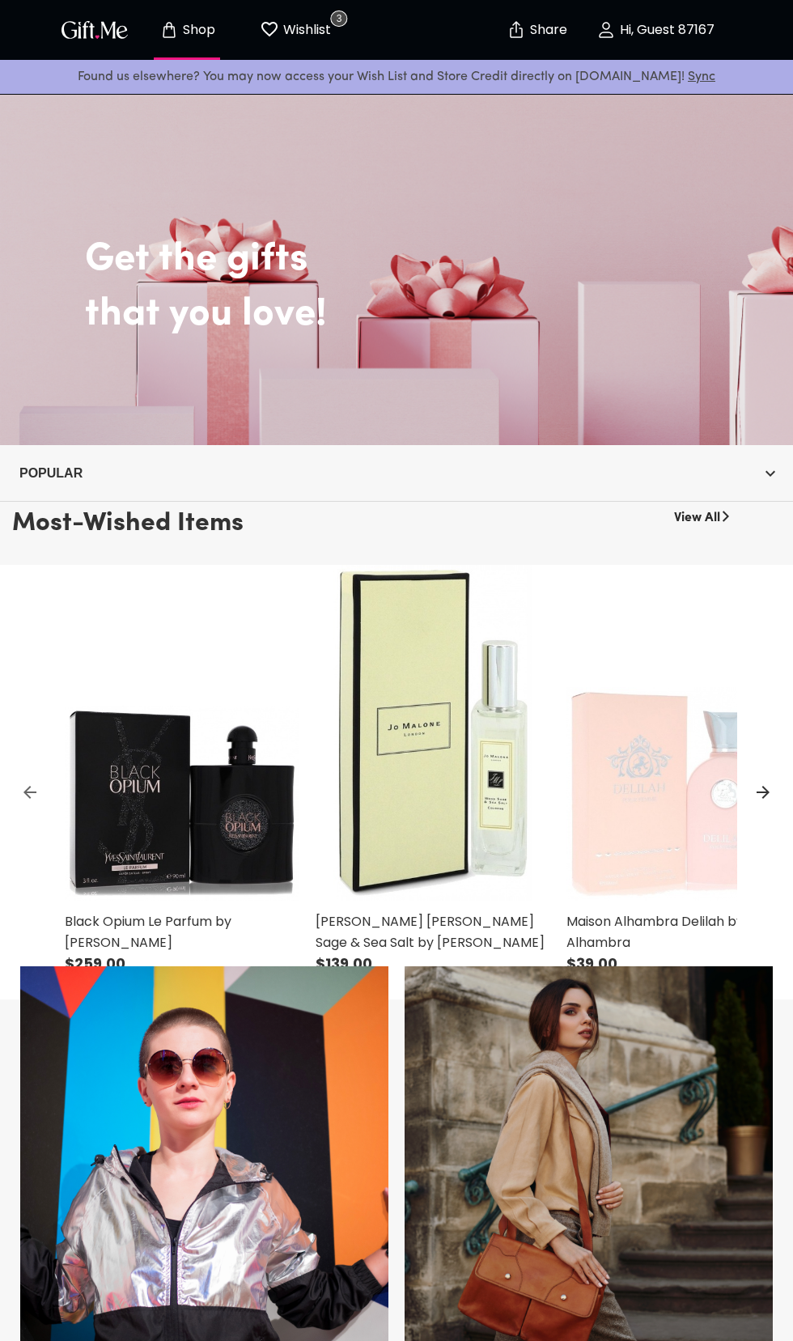
click at [310, 30] on p "Wishlist" at bounding box center [305, 29] width 52 height 21
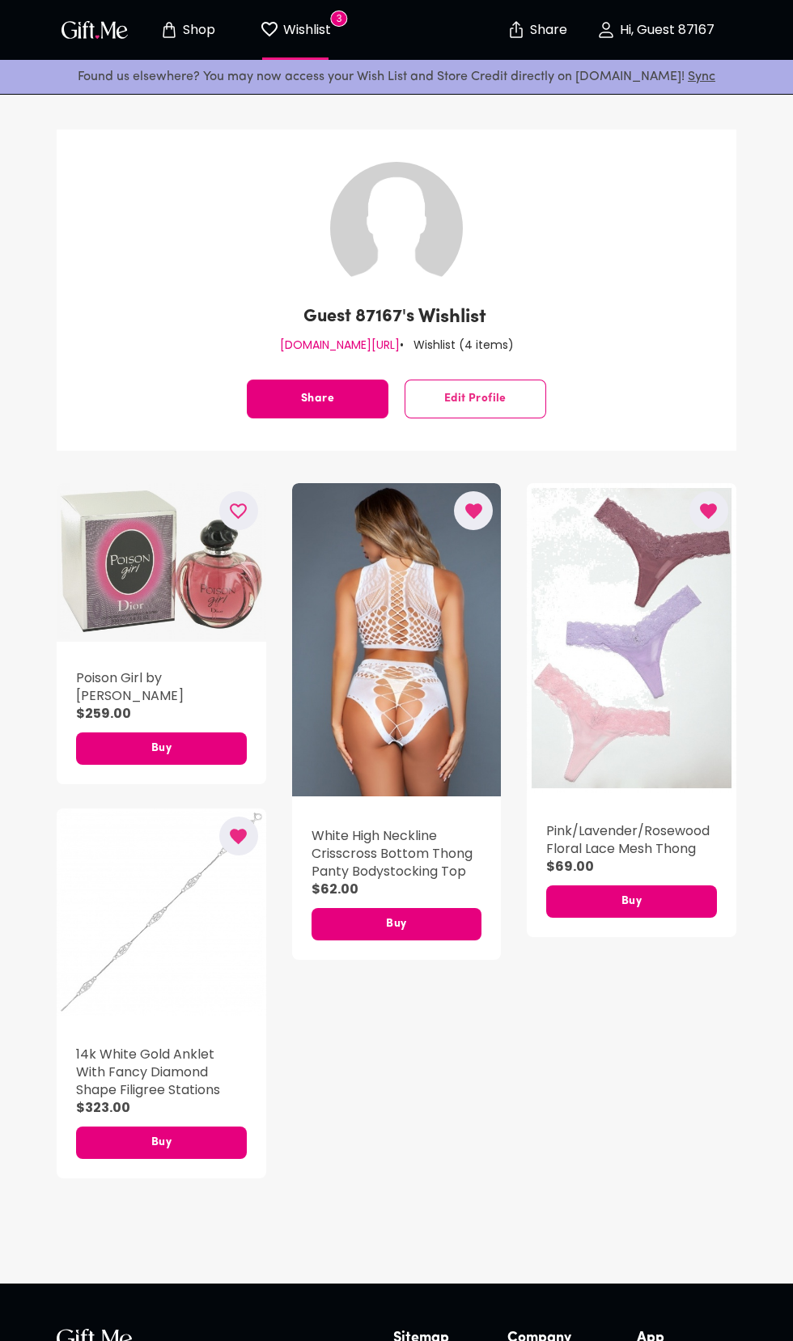
click at [108, 578] on div "button" at bounding box center [162, 562] width 210 height 159
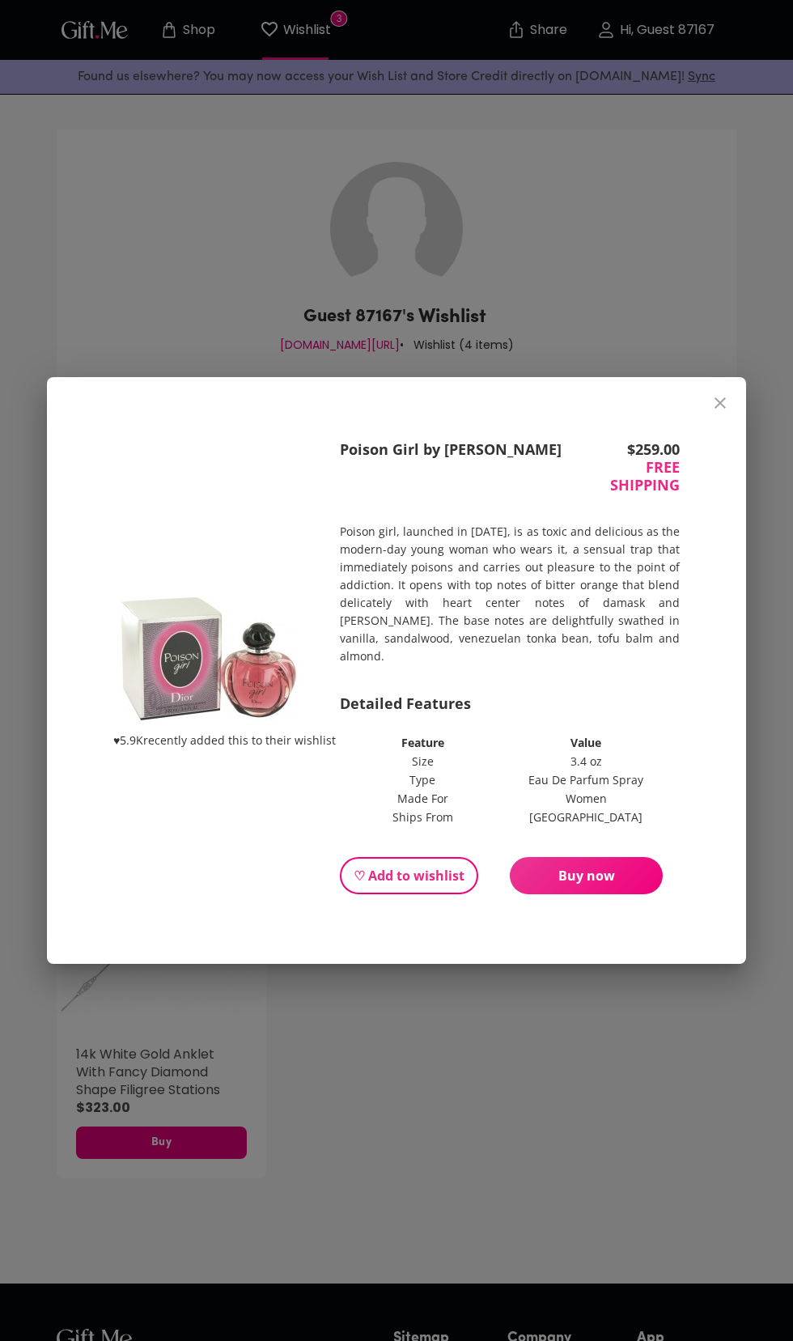
click at [612, 884] on span "Buy now" at bounding box center [586, 876] width 153 height 18
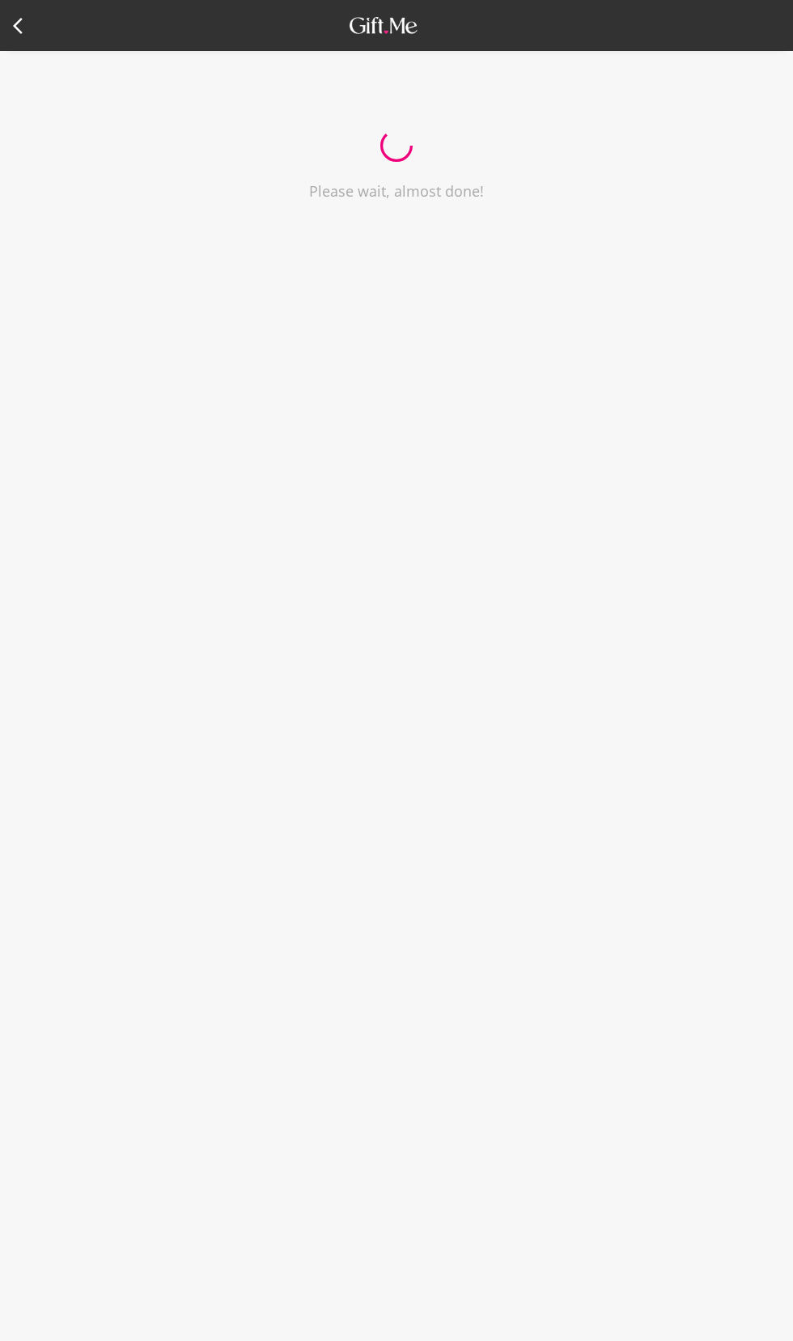
select select "AU"
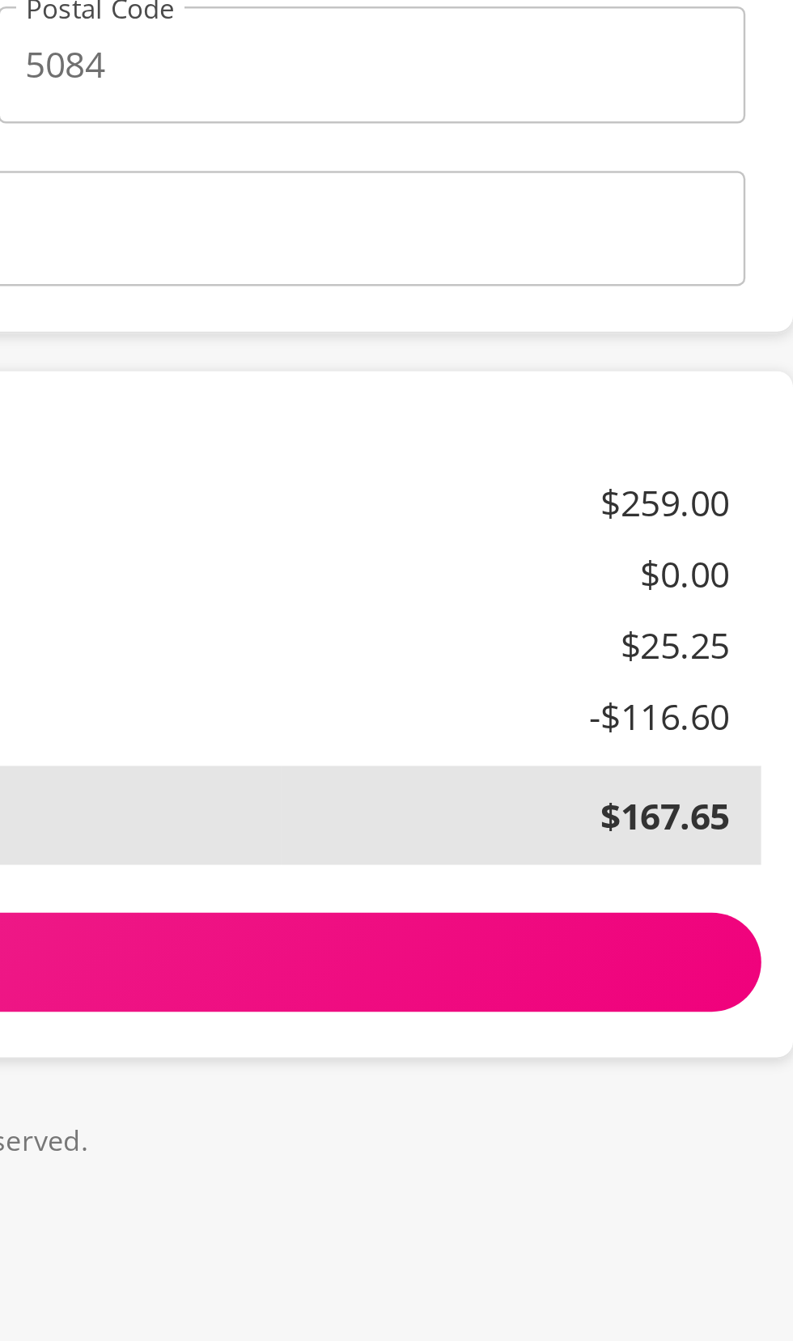
click at [683, 1226] on div "Ship gift to: Guest 87167 Poison Girl by [PERSON_NAME]: $259.00 Delivery: $0.00…" at bounding box center [396, 1085] width 793 height 281
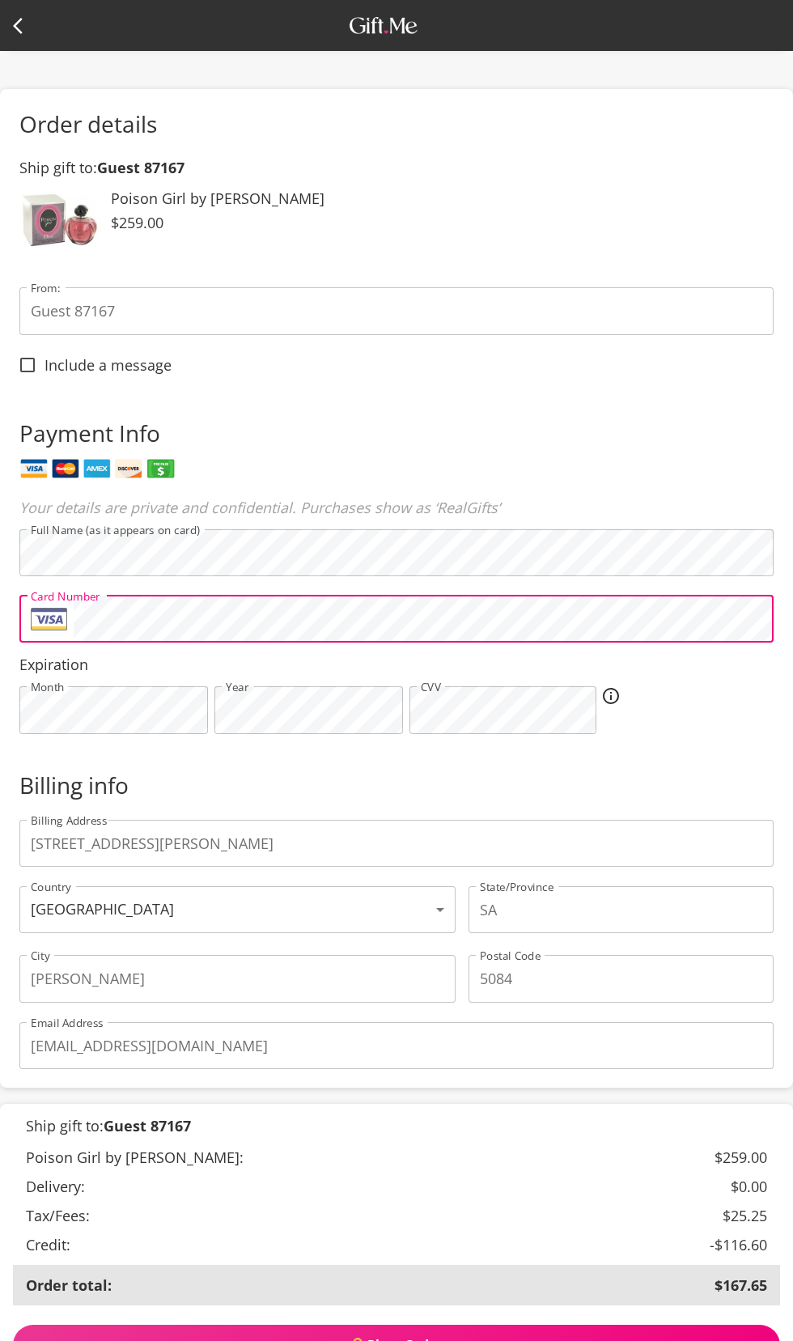
scroll to position [148, 0]
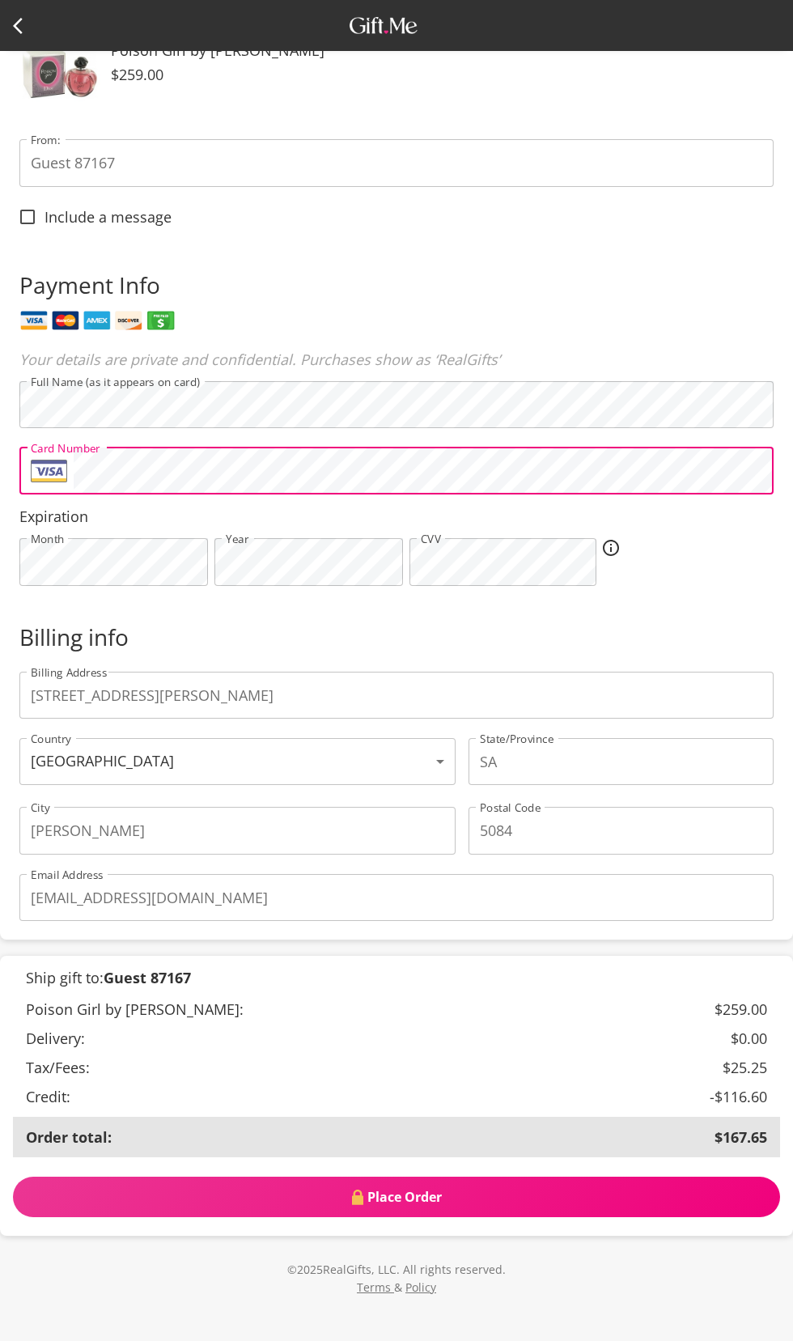
click at [459, 1206] on span "Place Order" at bounding box center [396, 1197] width 767 height 18
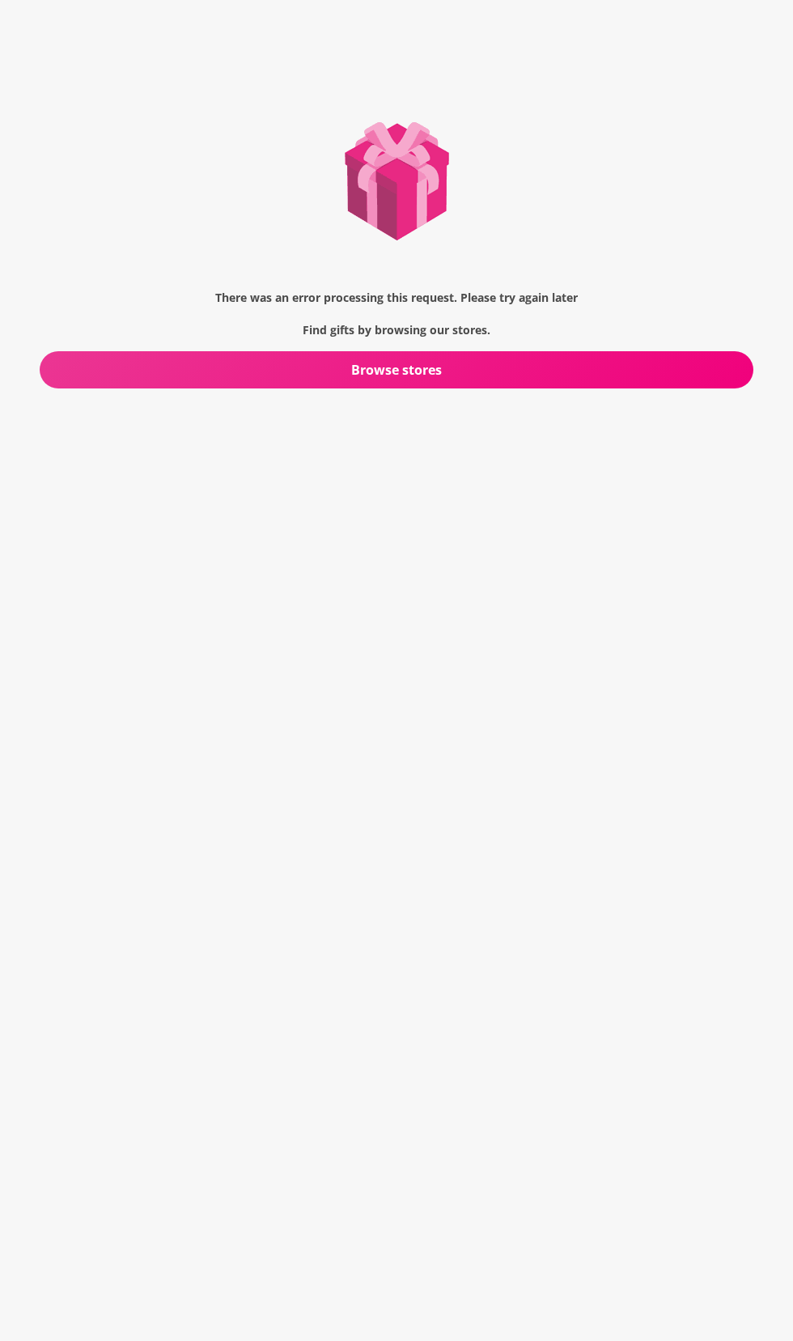
click at [299, 370] on span "Browse stores" at bounding box center [397, 370] width 714 height 18
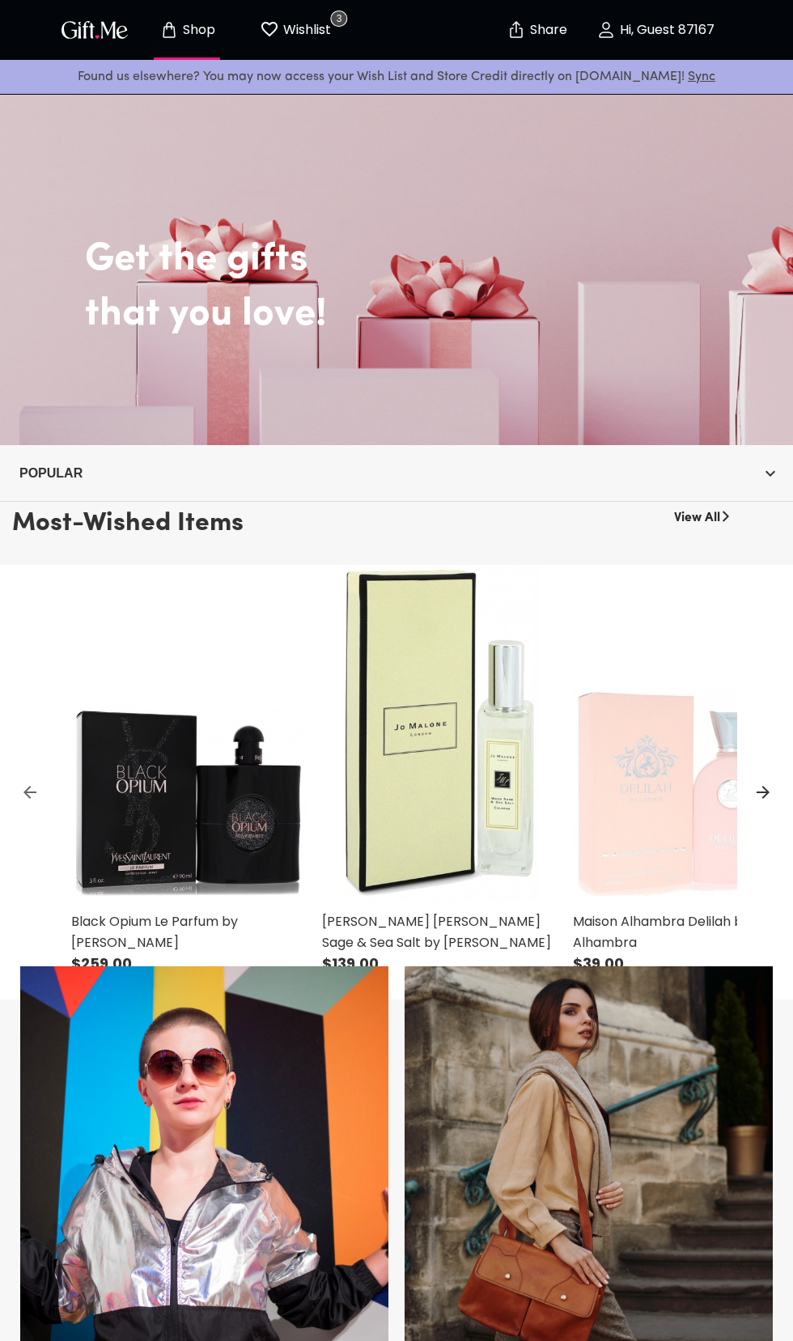
click at [647, 33] on p "Hi, Guest 87167" at bounding box center [665, 30] width 99 height 14
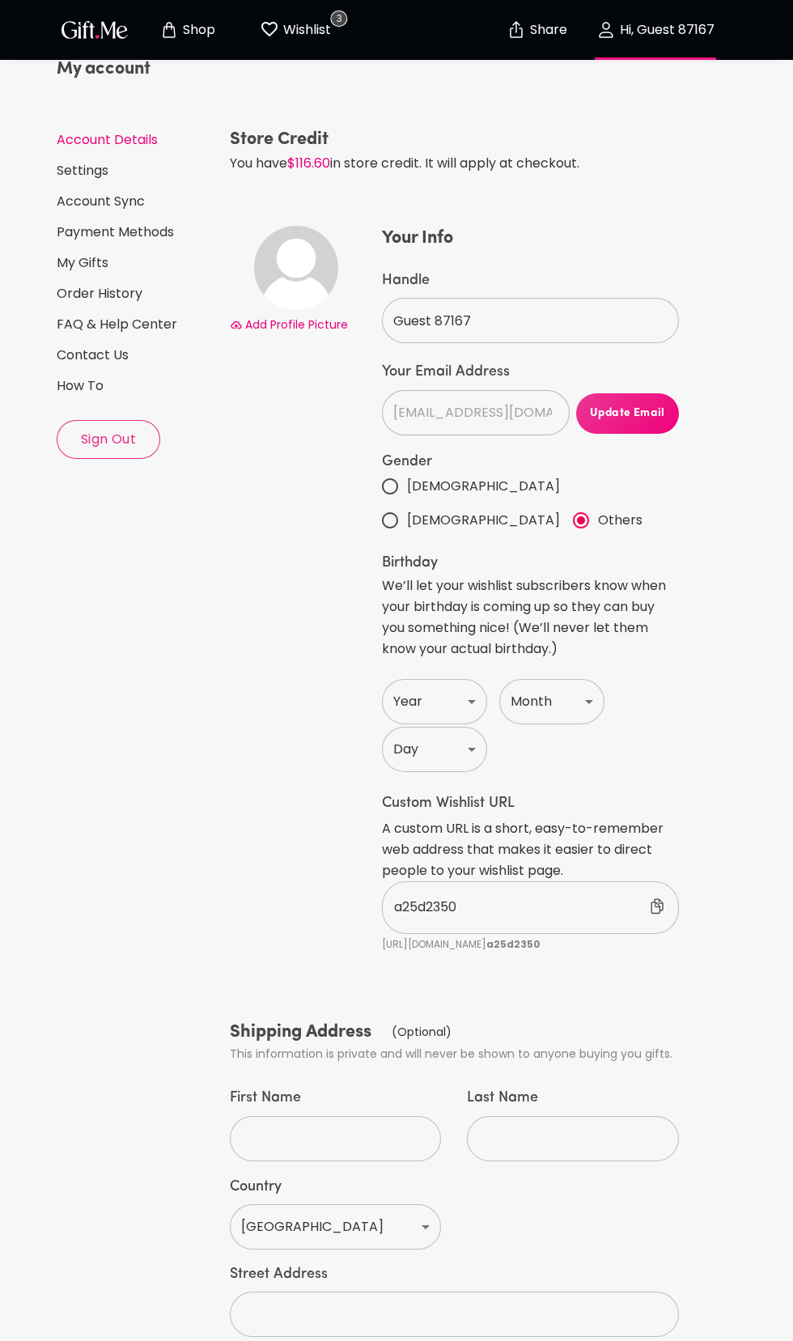
scroll to position [99, 0]
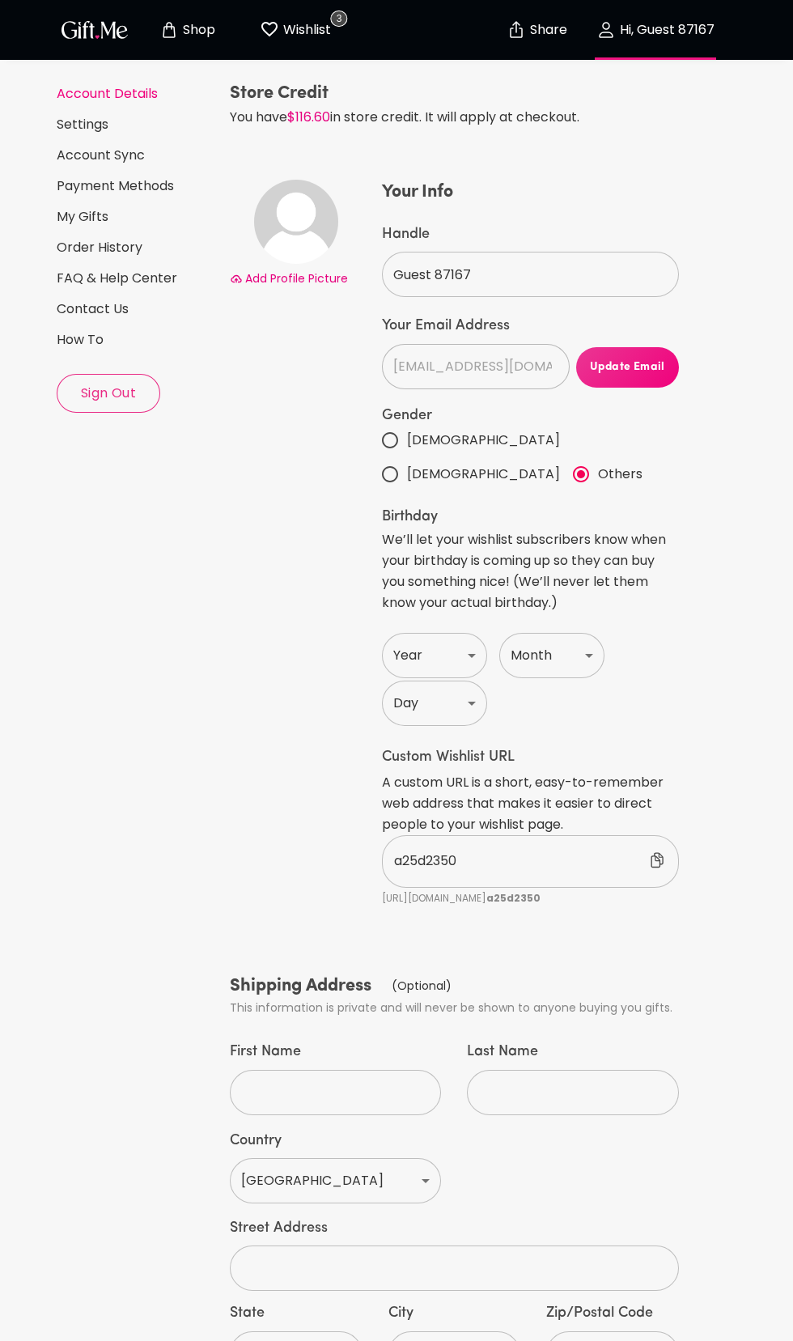
click at [387, 1183] on select "[GEOGRAPHIC_DATA] [GEOGRAPHIC_DATA] [GEOGRAPHIC_DATA] [GEOGRAPHIC_DATA] [GEOGRA…" at bounding box center [335, 1180] width 211 height 45
select select "AU"
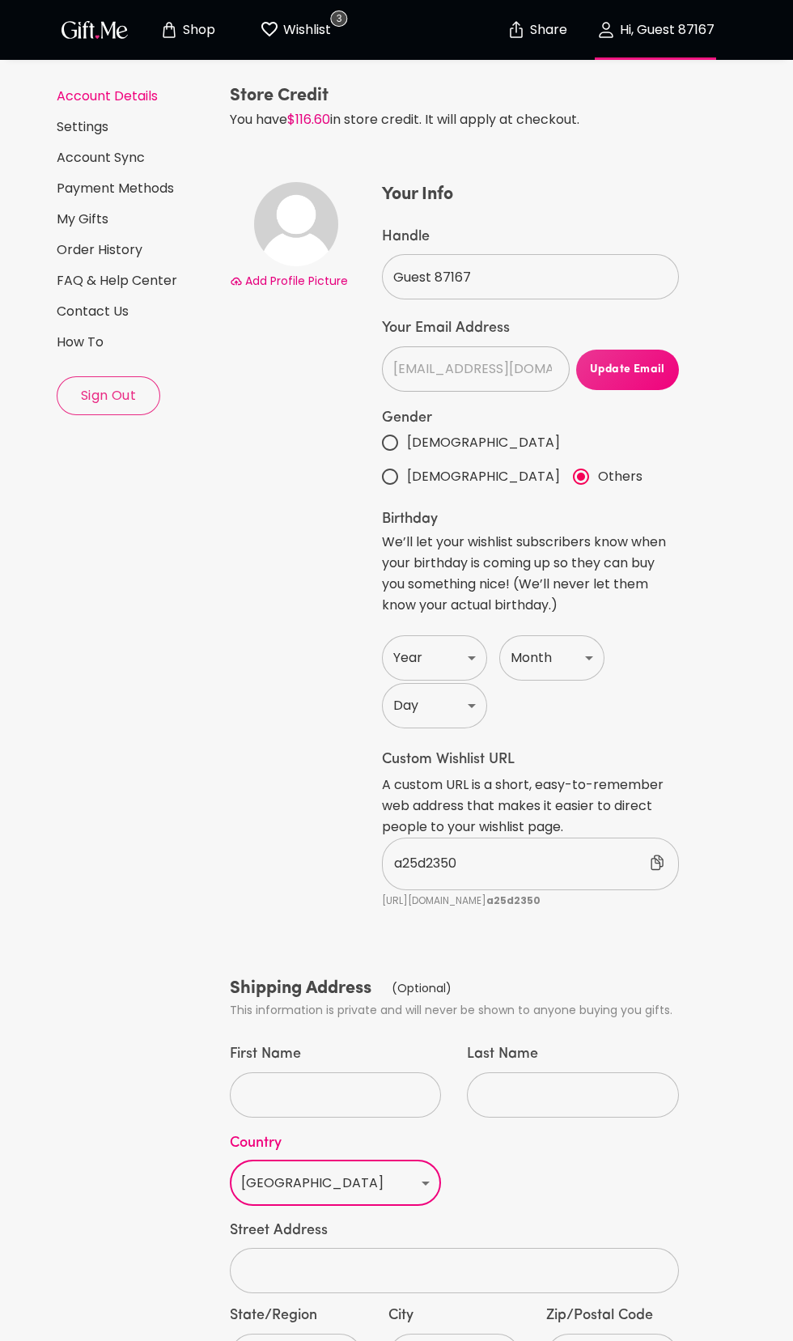
click at [641, 1174] on div "Country [GEOGRAPHIC_DATA] [GEOGRAPHIC_DATA] [GEOGRAPHIC_DATA] [GEOGRAPHIC_DATA]…" at bounding box center [454, 1163] width 475 height 117
click at [297, 1081] on input "First Name" at bounding box center [326, 1094] width 193 height 45
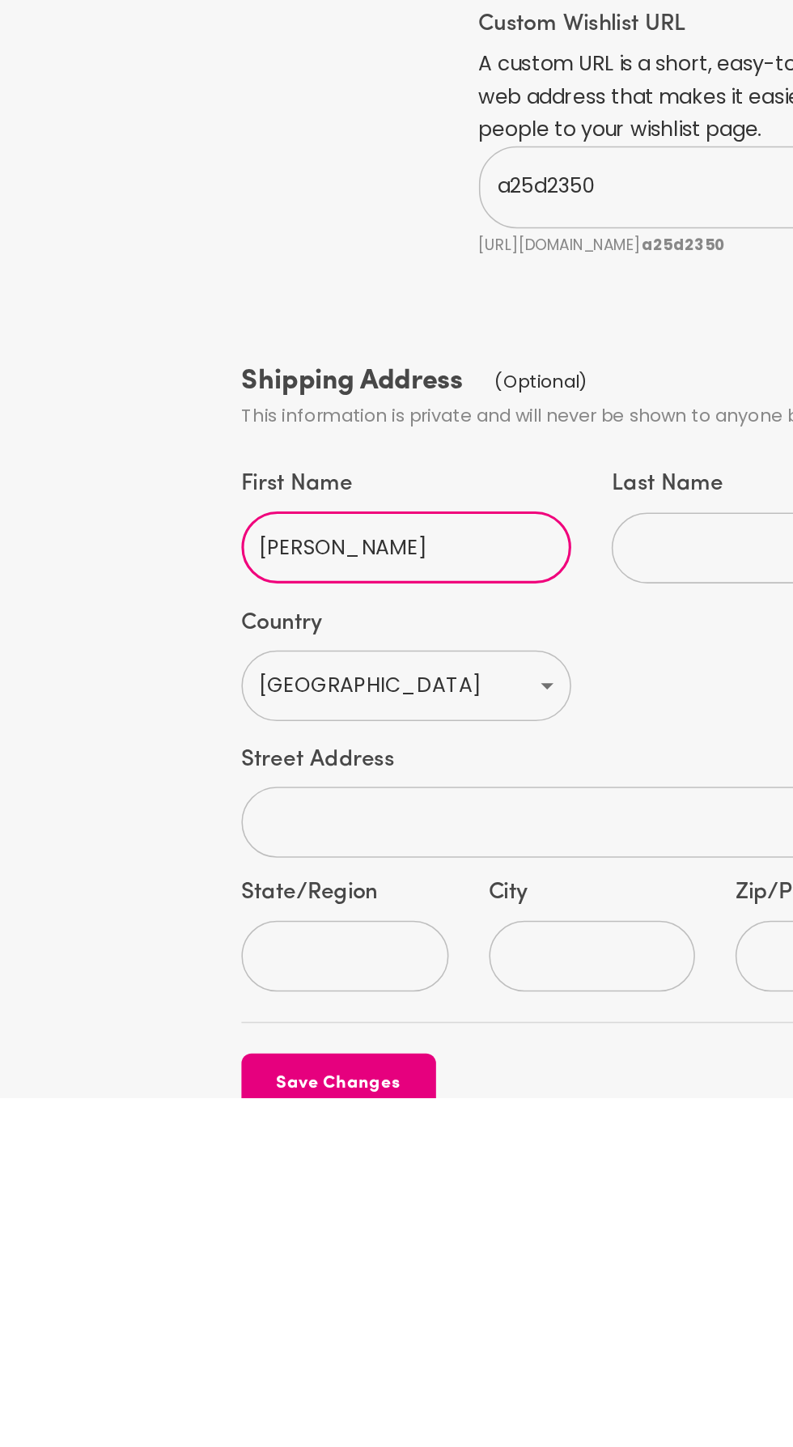
click at [535, 1072] on input "Last Name" at bounding box center [563, 1094] width 193 height 45
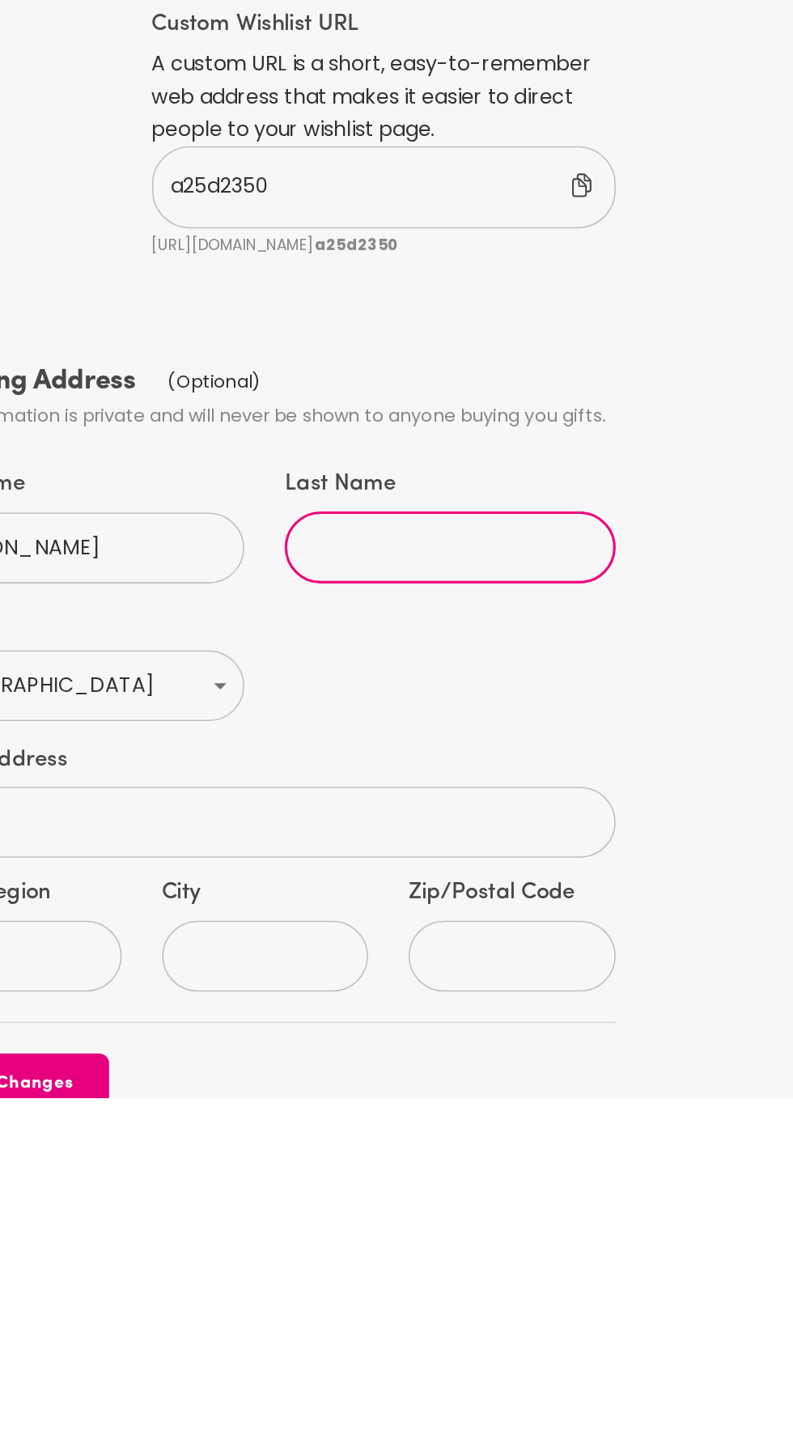
click at [352, 1047] on label "First Name" at bounding box center [335, 1054] width 211 height 19
click at [352, 1072] on input "[PERSON_NAME]" at bounding box center [326, 1094] width 193 height 45
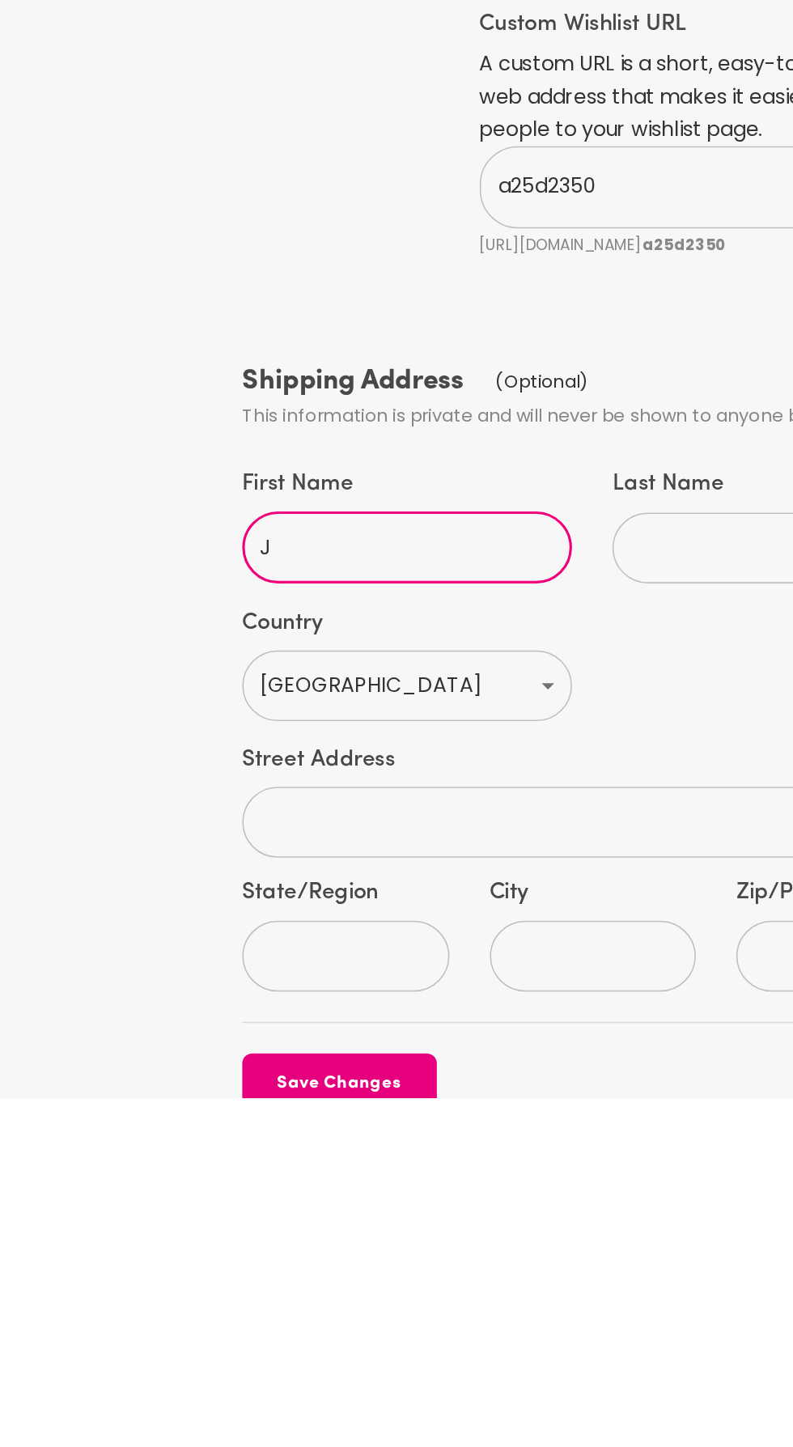
type input "J"
click at [504, 1086] on input "Last Name" at bounding box center [563, 1094] width 193 height 45
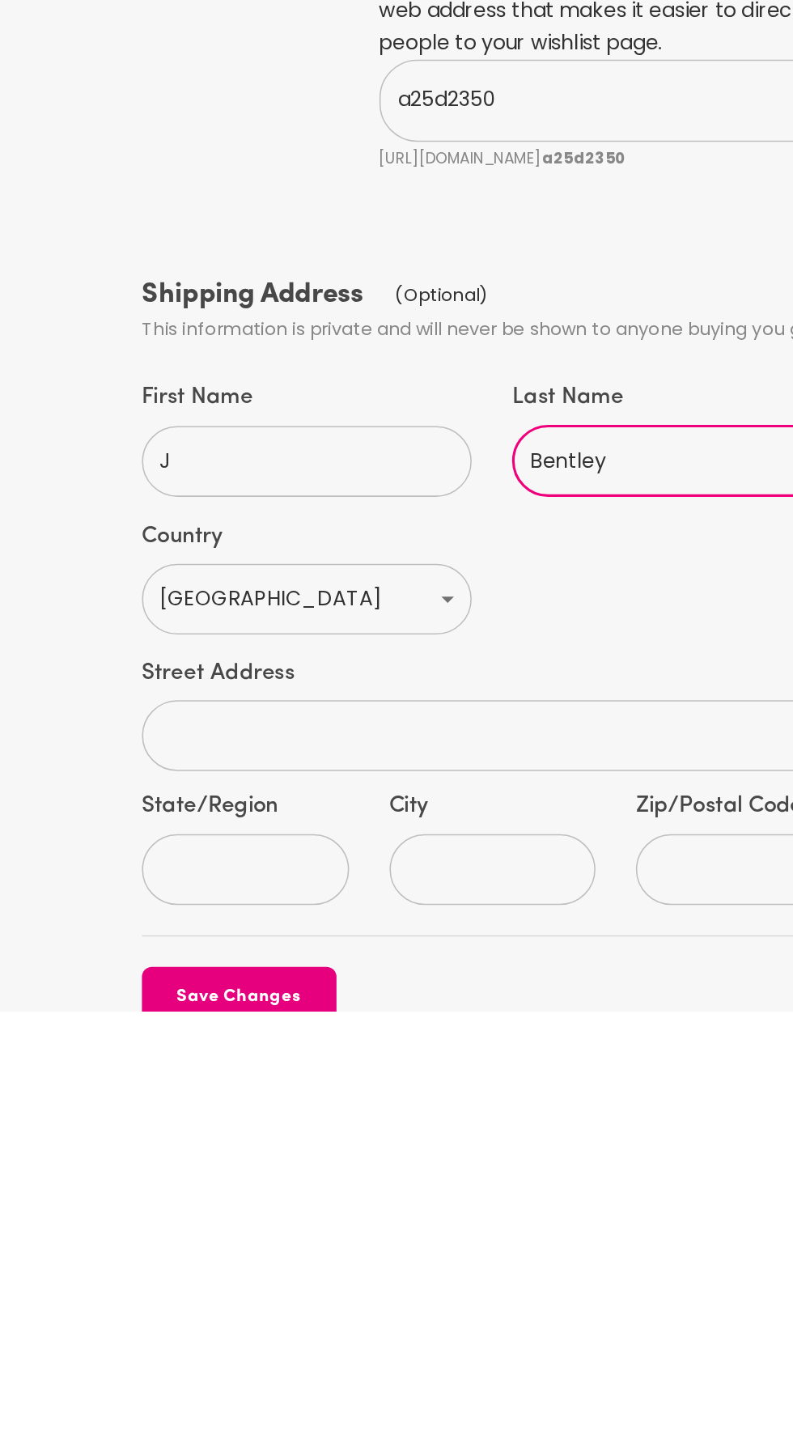
type input "Bentley"
click at [265, 1256] on input "text" at bounding box center [445, 1270] width 431 height 45
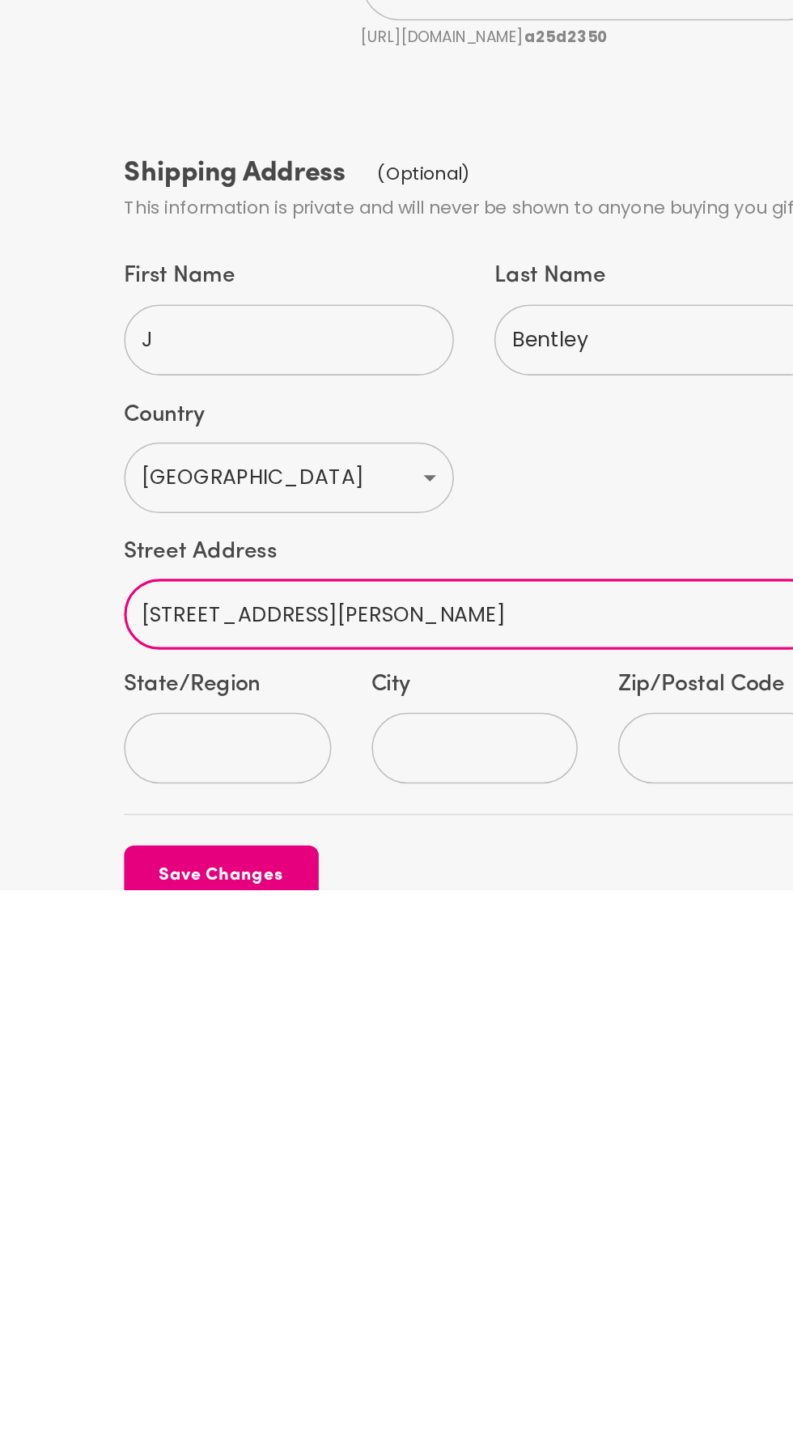
type input "[STREET_ADDRESS][PERSON_NAME]"
click at [265, 1343] on input "State/Region" at bounding box center [287, 1356] width 115 height 45
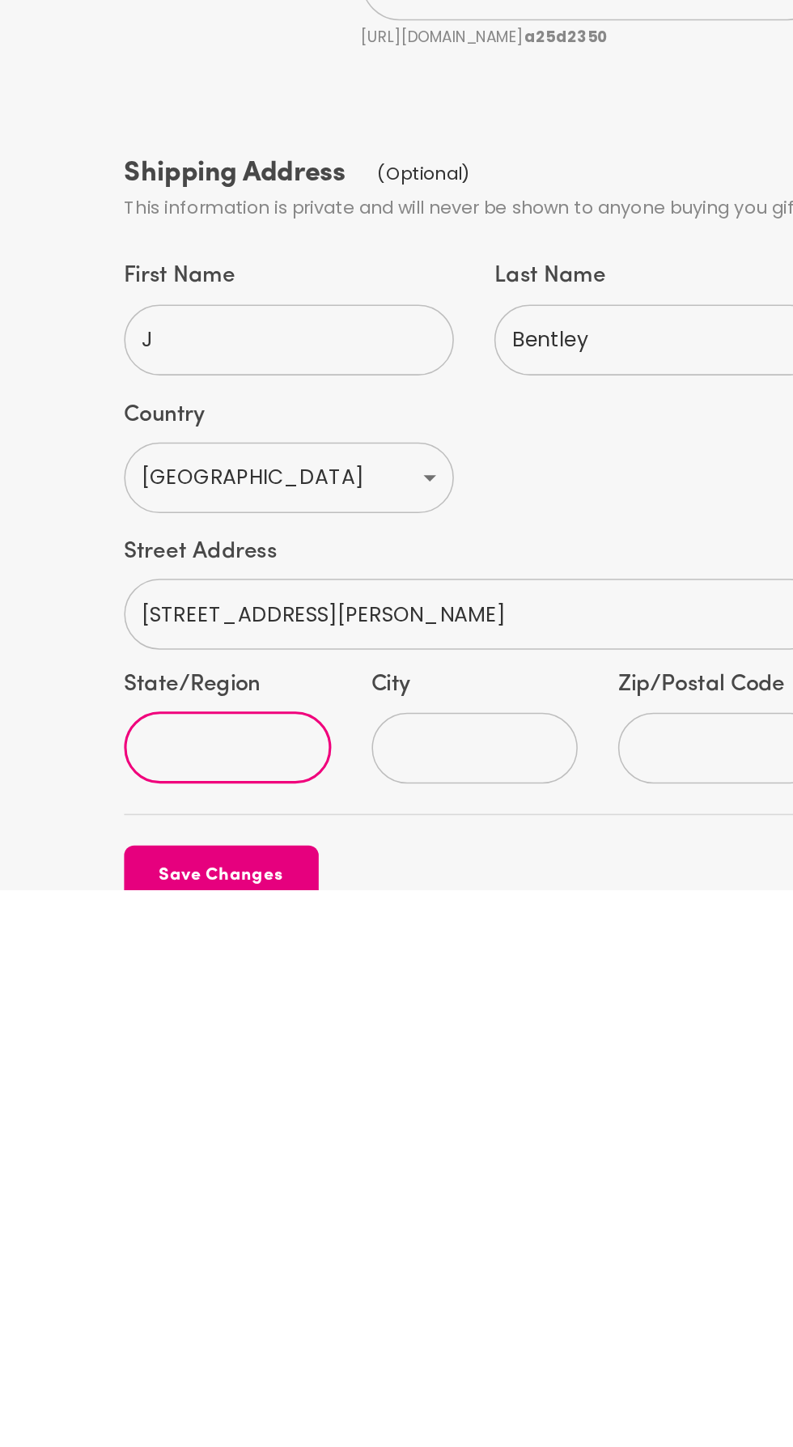
type input "s"
type input "L"
type input "SA"
click at [450, 1345] on input "City" at bounding box center [445, 1356] width 115 height 45
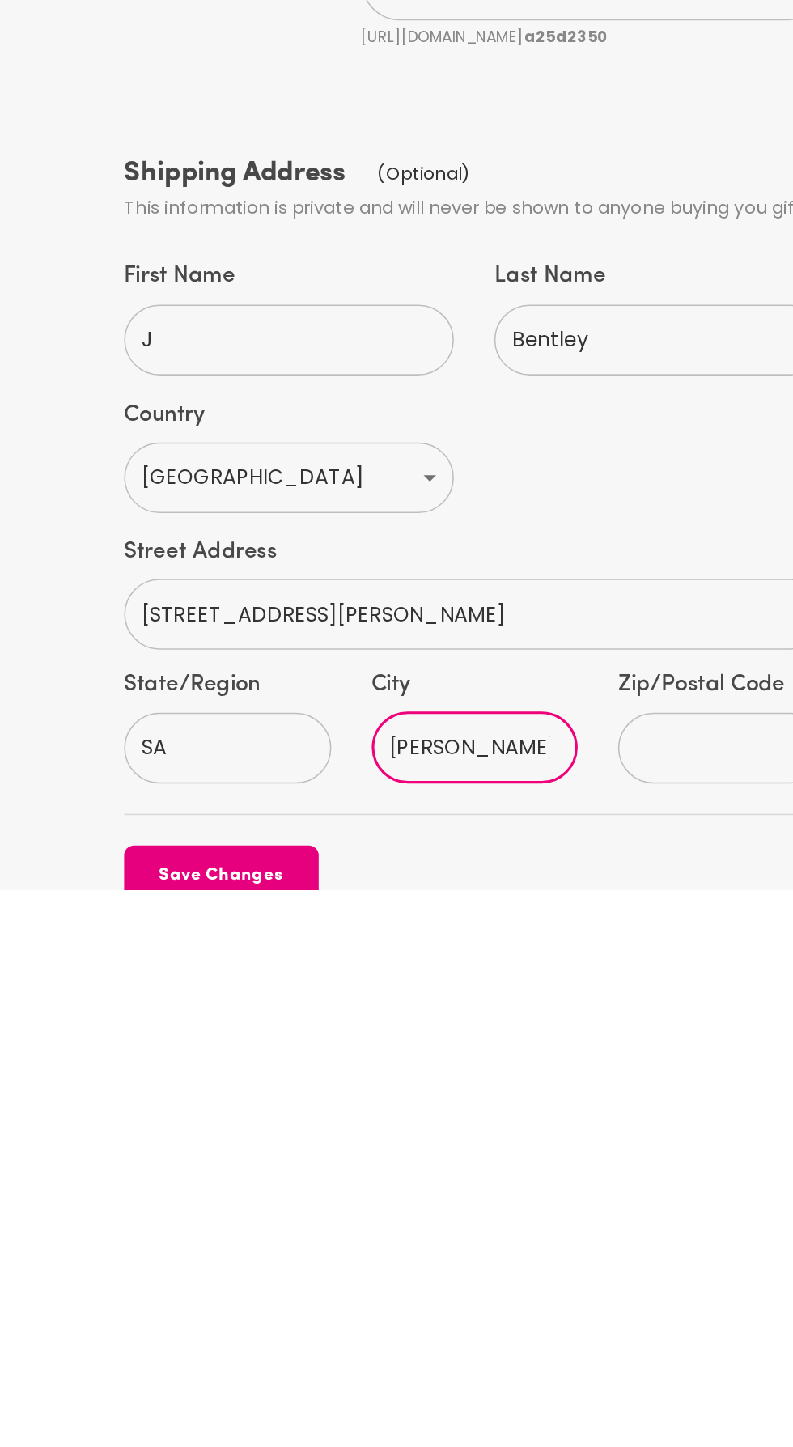
type input "[PERSON_NAME]"
click at [600, 1347] on input "text" at bounding box center [603, 1356] width 115 height 45
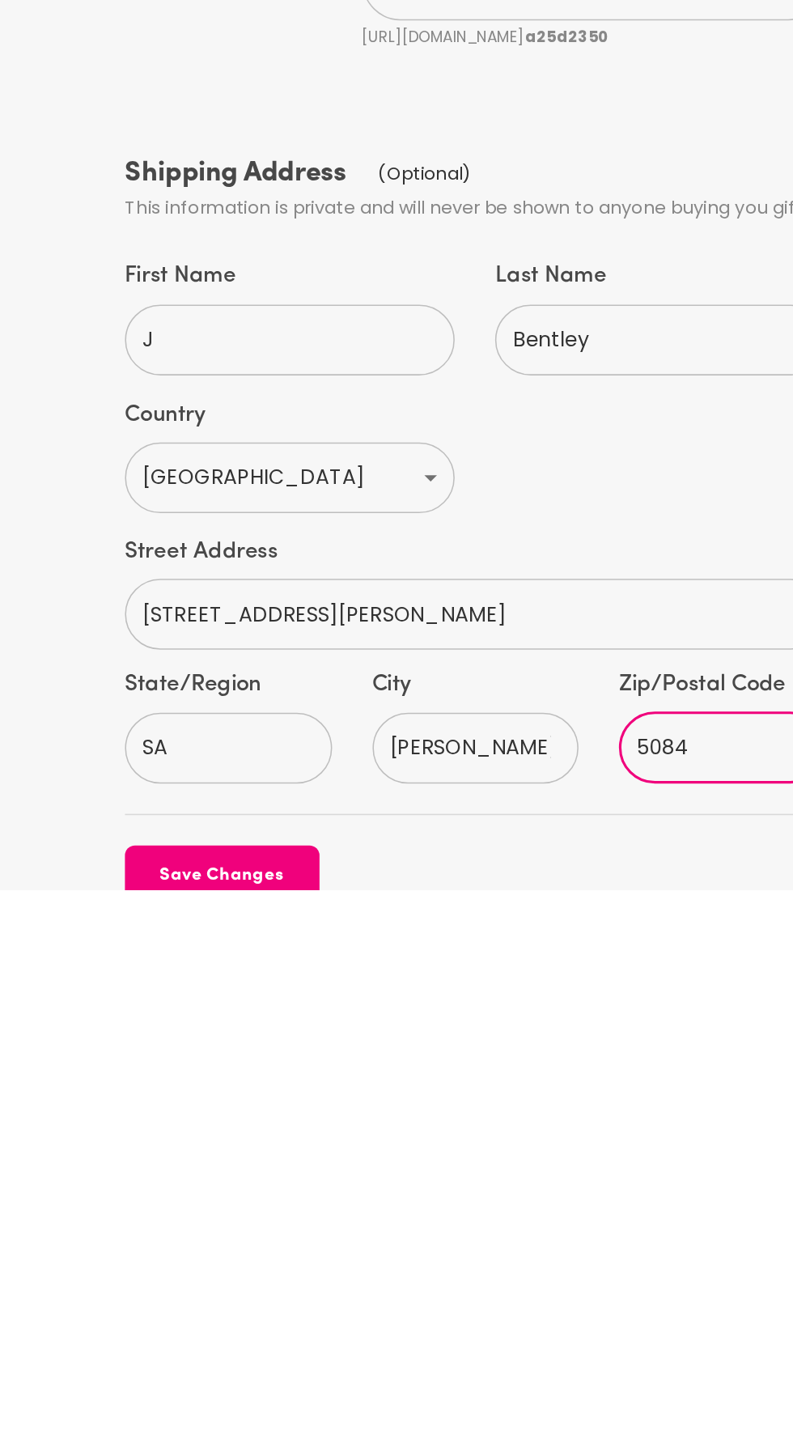
type input "5084"
click at [306, 1429] on span "Save Changes" at bounding box center [292, 1438] width 125 height 18
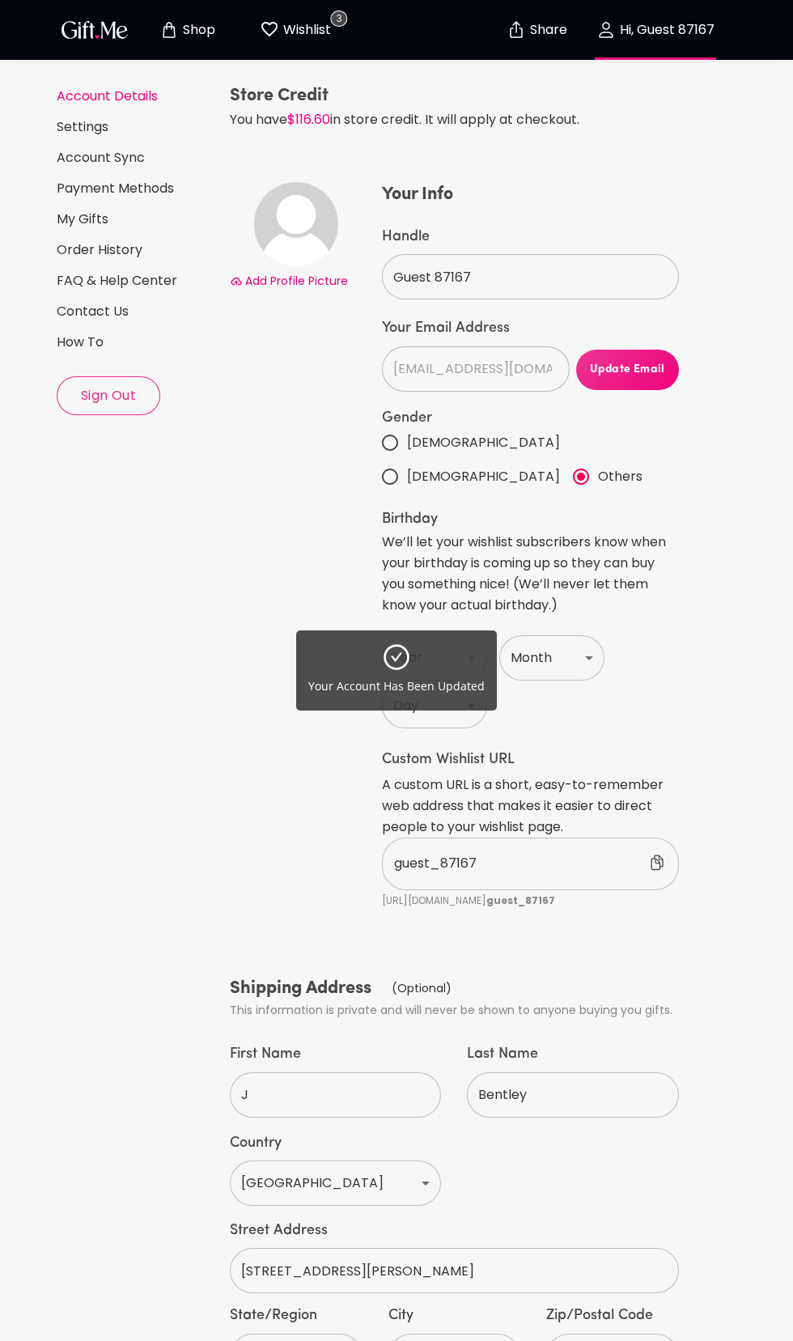
scroll to position [0, 0]
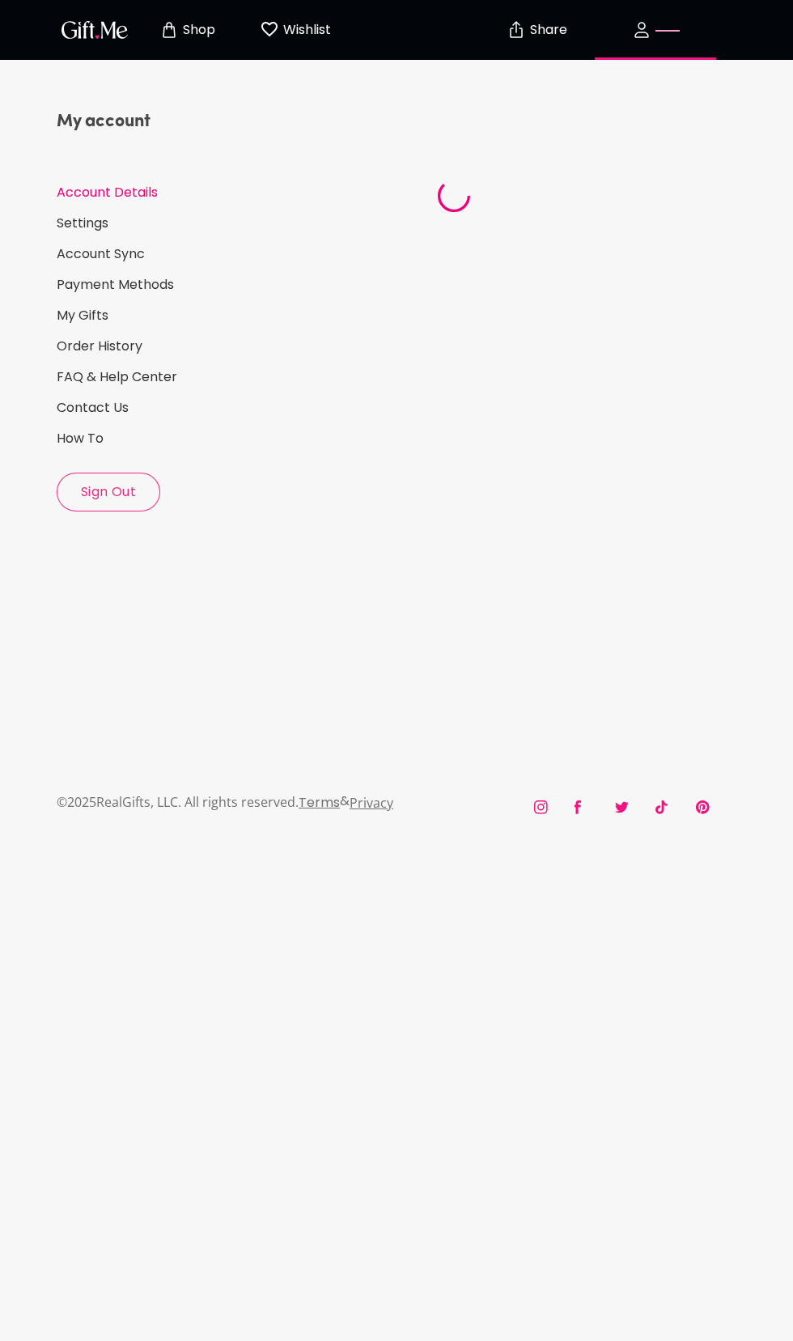
select select "AU"
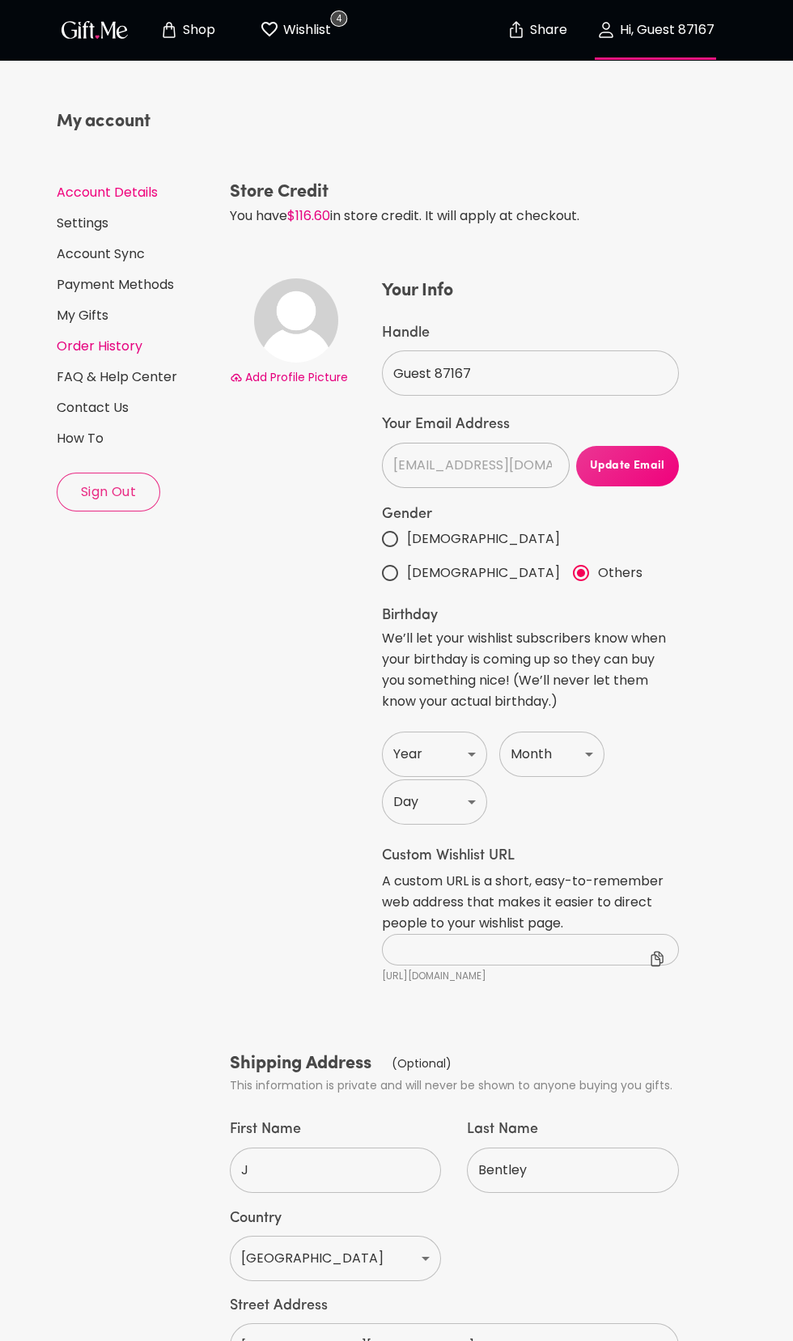
click at [95, 346] on link "Order History" at bounding box center [137, 346] width 160 height 18
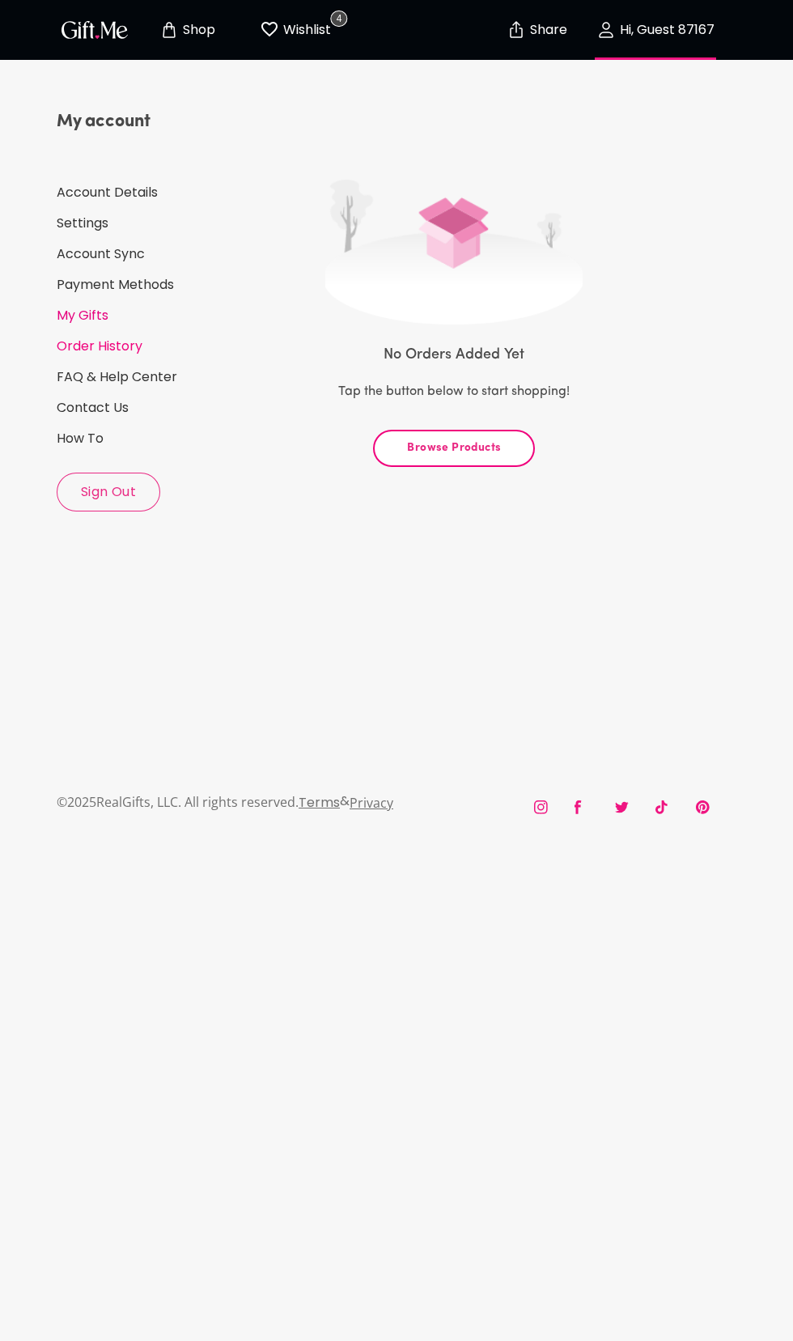
click at [75, 315] on link "My Gifts" at bounding box center [137, 316] width 160 height 18
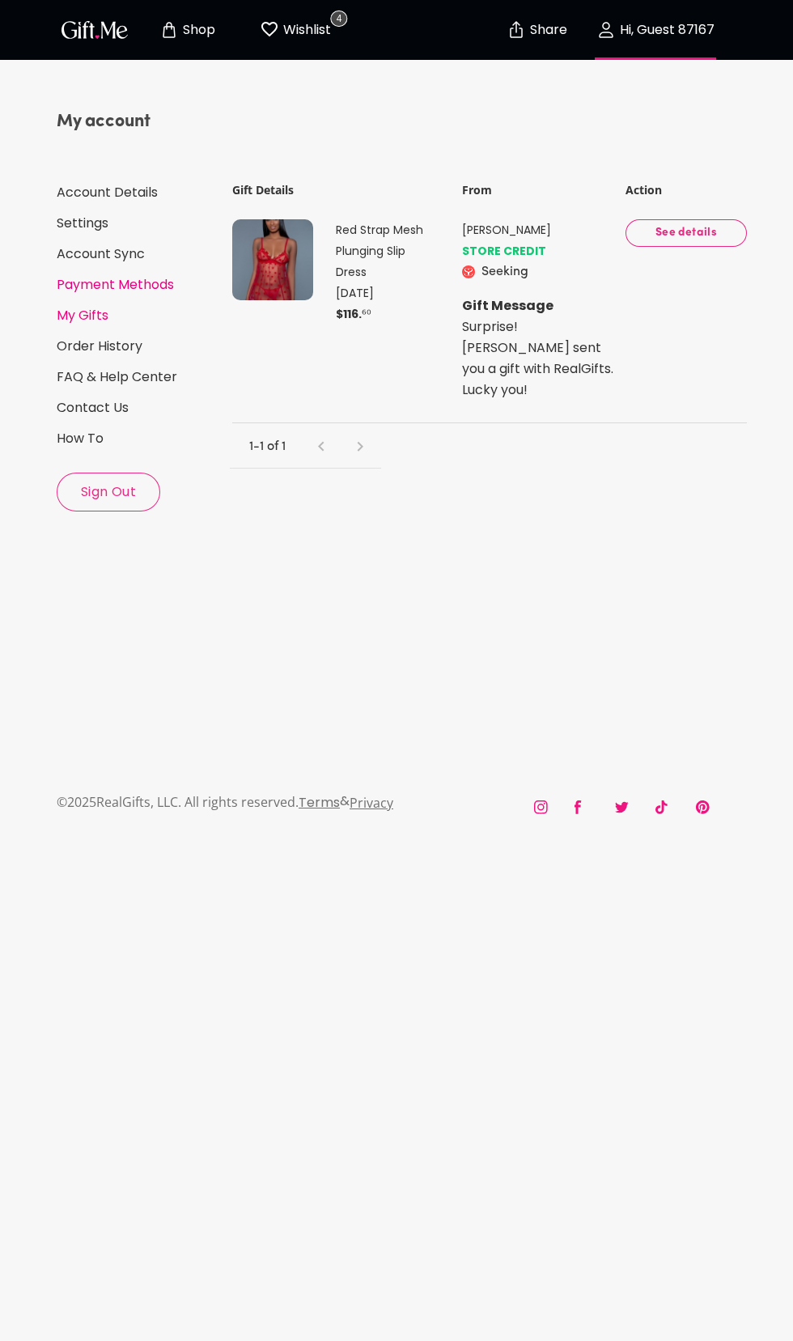
click at [108, 284] on link "Payment Methods" at bounding box center [137, 285] width 160 height 18
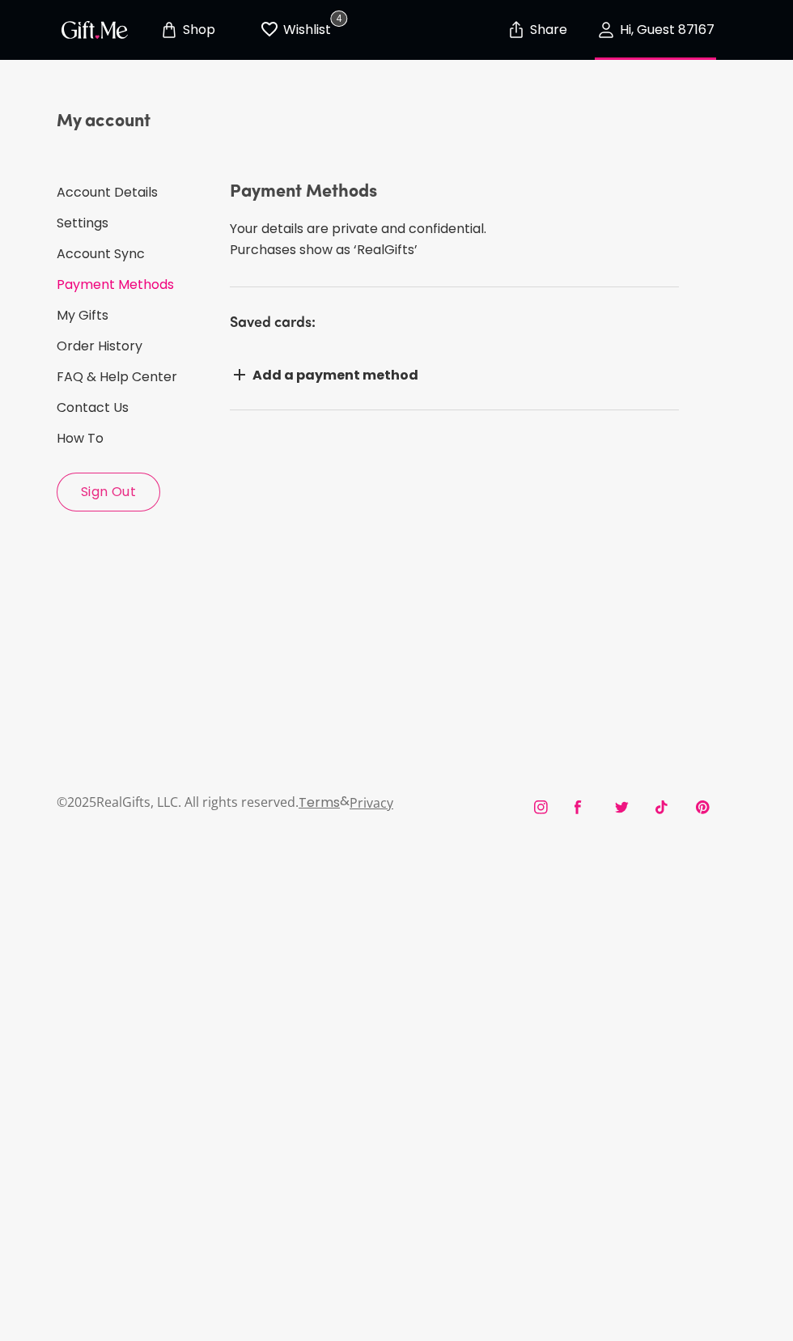
click at [240, 371] on icon at bounding box center [239, 374] width 11 height 11
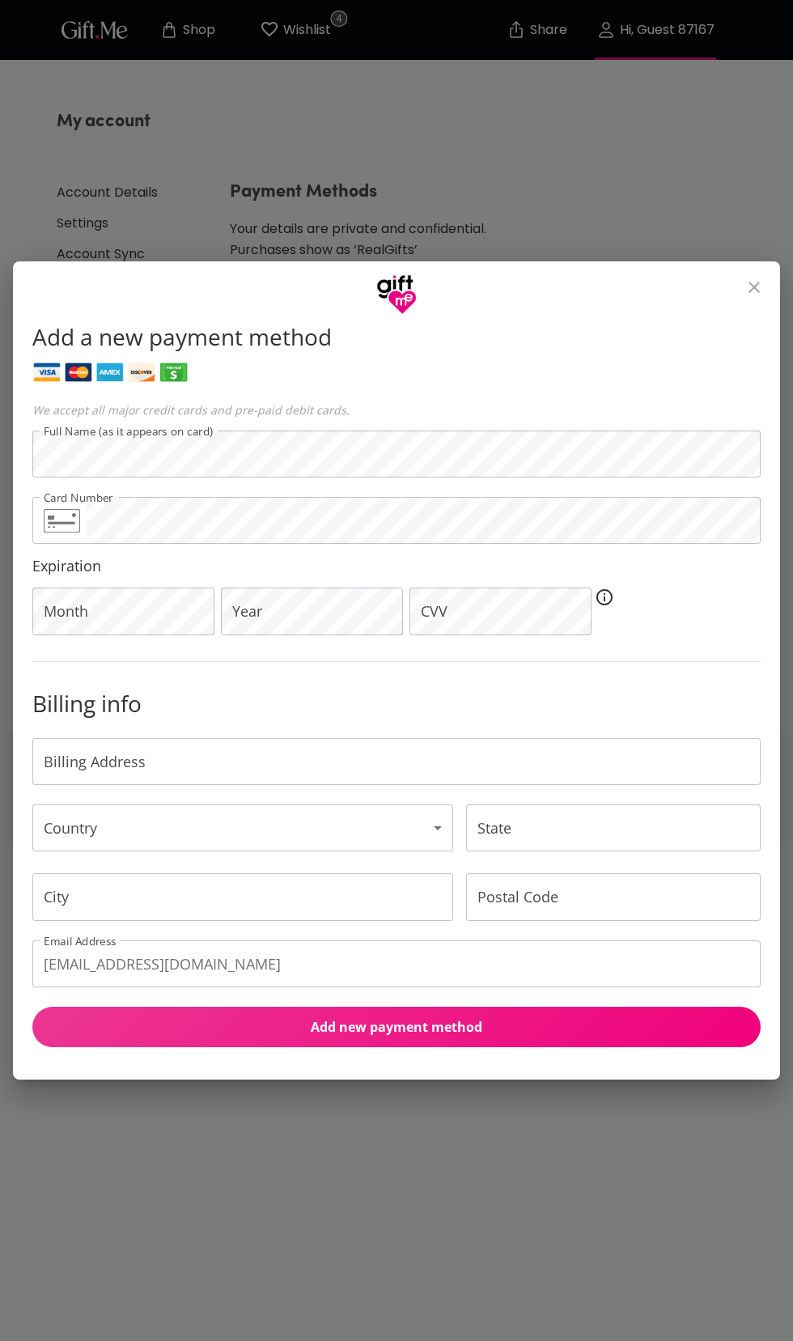
click at [745, 297] on button "close" at bounding box center [754, 287] width 39 height 39
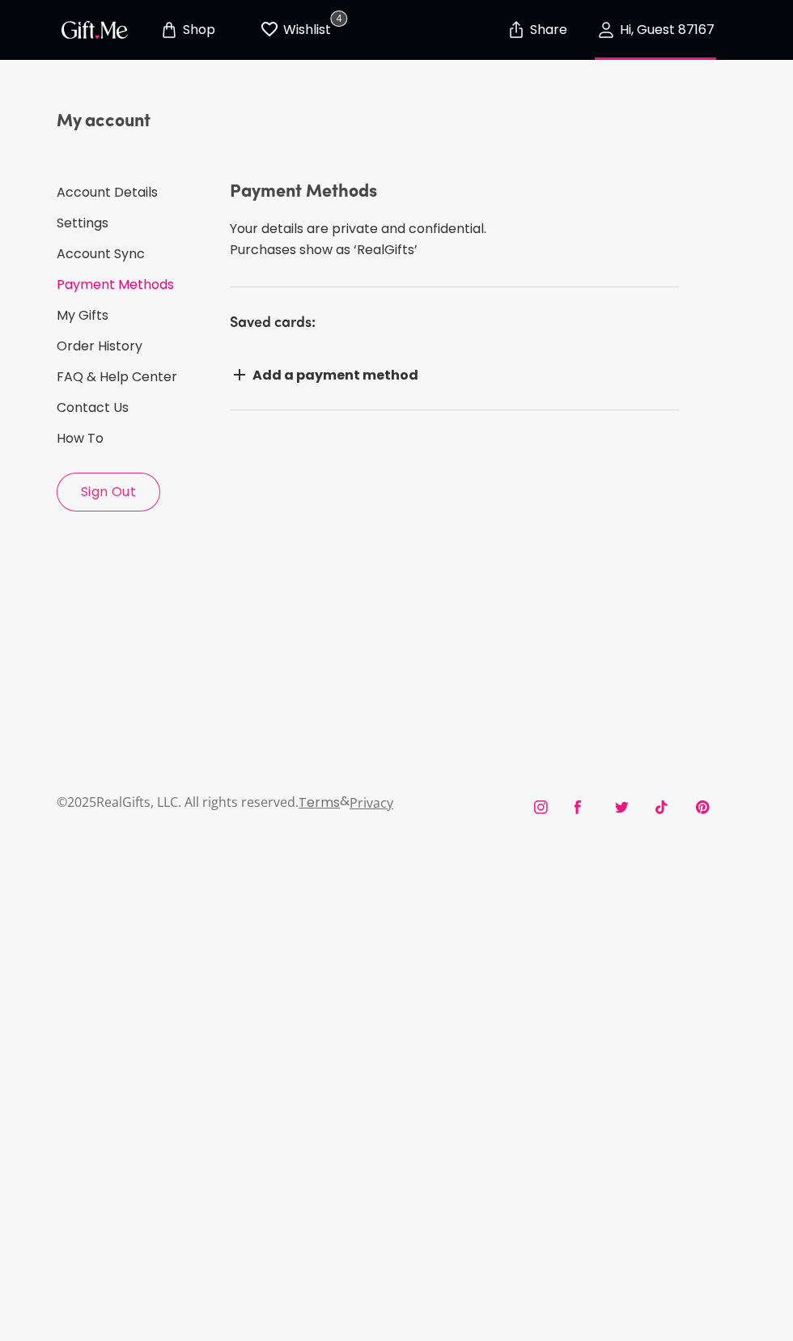
click at [299, 37] on p "Wishlist" at bounding box center [305, 29] width 52 height 21
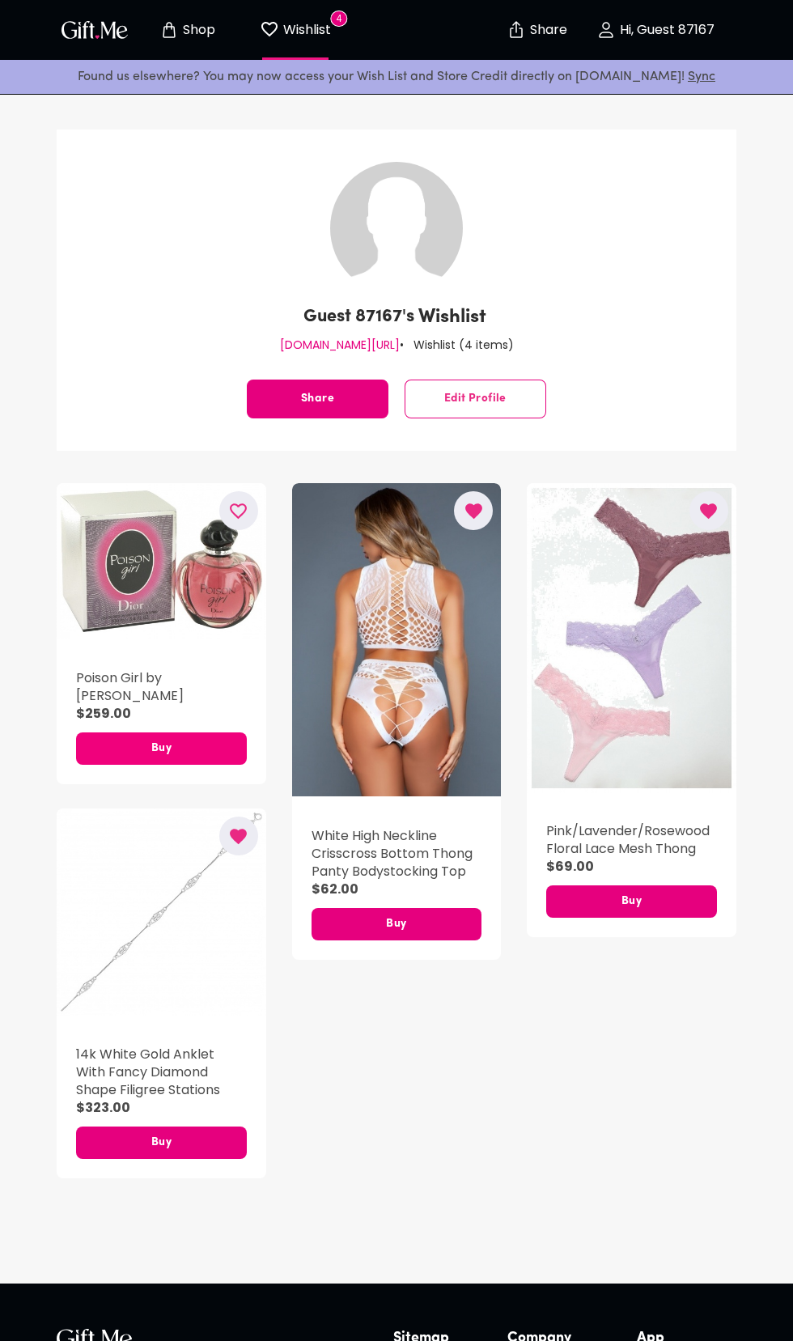
click at [156, 752] on span "Buy" at bounding box center [161, 749] width 171 height 18
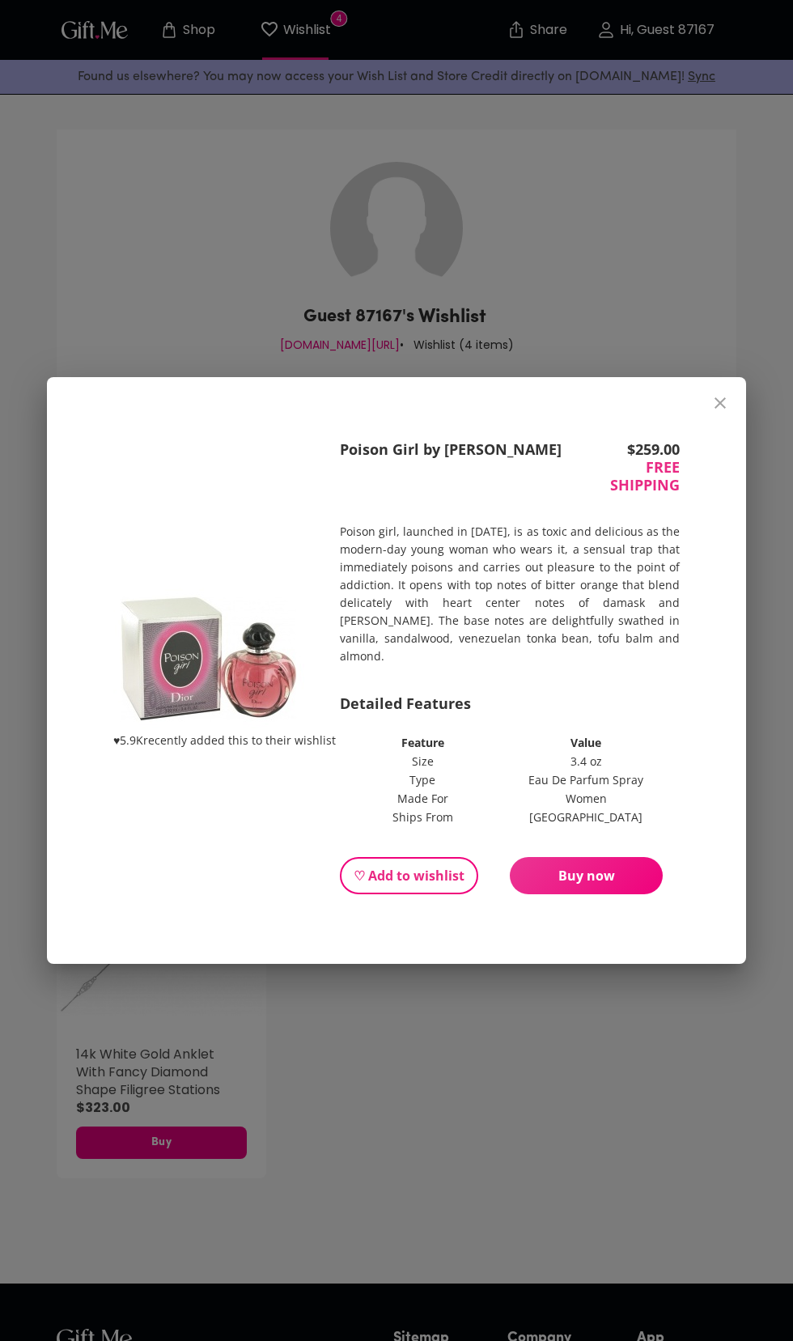
click at [629, 884] on span "Buy now" at bounding box center [586, 876] width 153 height 18
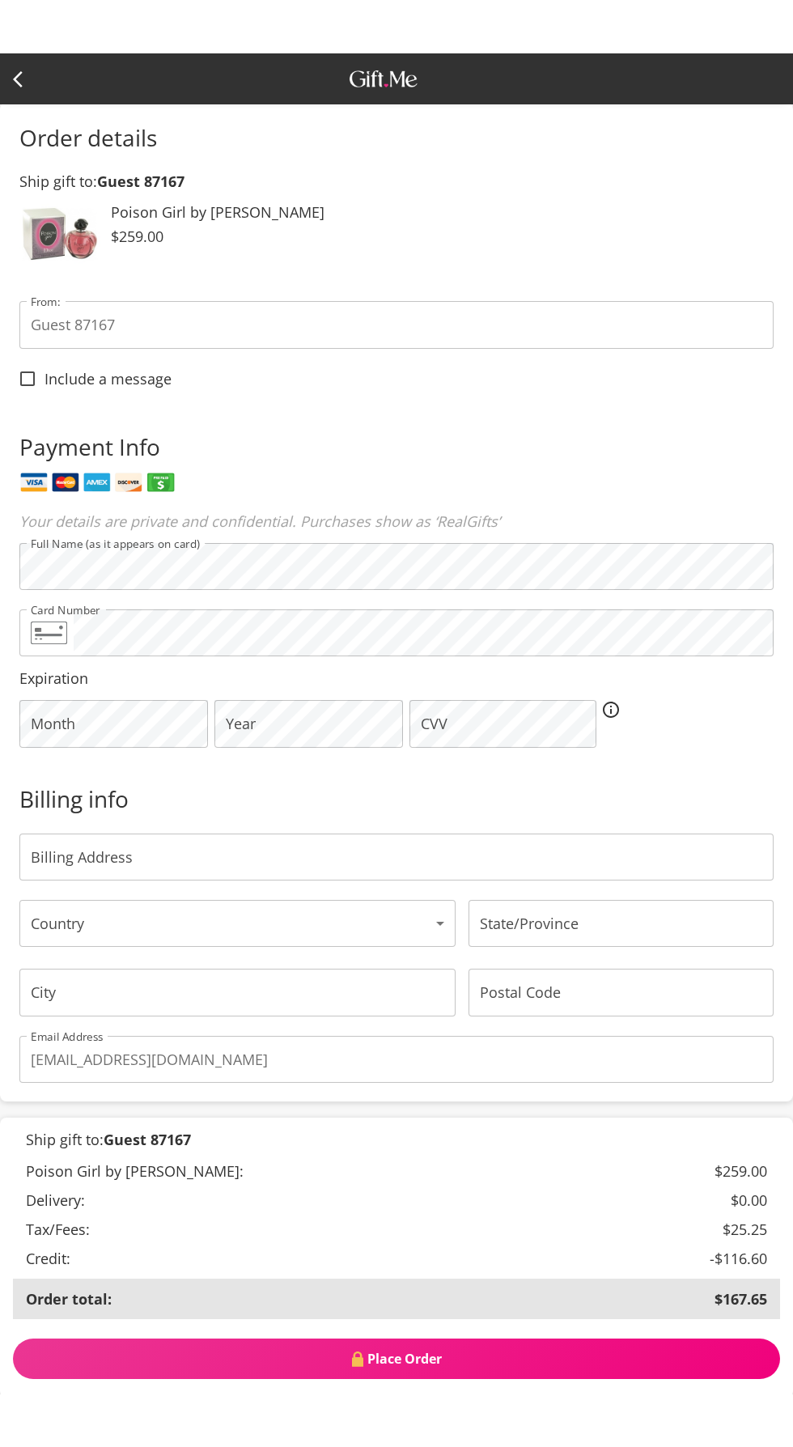
scroll to position [59, 0]
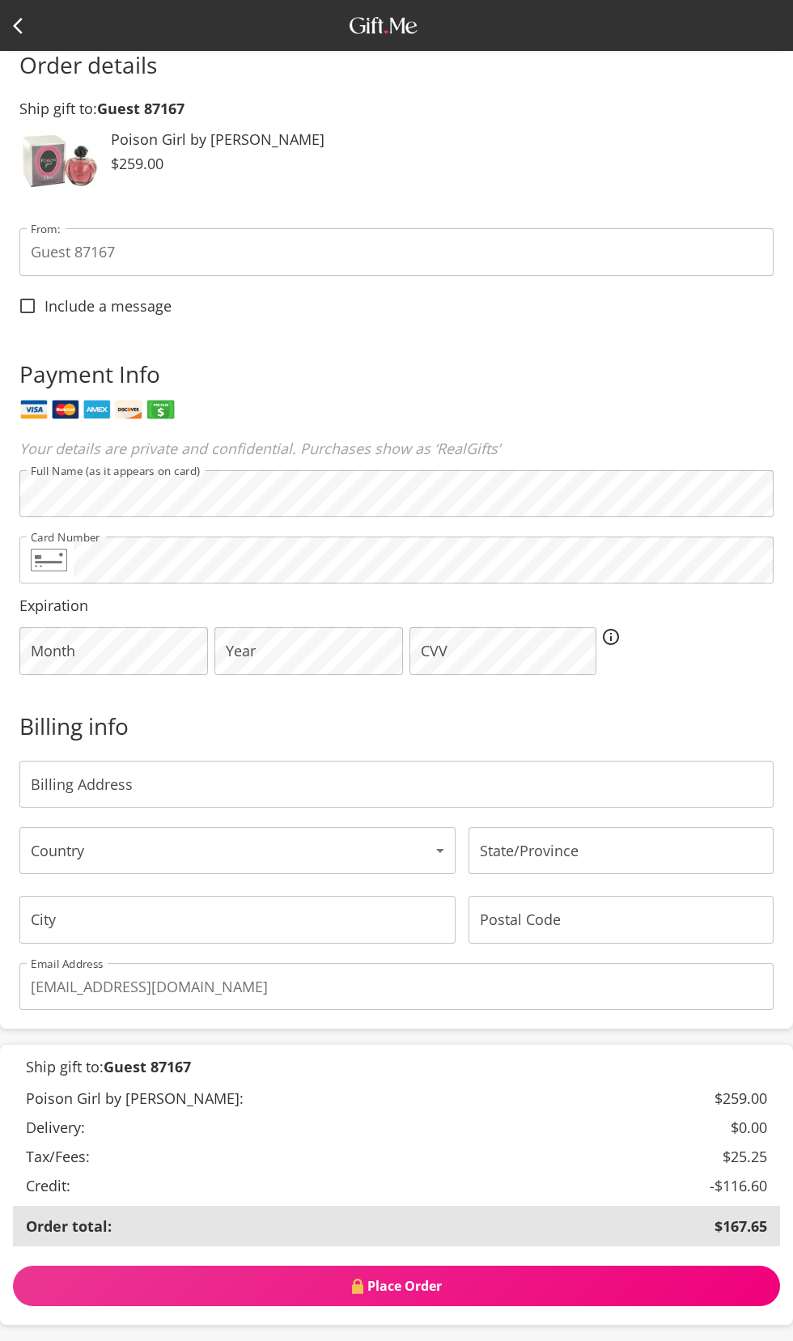
click at [30, 323] on input "Include a message" at bounding box center [28, 306] width 34 height 34
checkbox input "true"
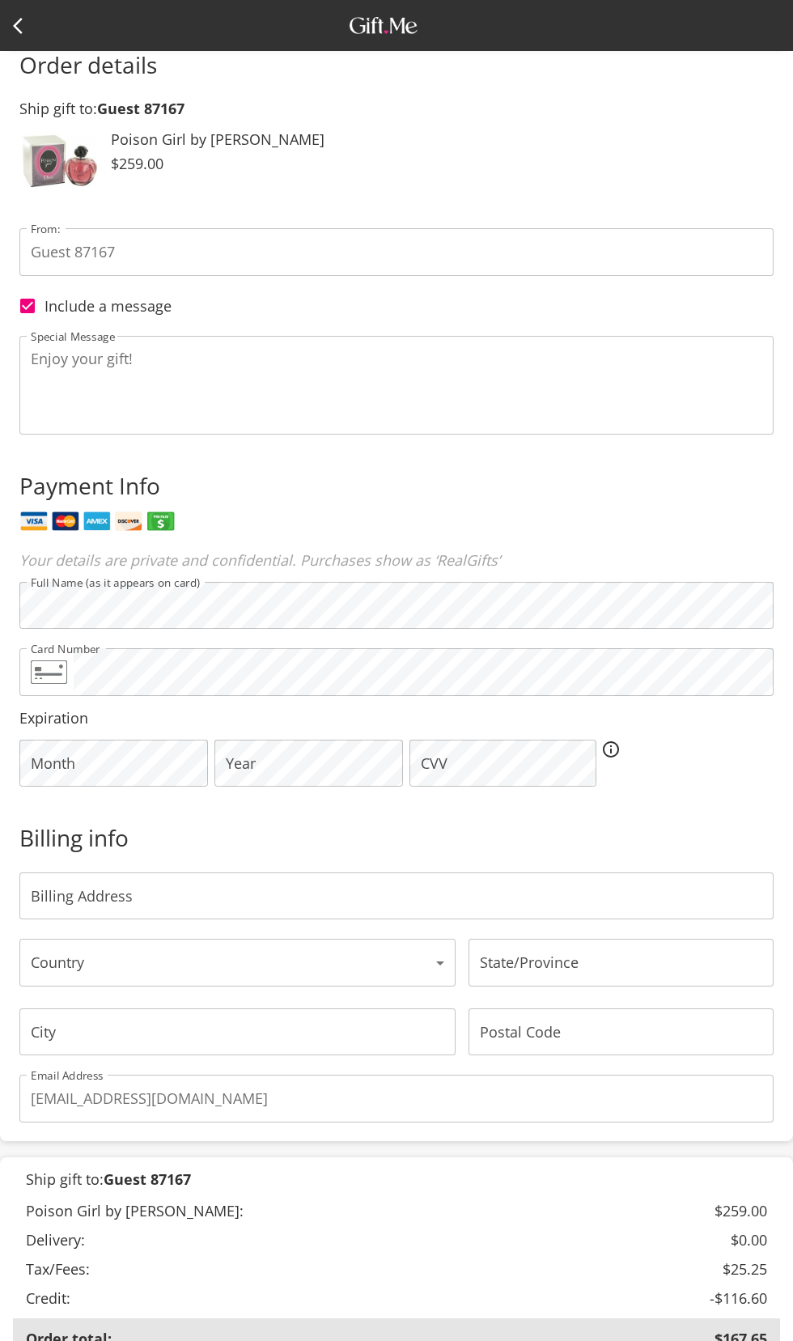
click at [94, 420] on textarea "Enjoy your gift!" at bounding box center [397, 385] width 732 height 70
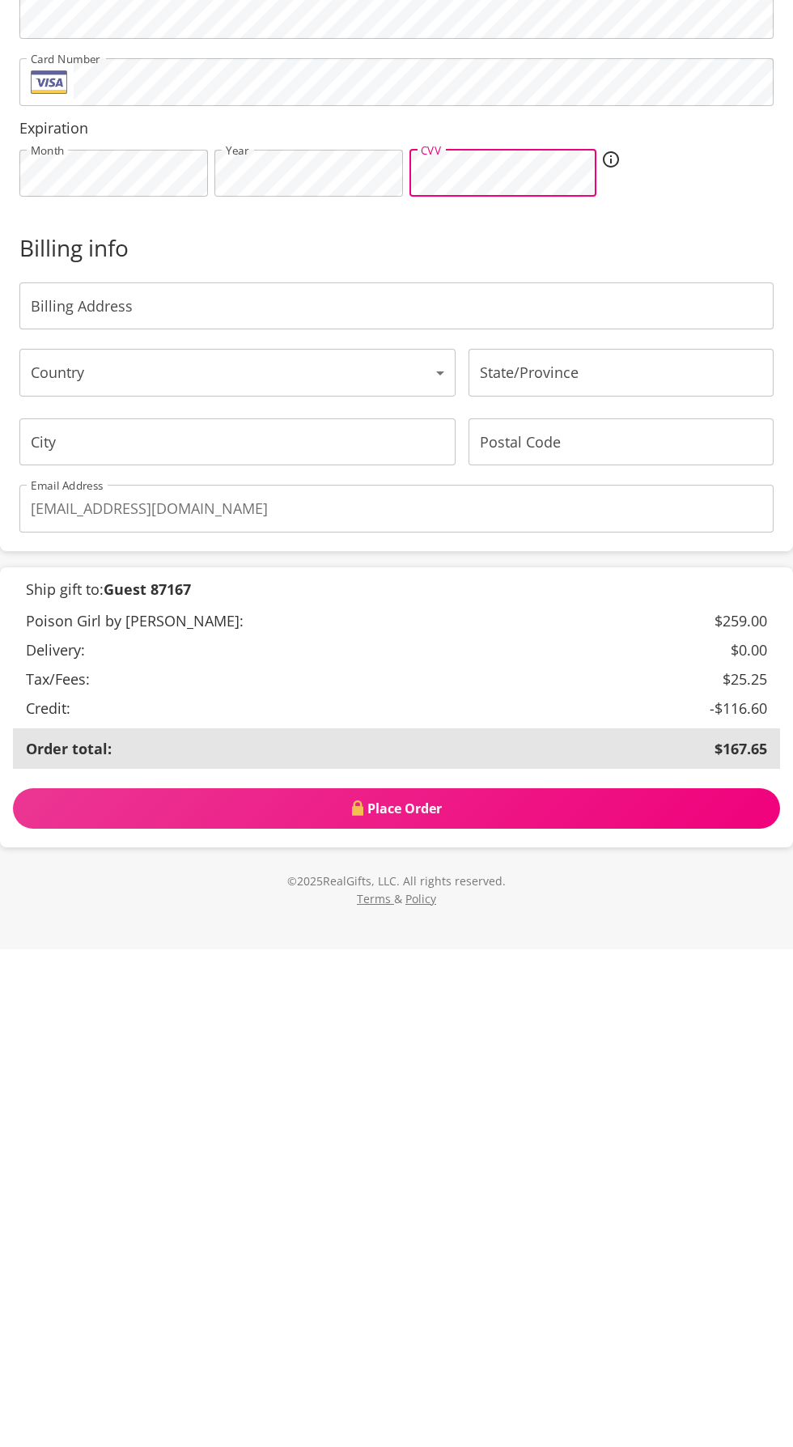
scroll to position [242, 0]
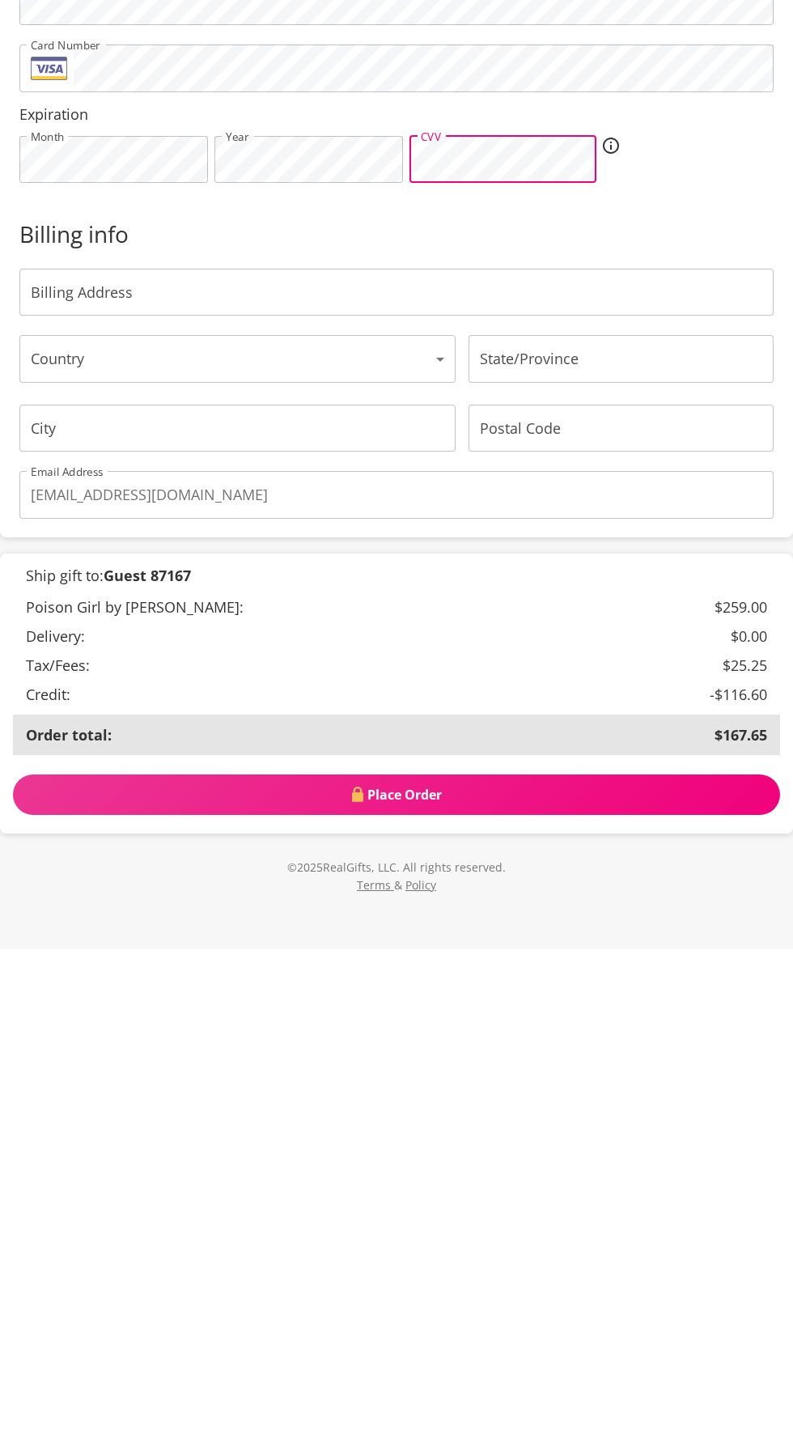
click at [89, 813] on input "Billing Address" at bounding box center [396, 789] width 754 height 47
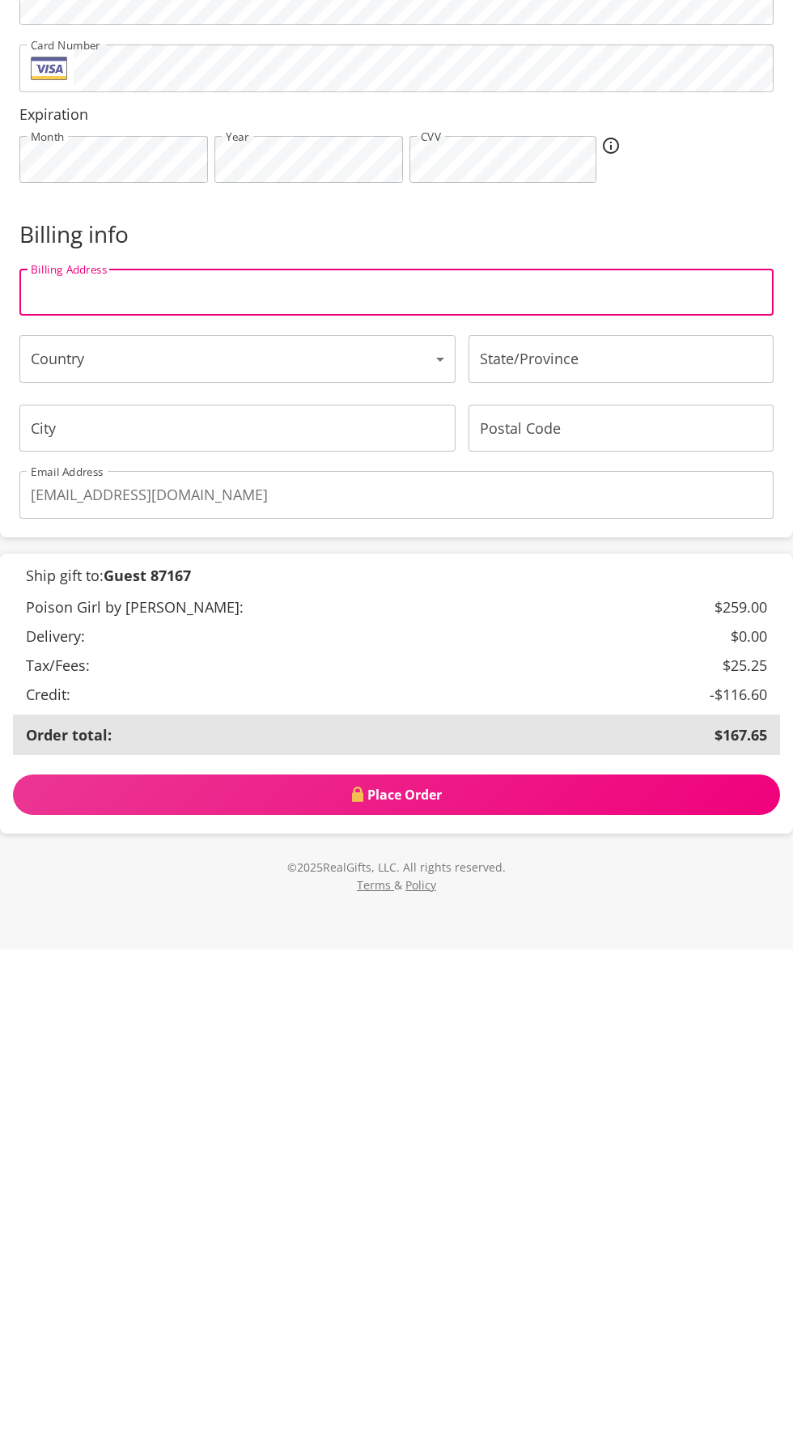
type input "[STREET_ADDRESS][PERSON_NAME]"
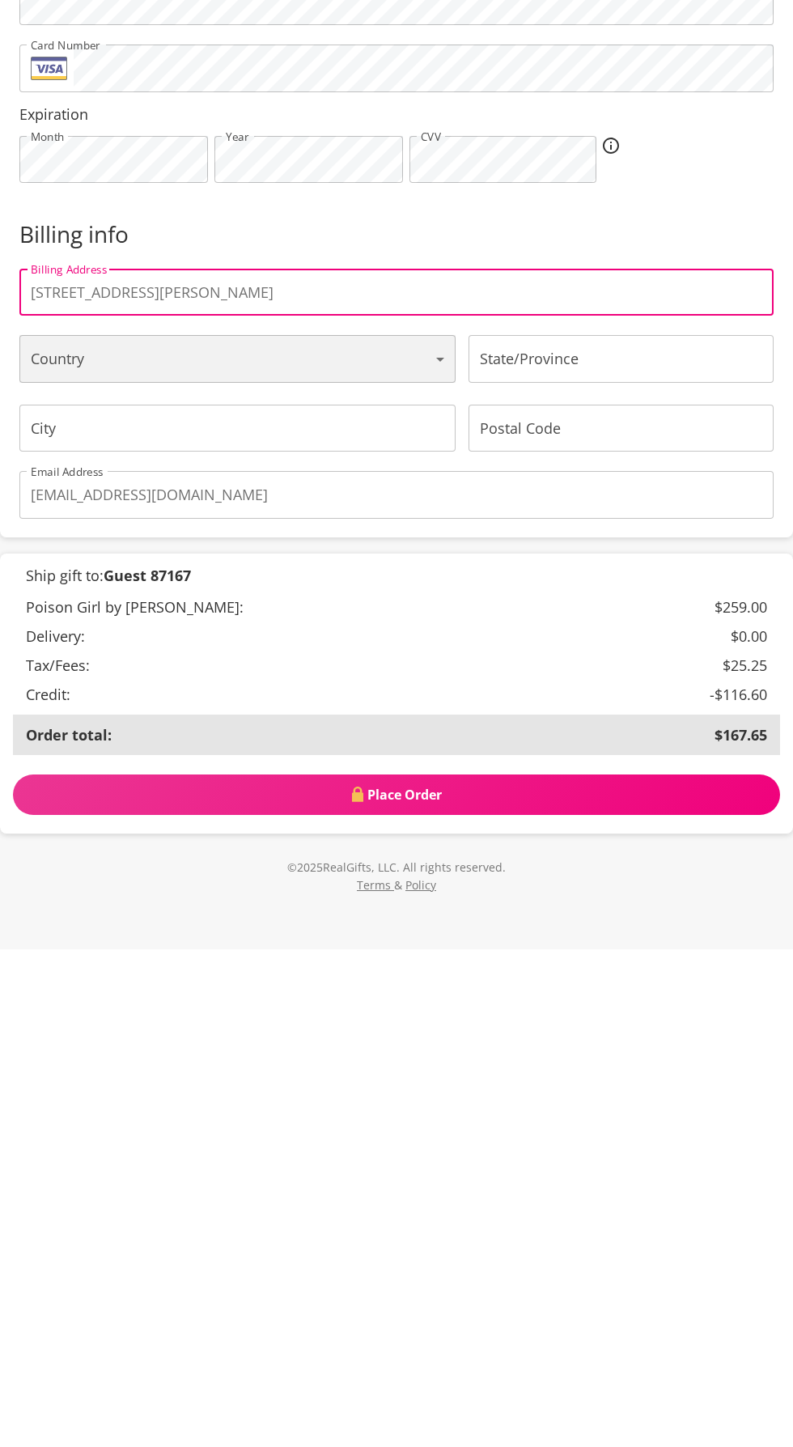
click at [59, 880] on select "[GEOGRAPHIC_DATA] [GEOGRAPHIC_DATA] [GEOGRAPHIC_DATA] [GEOGRAPHIC_DATA] [GEOGRA…" at bounding box center [237, 856] width 436 height 47
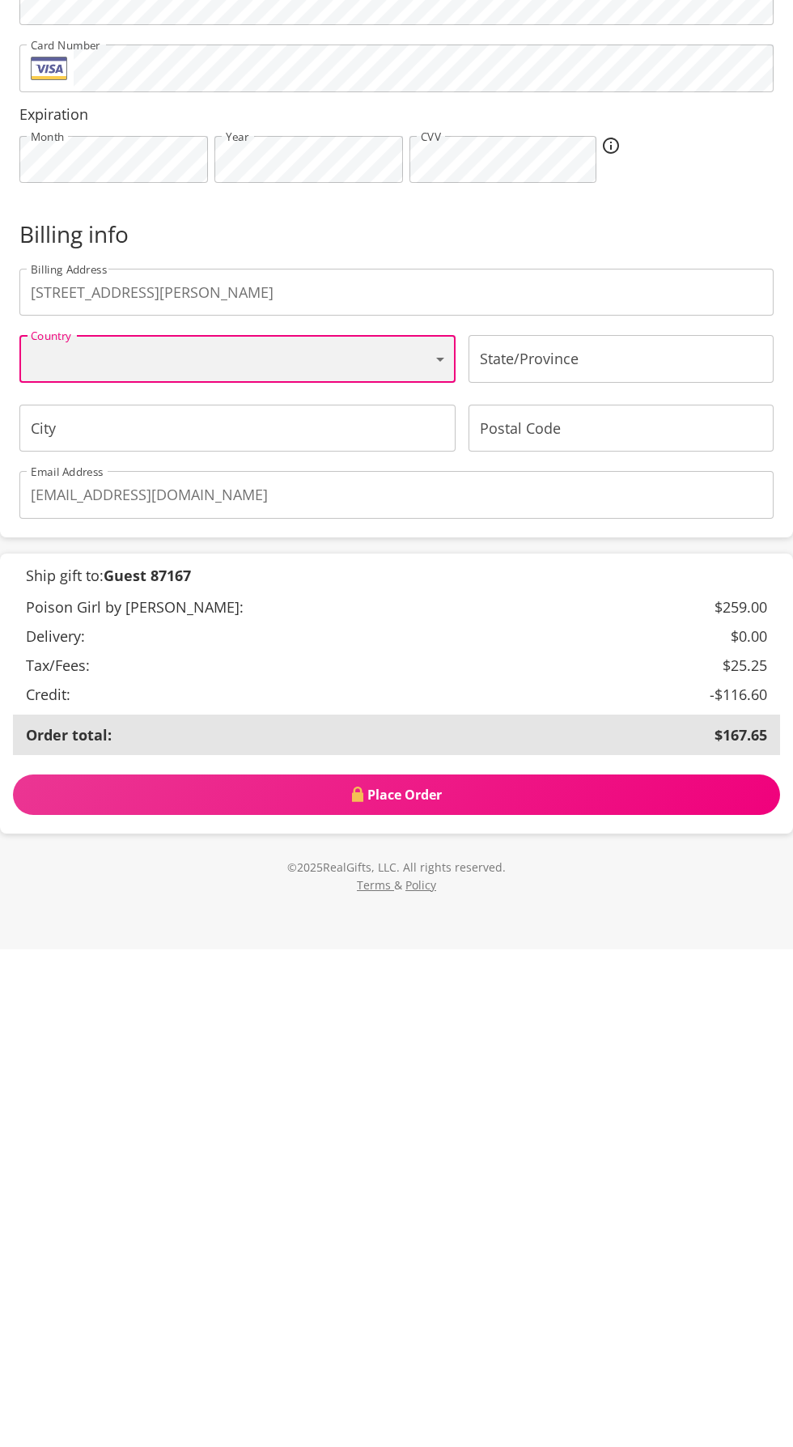
scroll to position [243, 0]
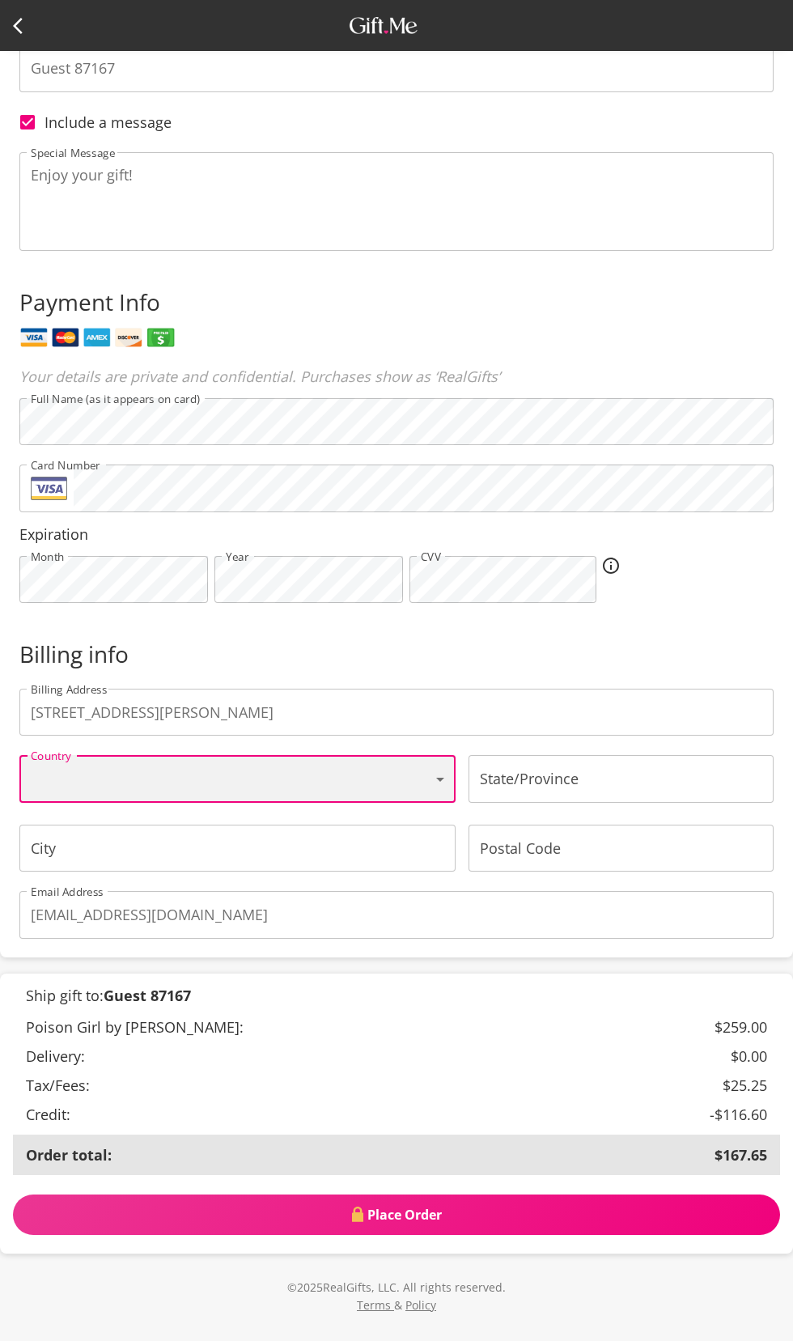
select select "AU"
click at [636, 802] on input "State/Province" at bounding box center [621, 778] width 305 height 47
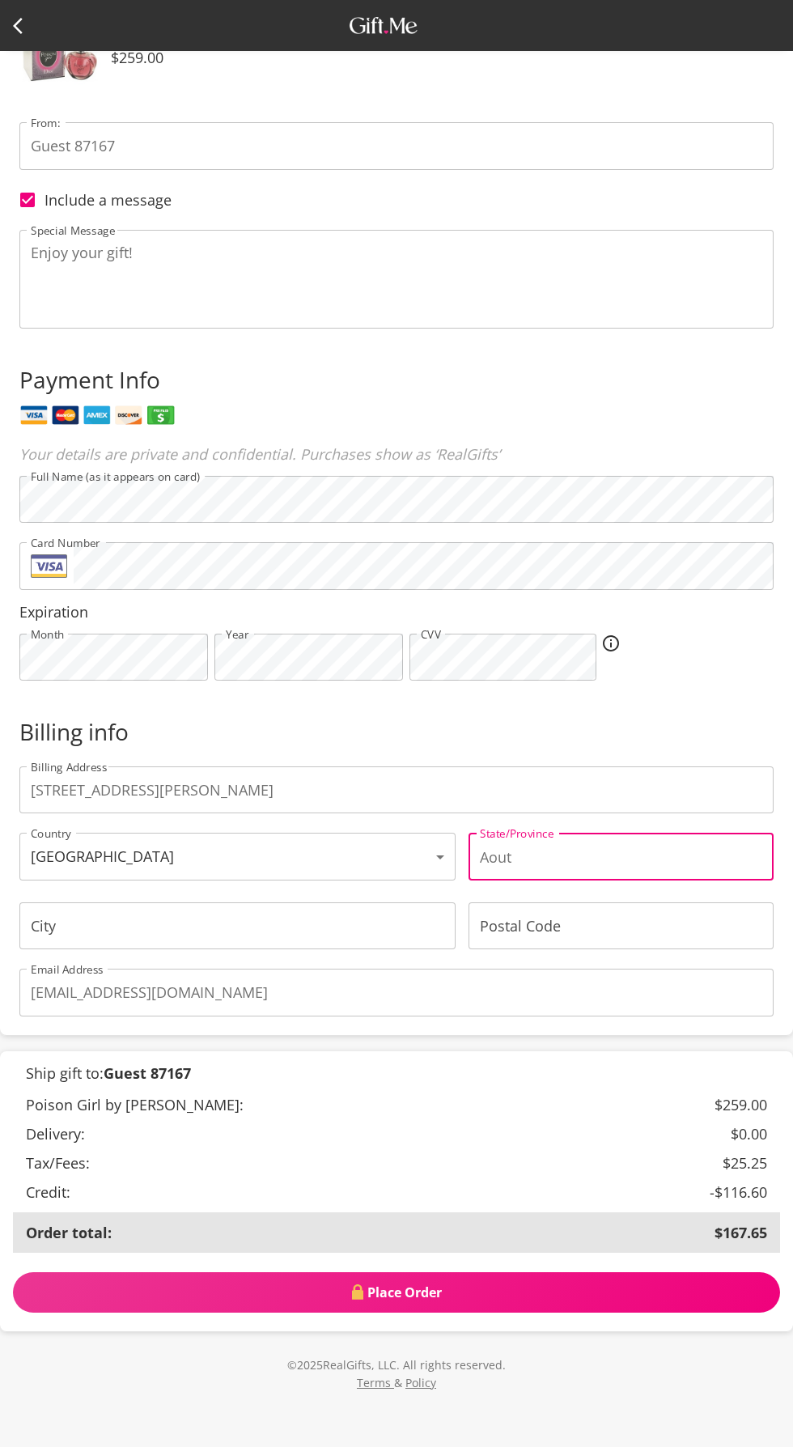
type input "Aouth"
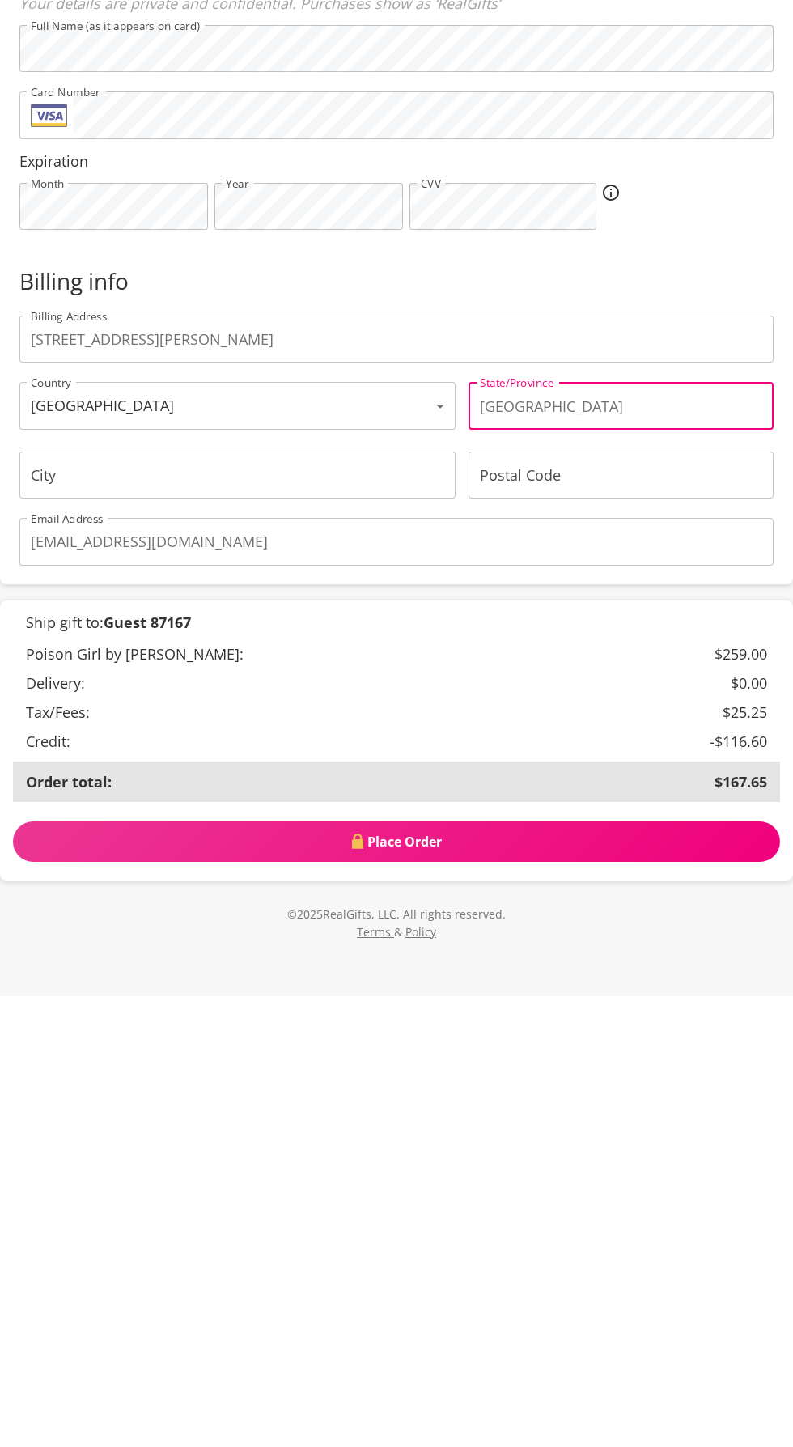
type input "South Australia"
click at [59, 949] on input "City" at bounding box center [237, 925] width 436 height 47
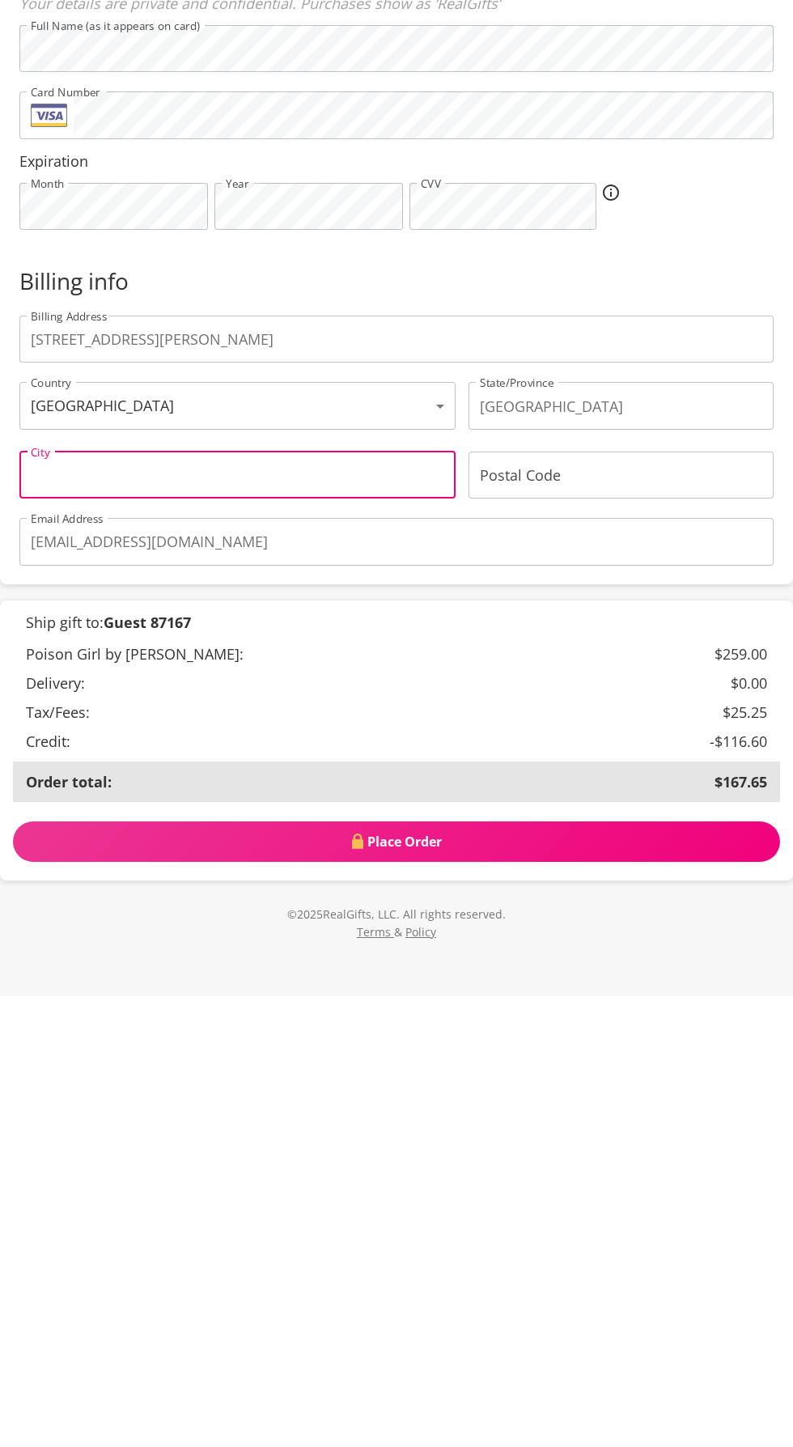
type input "[PERSON_NAME]"
click at [642, 949] on input "Postal Code" at bounding box center [621, 925] width 305 height 47
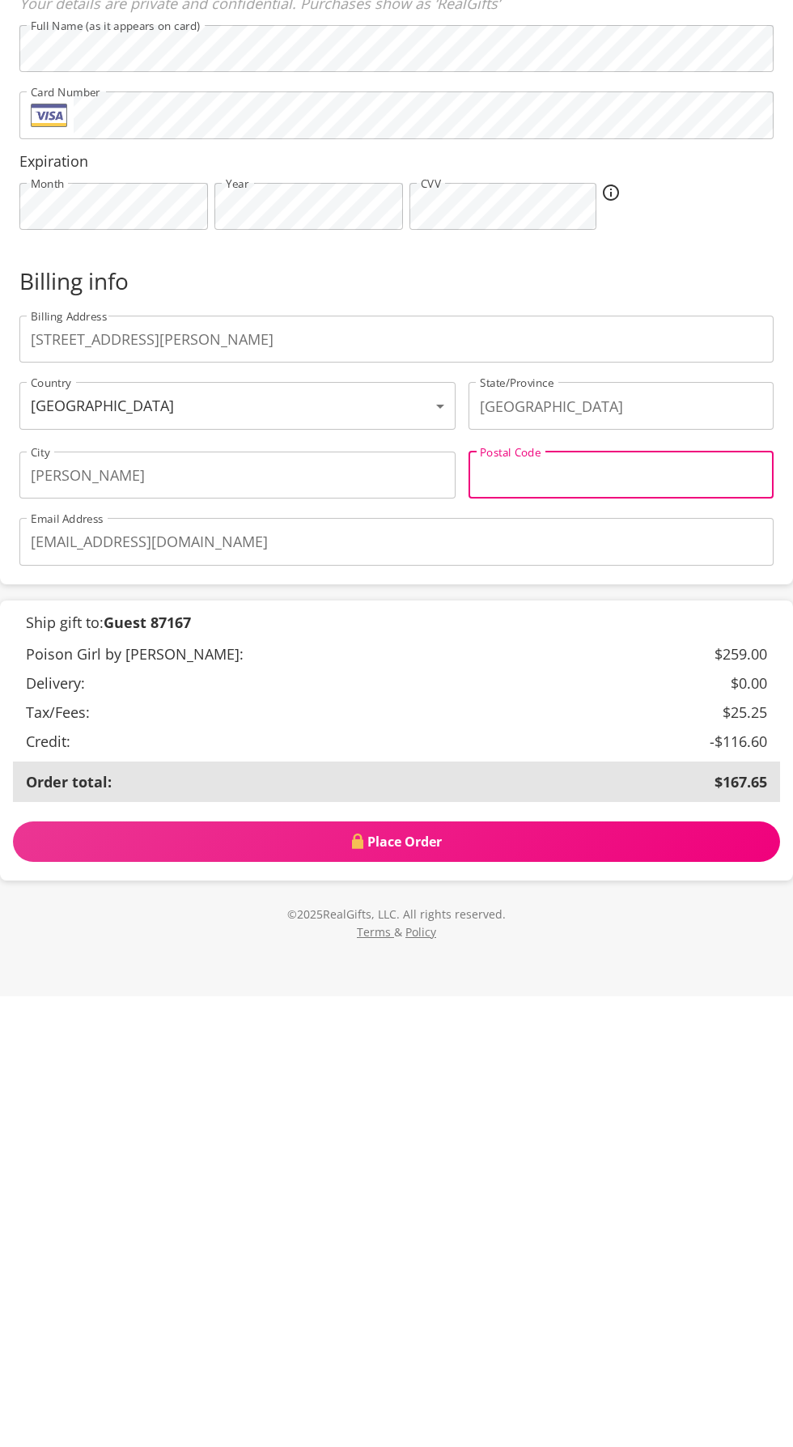
type input "5084"
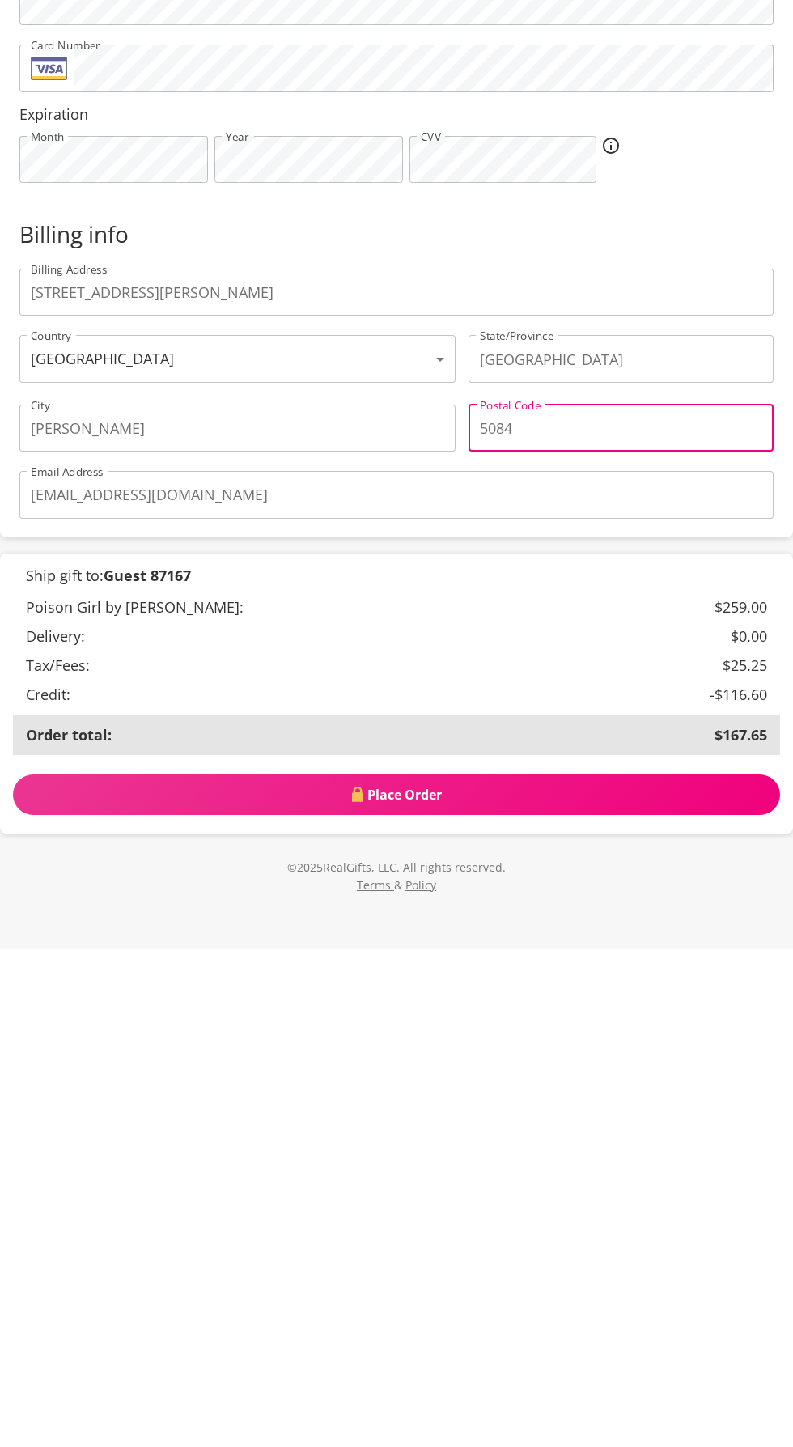
scroll to position [338, 0]
click at [585, 1301] on span "Place Order" at bounding box center [396, 1292] width 767 height 18
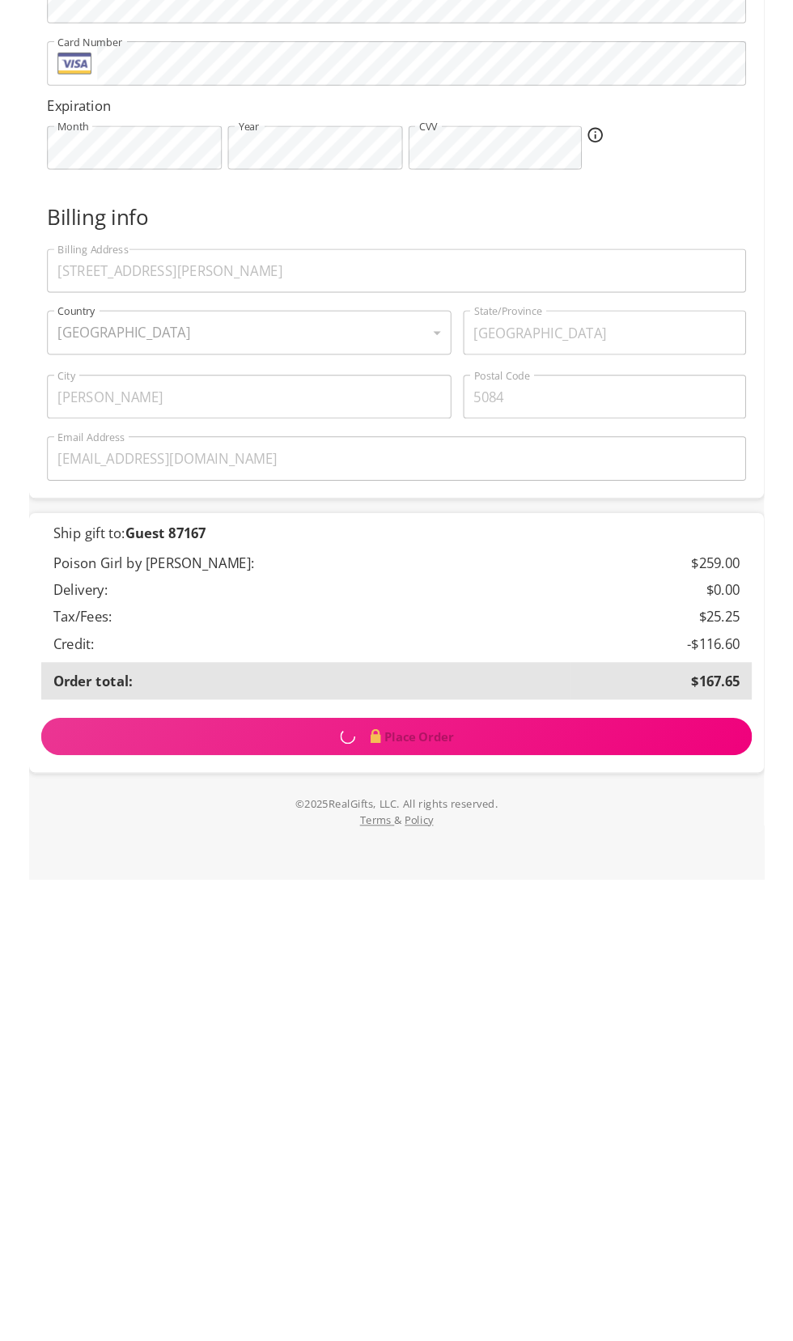
scroll to position [339, 0]
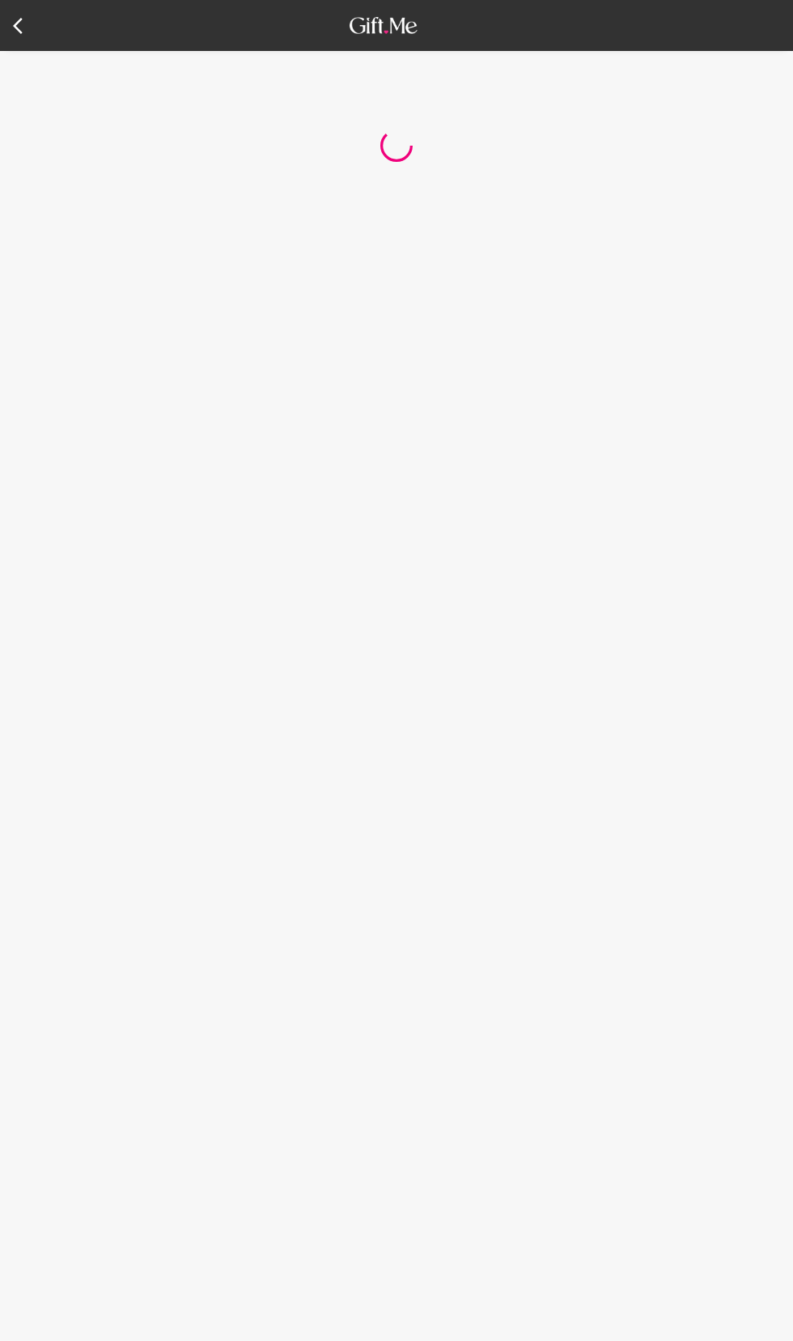
click at [23, 25] on icon at bounding box center [22, 25] width 19 height 19
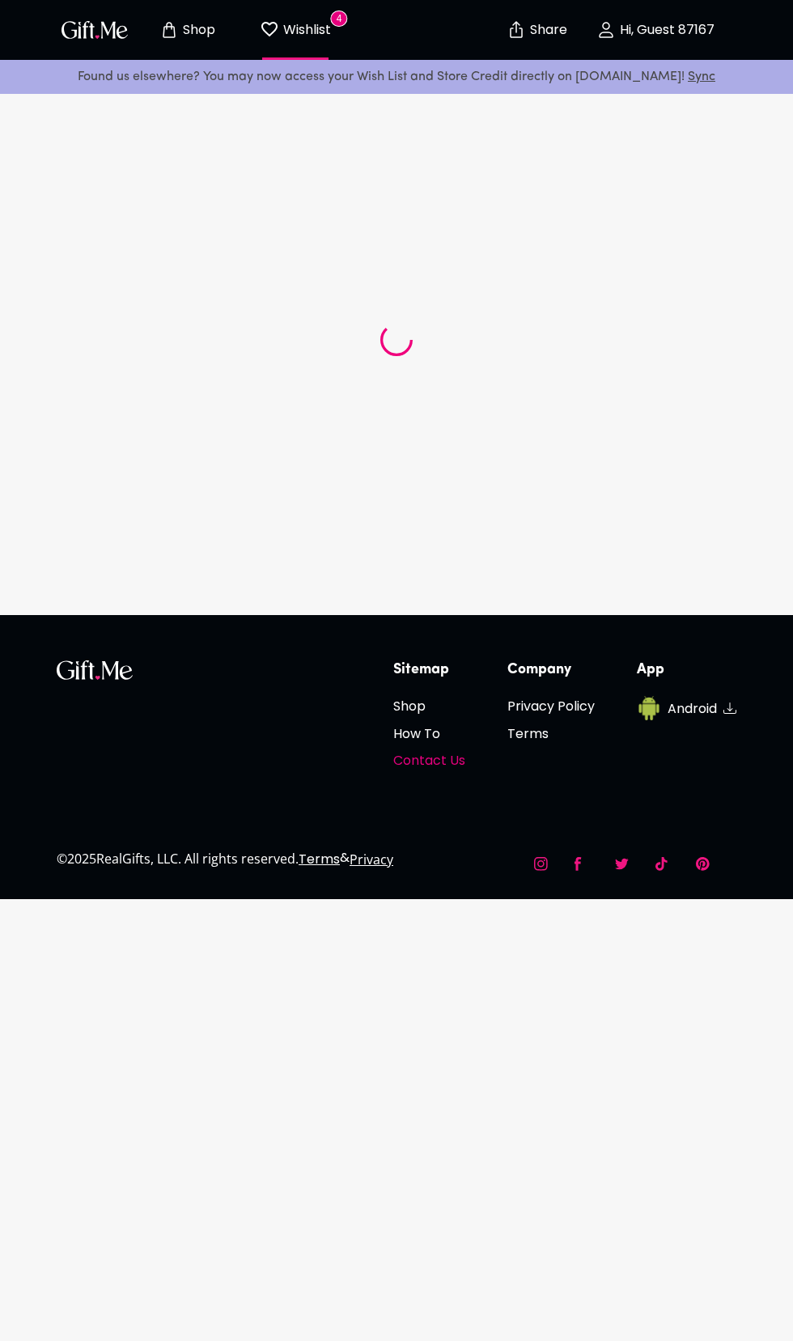
click at [455, 758] on h6 "Contact Us" at bounding box center [429, 760] width 72 height 20
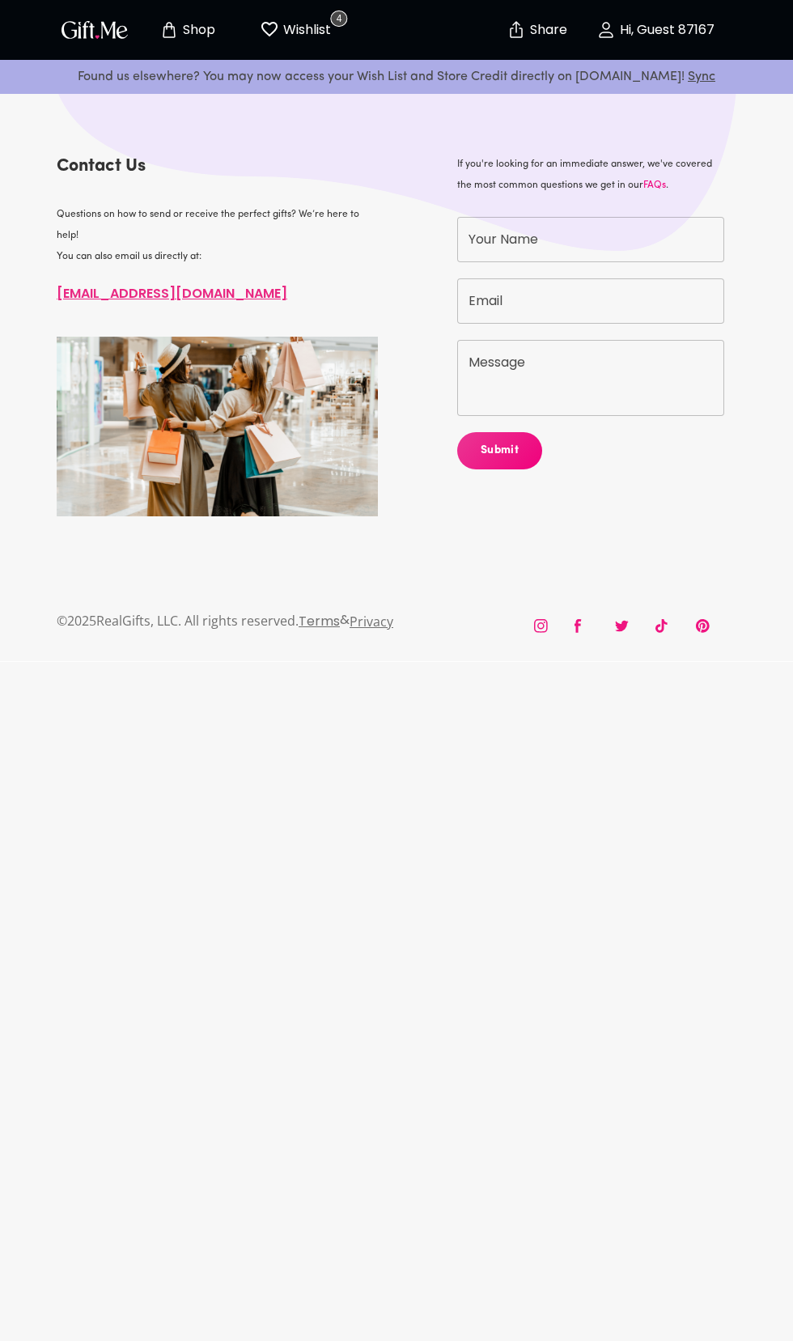
click at [499, 244] on input "Your Name" at bounding box center [590, 239] width 267 height 45
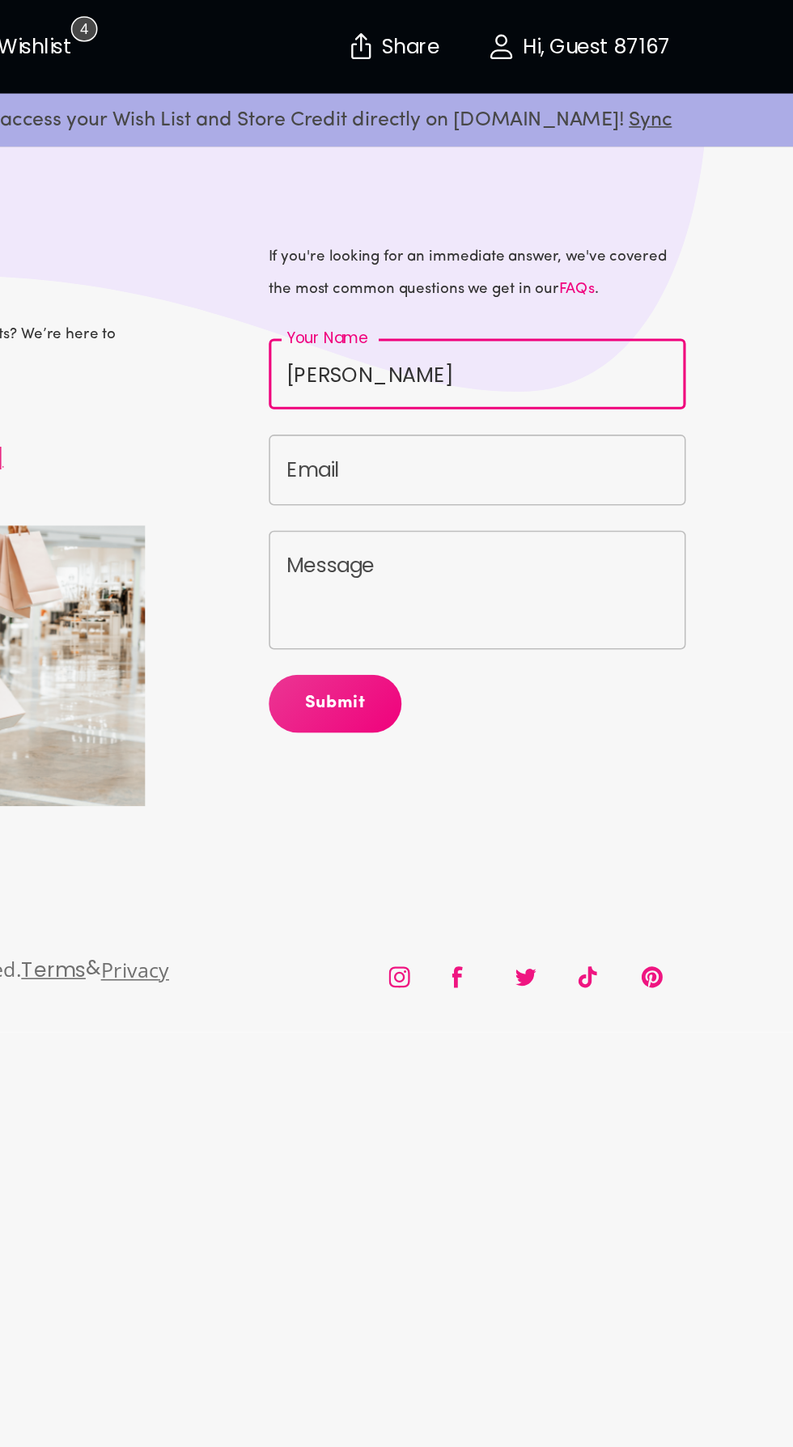
type input "Jasmin"
click at [484, 297] on input "Email" at bounding box center [590, 300] width 267 height 45
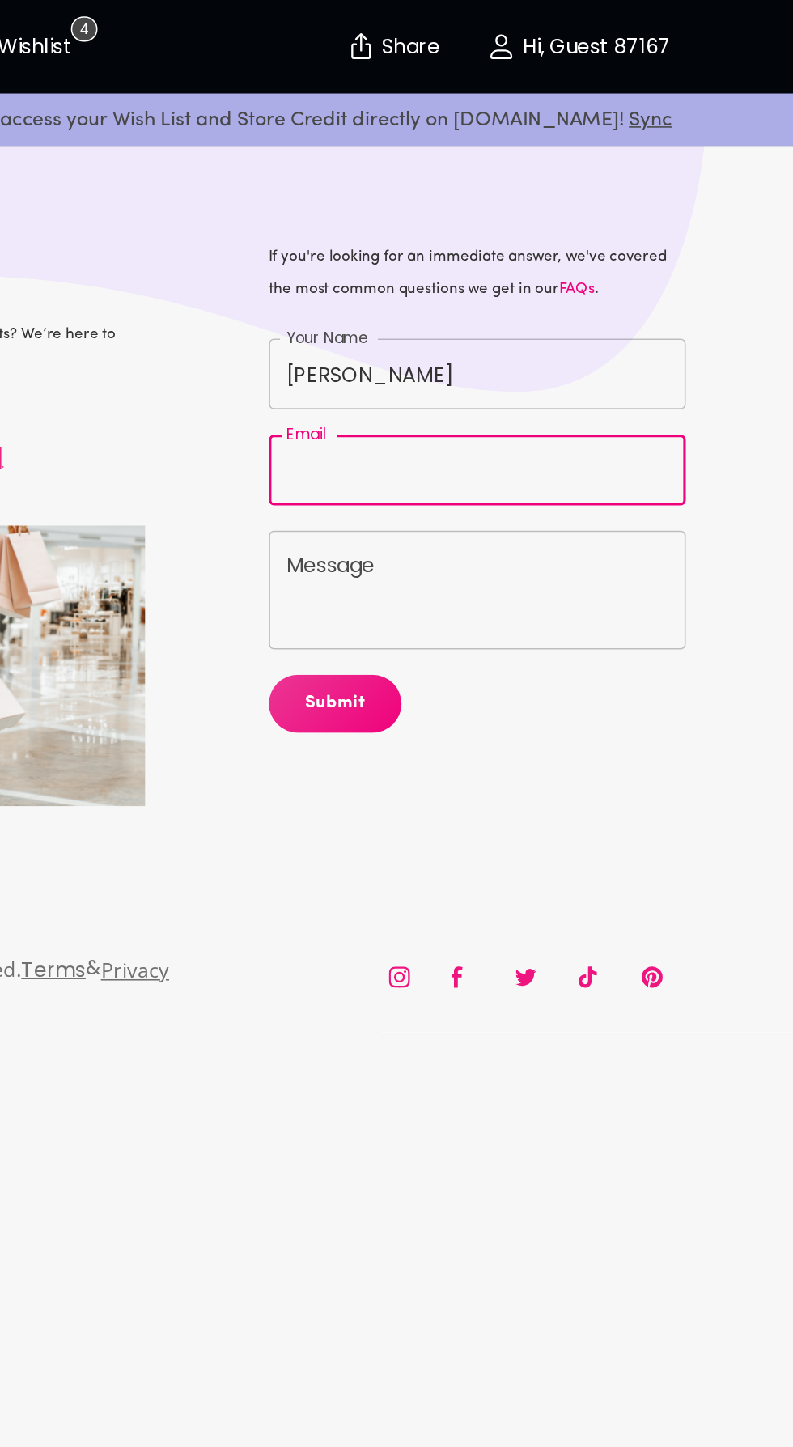
type input "Jasmin.bentley@hotmail.com"
click at [502, 367] on textarea "Message" at bounding box center [591, 378] width 244 height 46
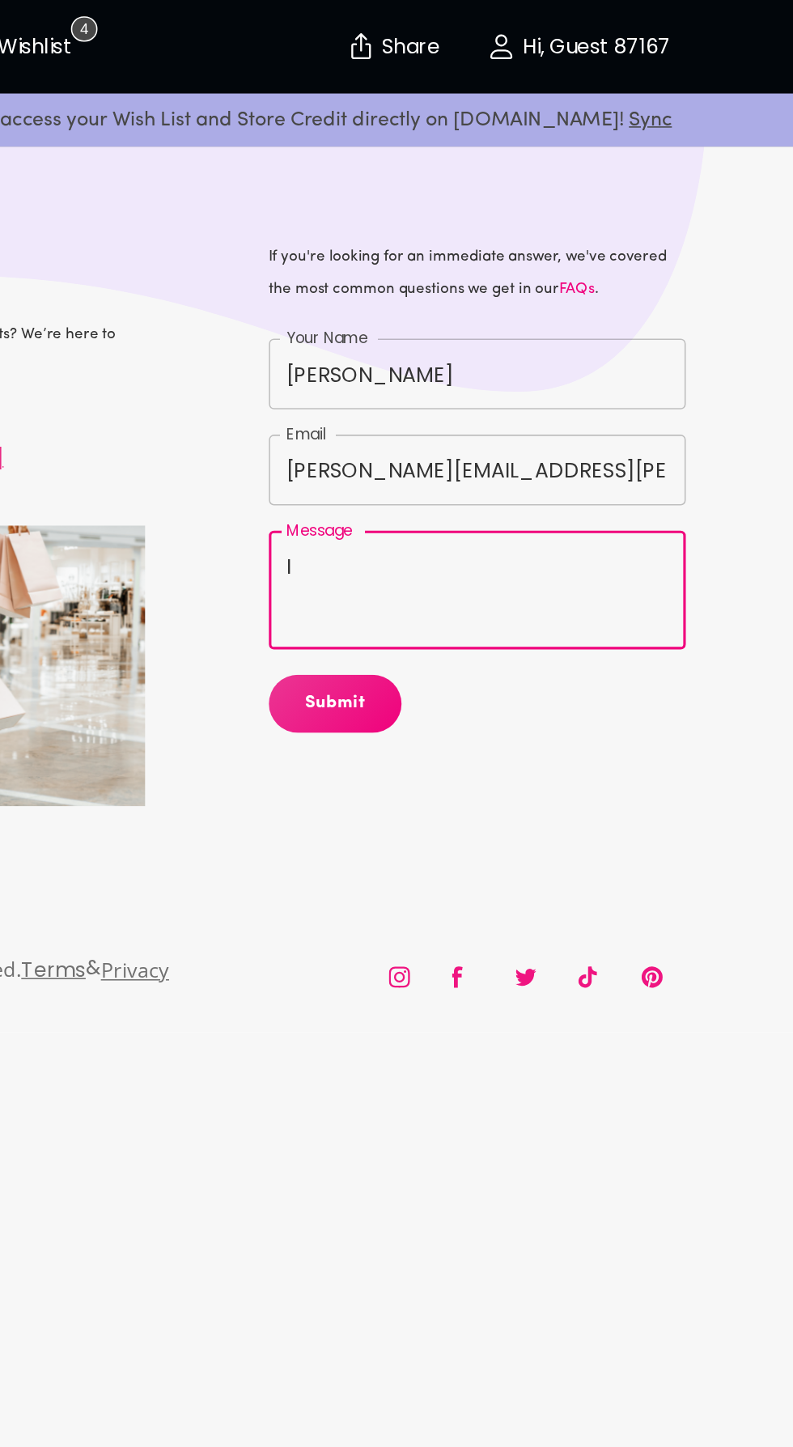
type textarea "Im"
click at [554, 355] on textarea "I'm trying to uAe my credit" at bounding box center [591, 378] width 244 height 46
click at [676, 365] on textarea "I'm trying to use my credit" at bounding box center [591, 378] width 244 height 46
click at [637, 362] on textarea "I'm trying to use my credit" at bounding box center [591, 378] width 244 height 46
click at [668, 363] on textarea "I'm trying to use my credit" at bounding box center [591, 378] width 244 height 46
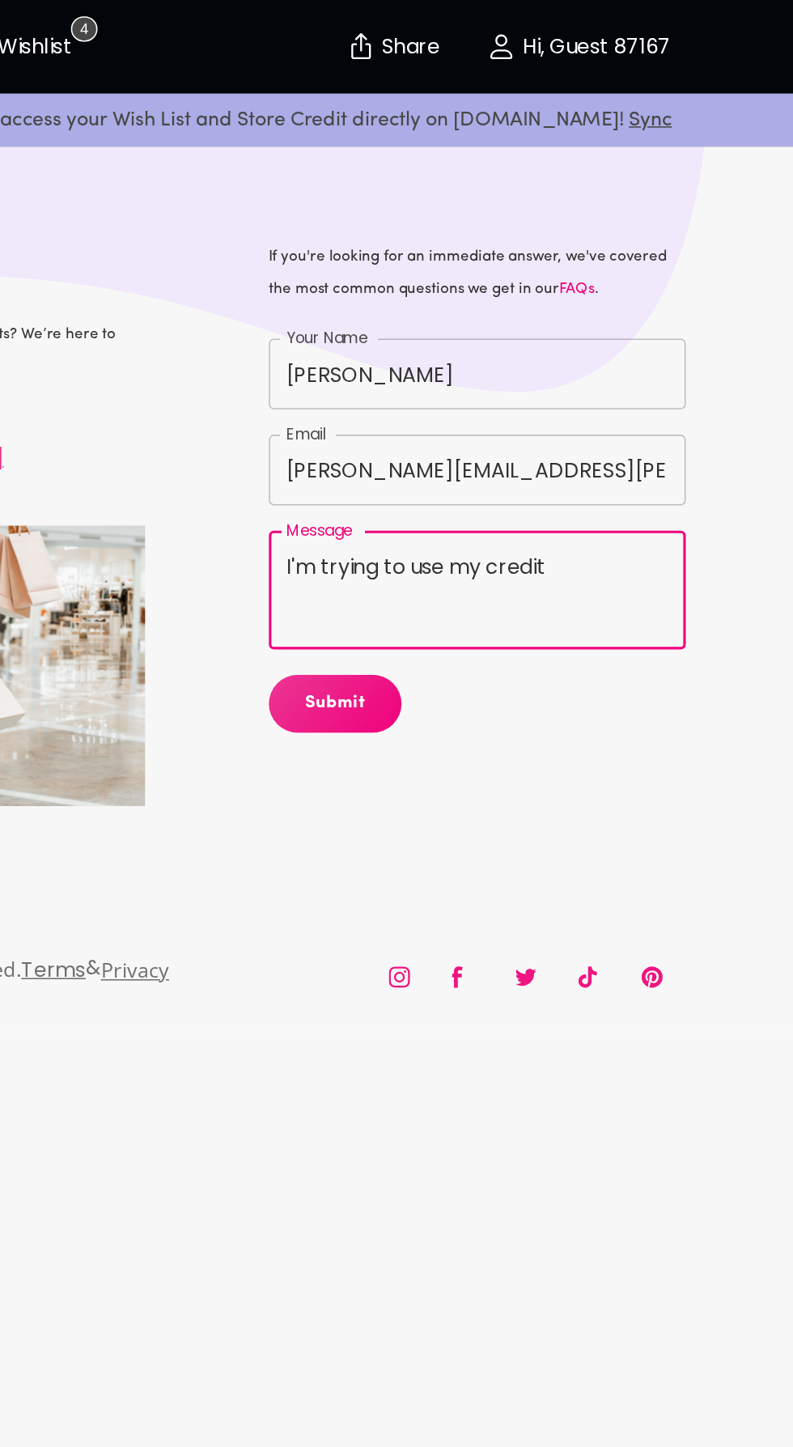
click at [639, 363] on textarea "I'm trying to use my credit" at bounding box center [591, 378] width 244 height 46
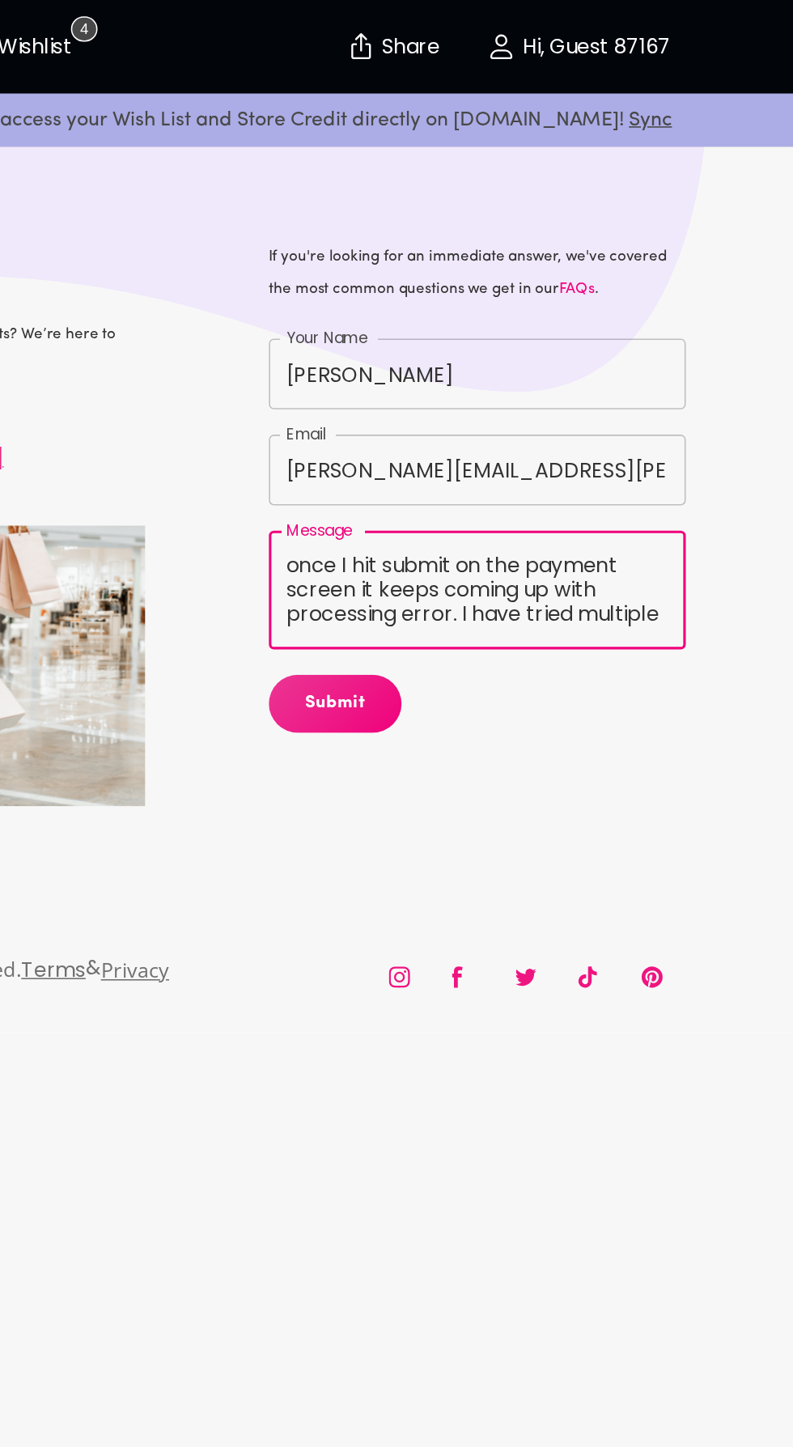
scroll to position [47, 0]
click at [498, 450] on span "Submit" at bounding box center [500, 451] width 86 height 18
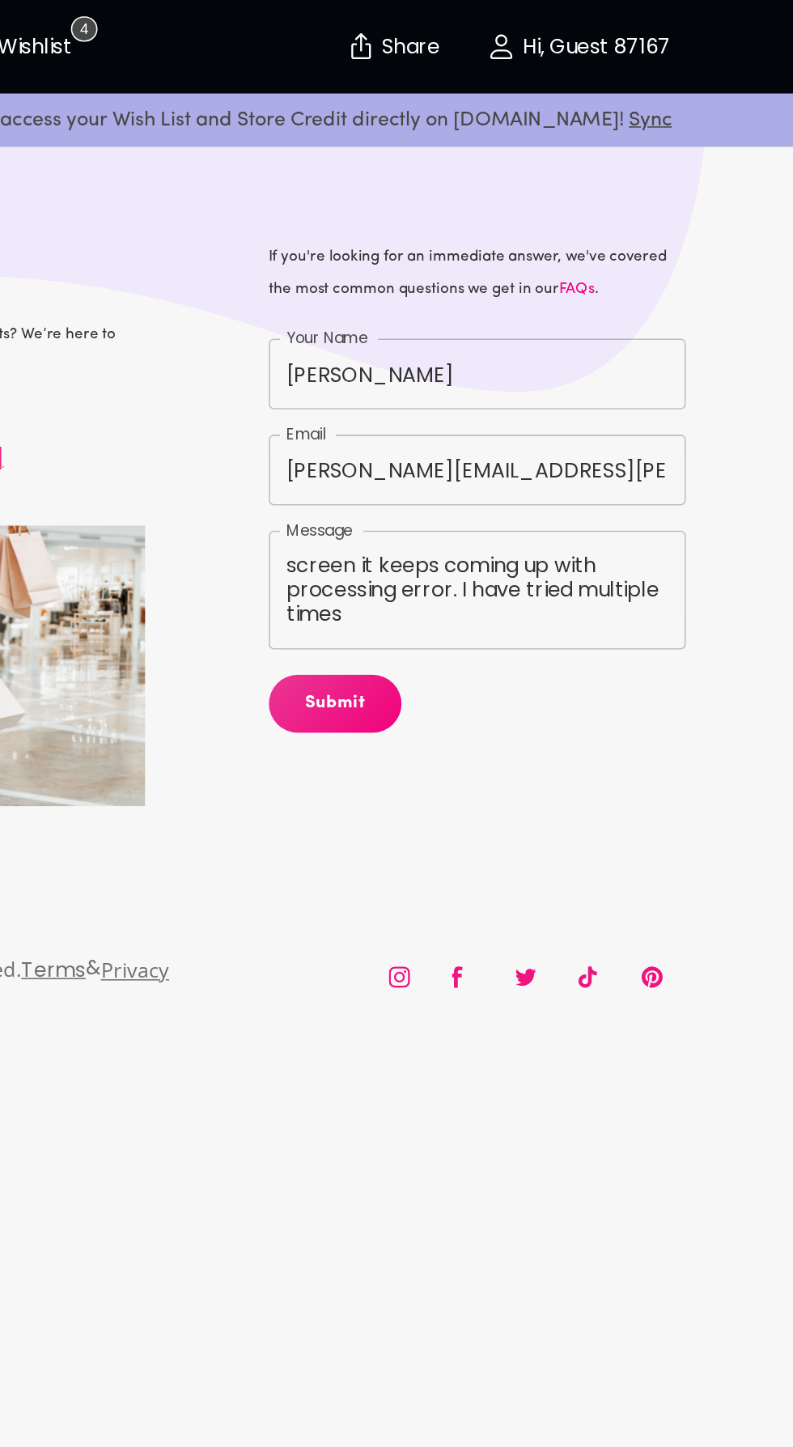
type textarea "Gift.Me I'm trying to use my credit to purchase dior poison girl perfume but on…"
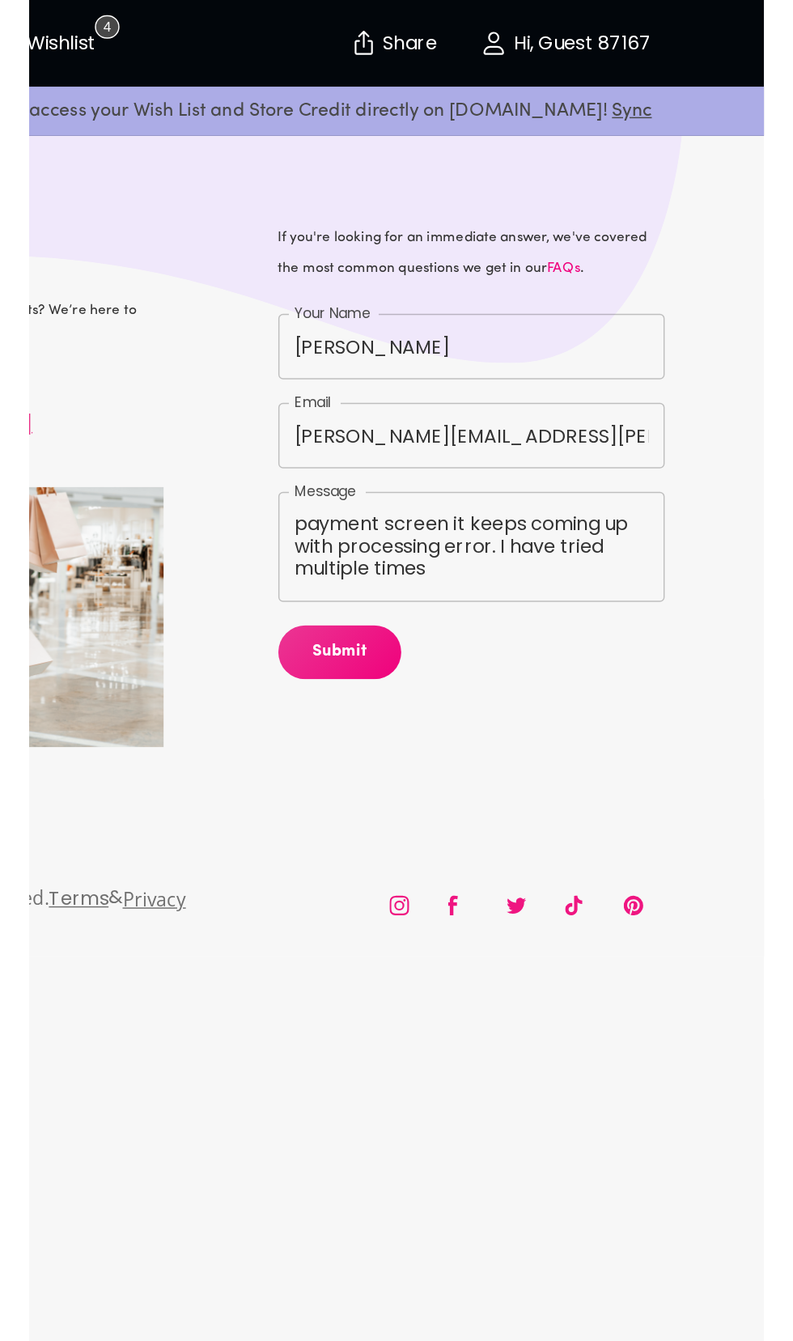
scroll to position [0, 0]
